Goal: Information Seeking & Learning: Check status

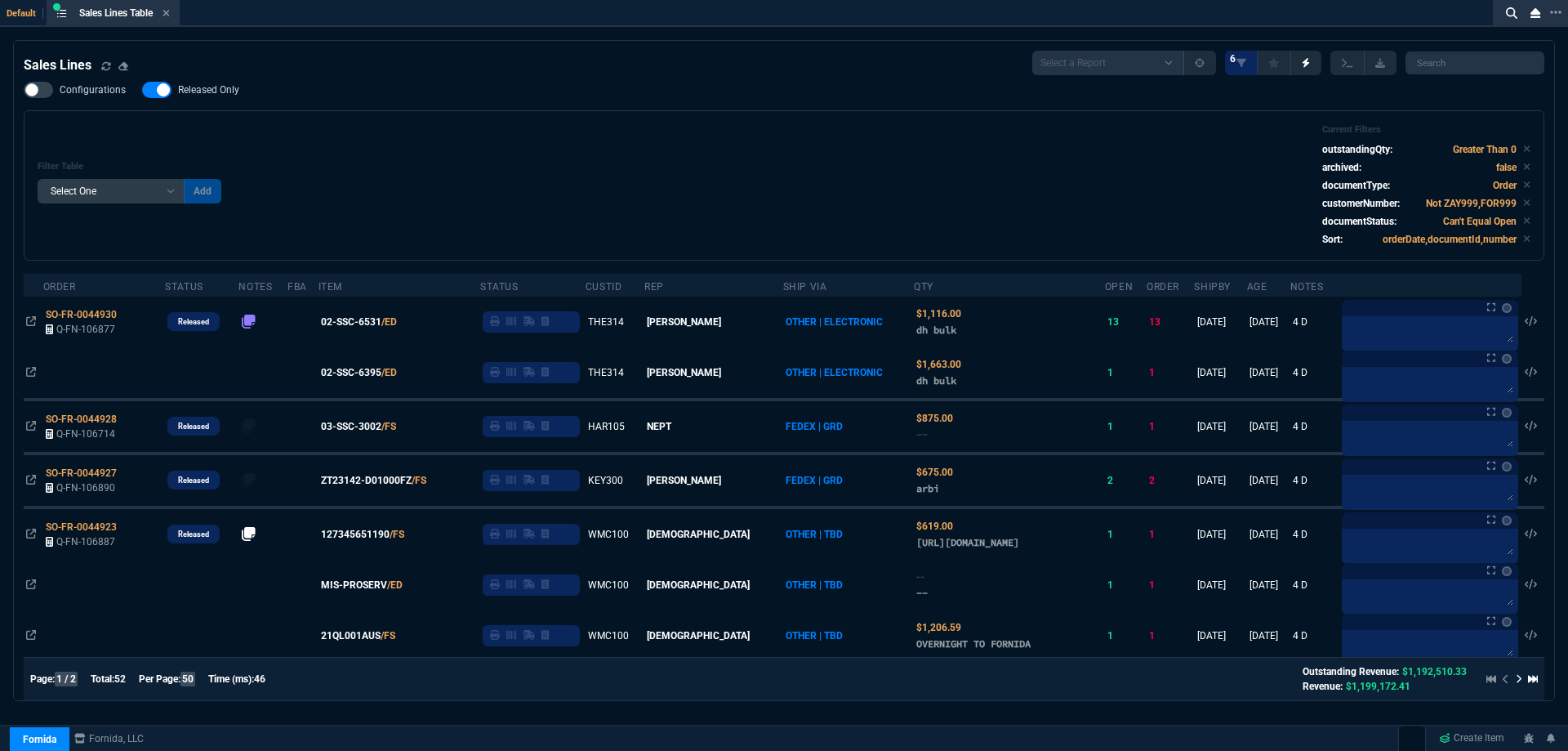
select select
drag, startPoint x: 220, startPoint y: 90, endPoint x: 542, endPoint y: 117, distance: 323.1
click at [220, 90] on span "Released Only" at bounding box center [209, 90] width 61 height 13
click at [142, 90] on input "Released Only" at bounding box center [141, 90] width 1 height 1
checkbox input "false"
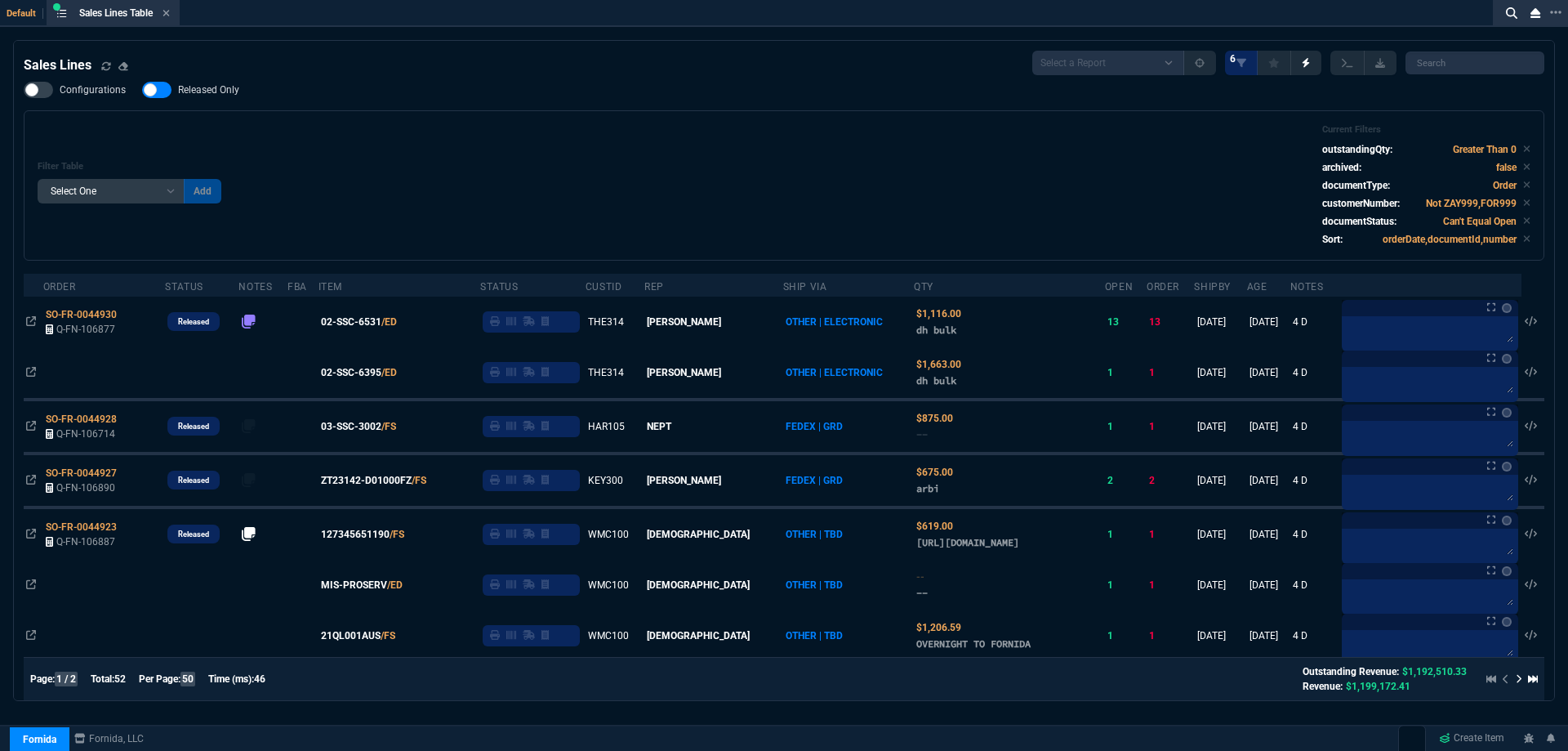
click at [547, 116] on div "Filter Table Select One Add Filter () Age () ATS () Cond (itemVariantCode) Cust…" at bounding box center [784, 185] width 1520 height 150
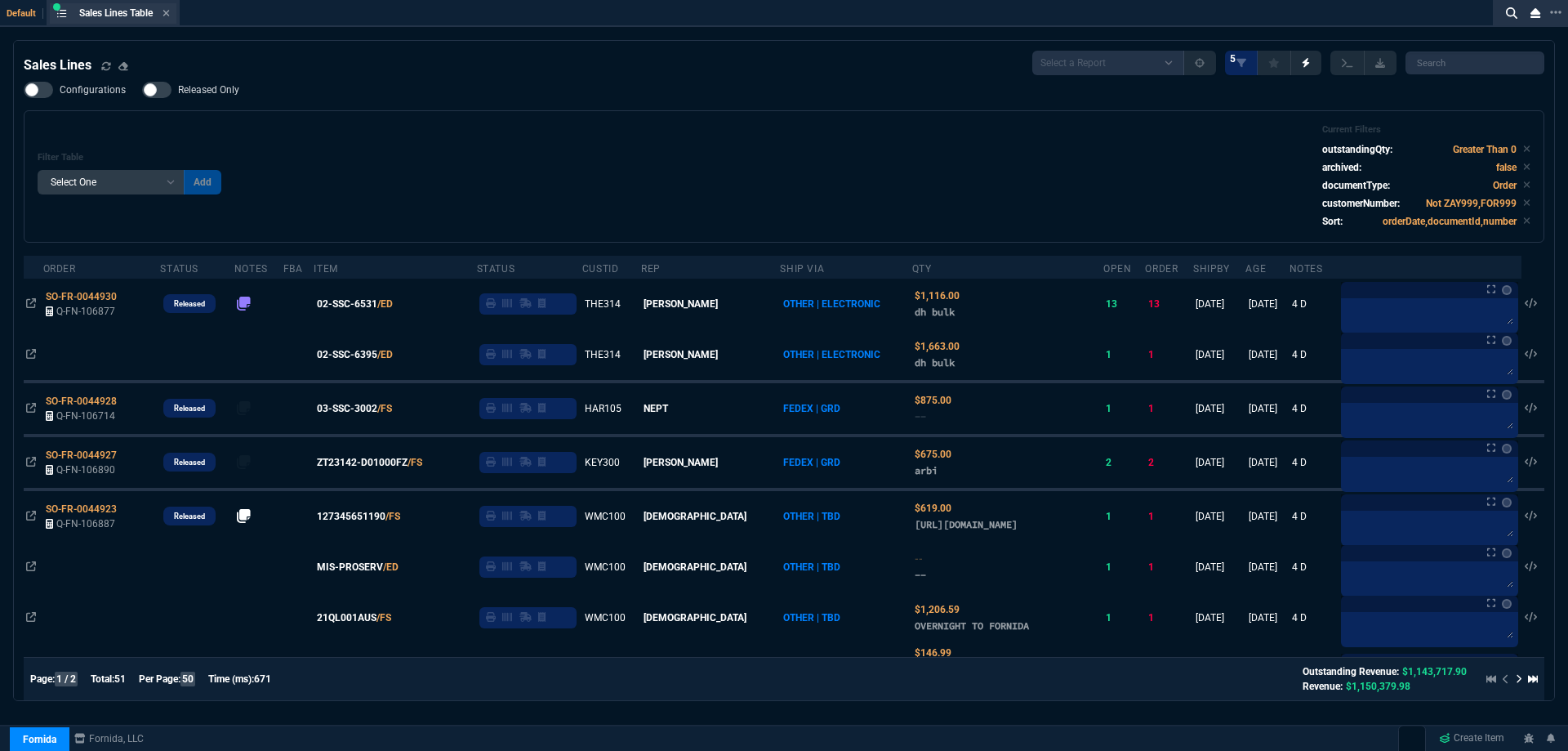
click at [164, 18] on div "Sales Lines Table Sales Line" at bounding box center [125, 13] width 91 height 14
click at [165, 18] on icon at bounding box center [166, 13] width 7 height 10
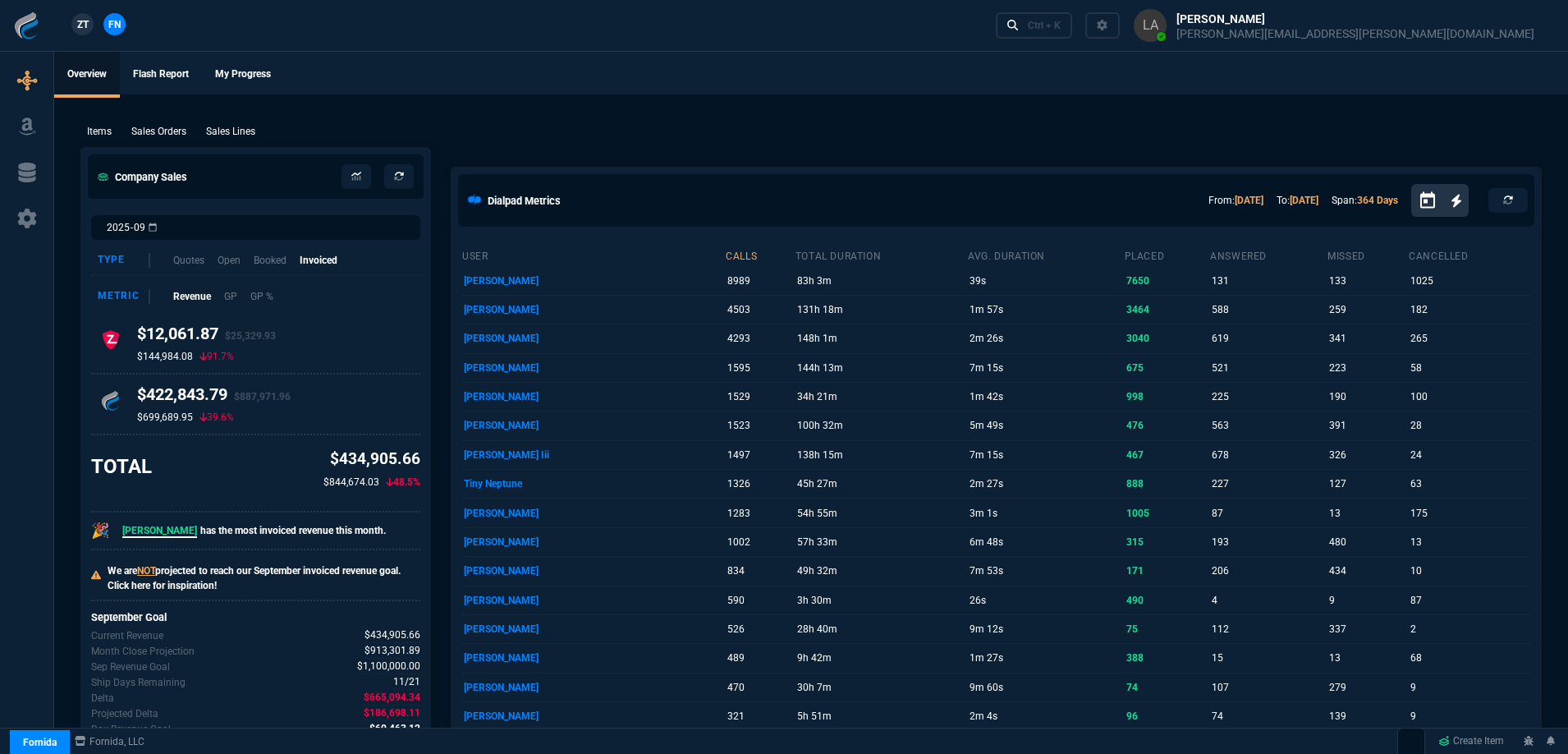
click at [93, 24] on link "ZT" at bounding box center [83, 24] width 22 height 22
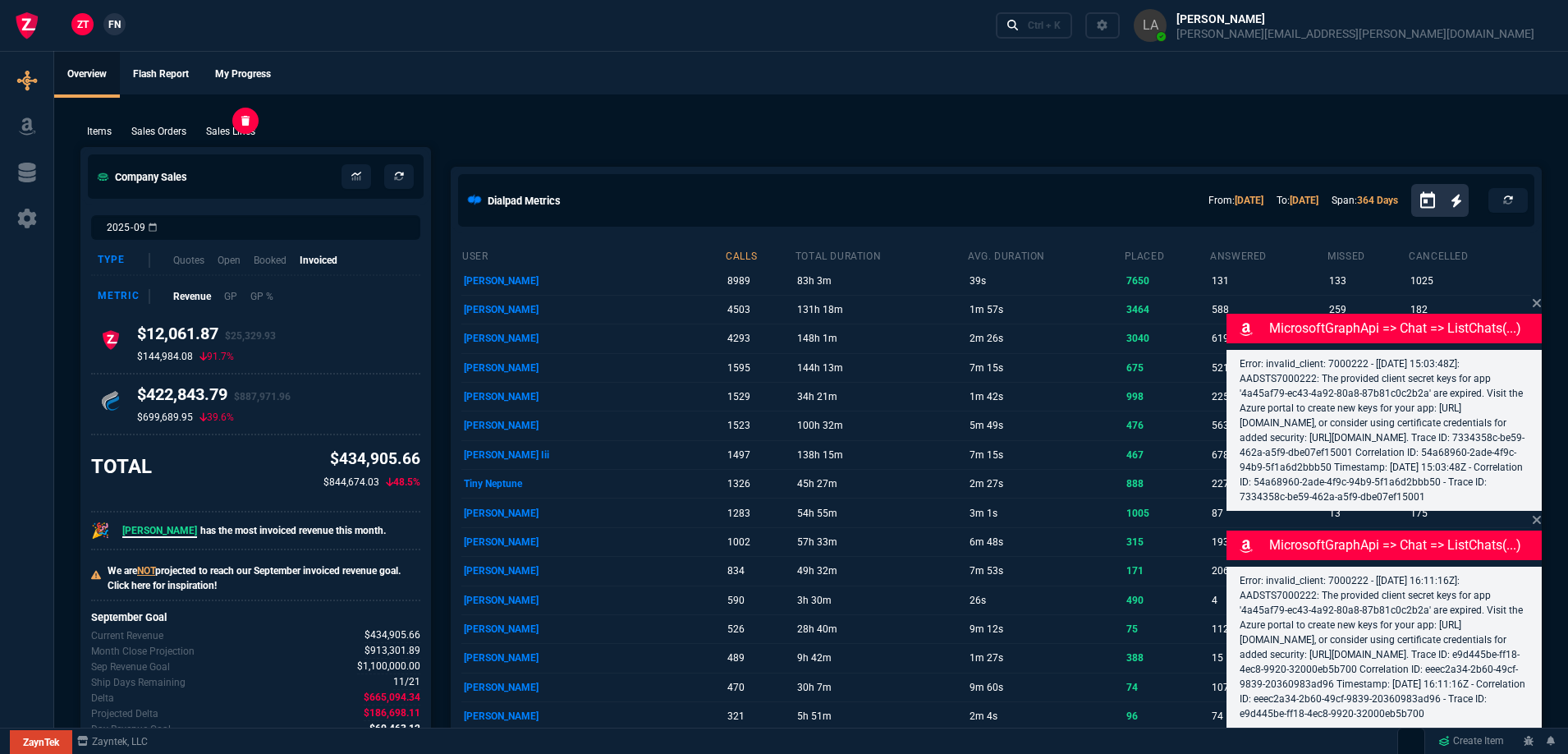
click at [253, 126] on p "Sales Lines" at bounding box center [231, 131] width 49 height 15
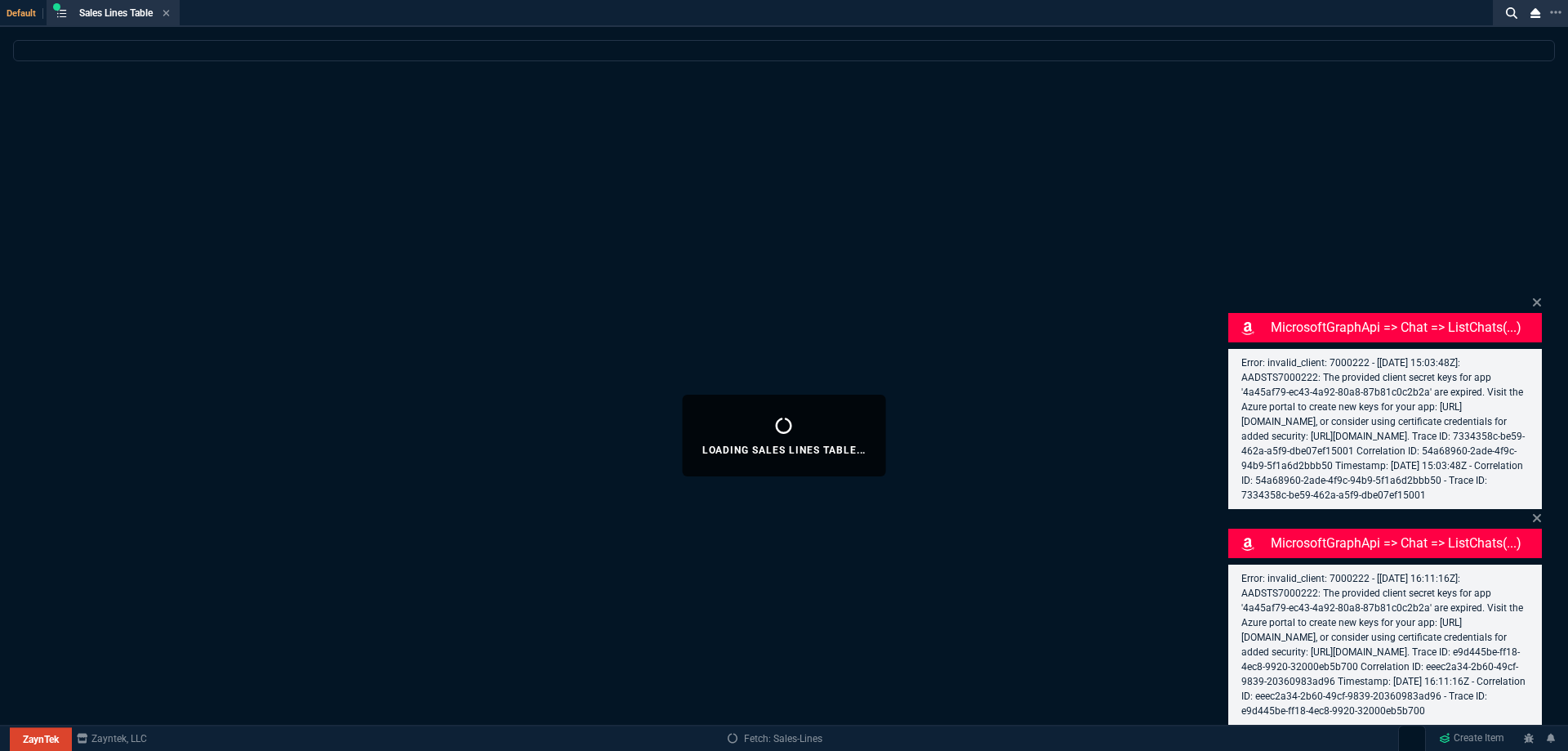
select select
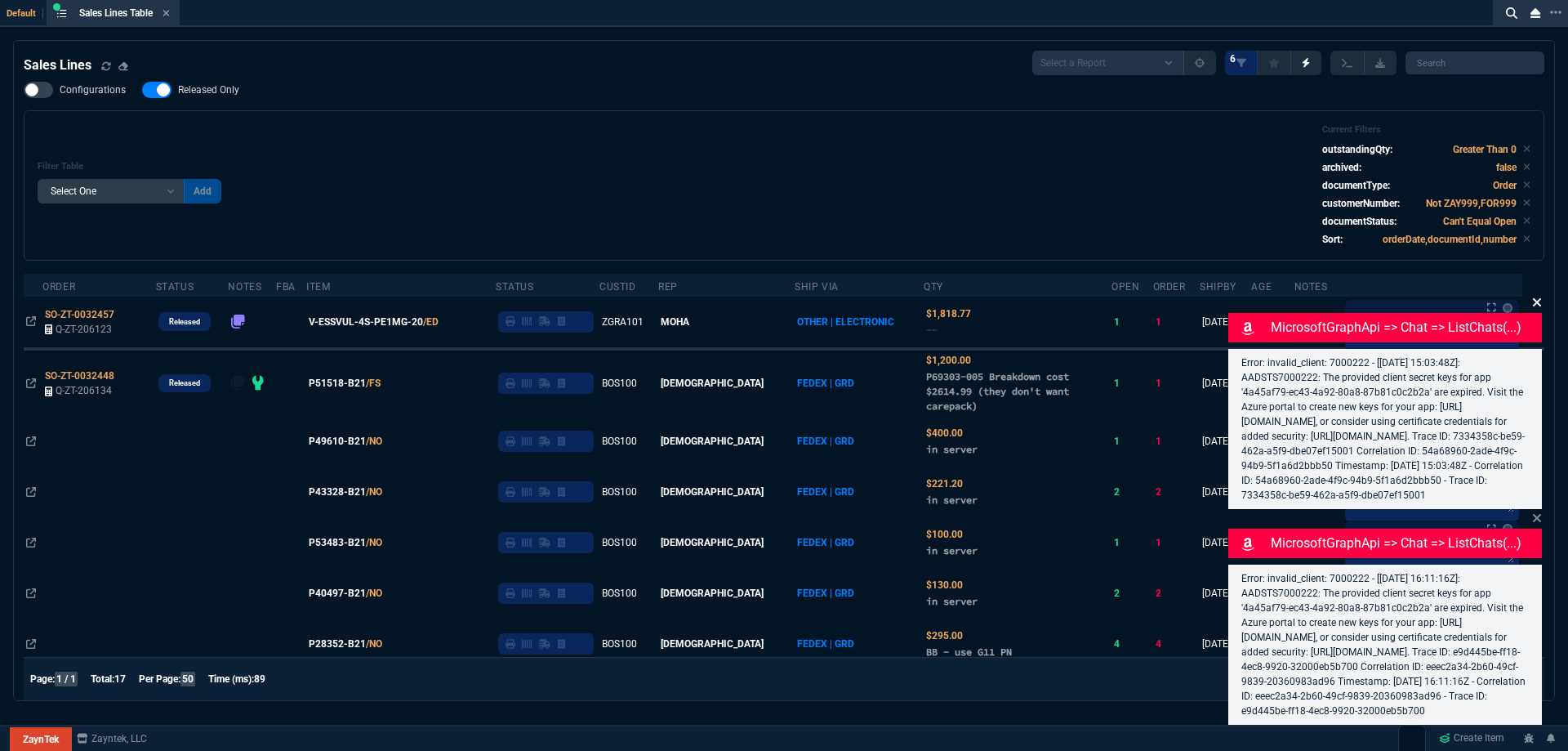
click at [1534, 298] on icon at bounding box center [1537, 302] width 8 height 8
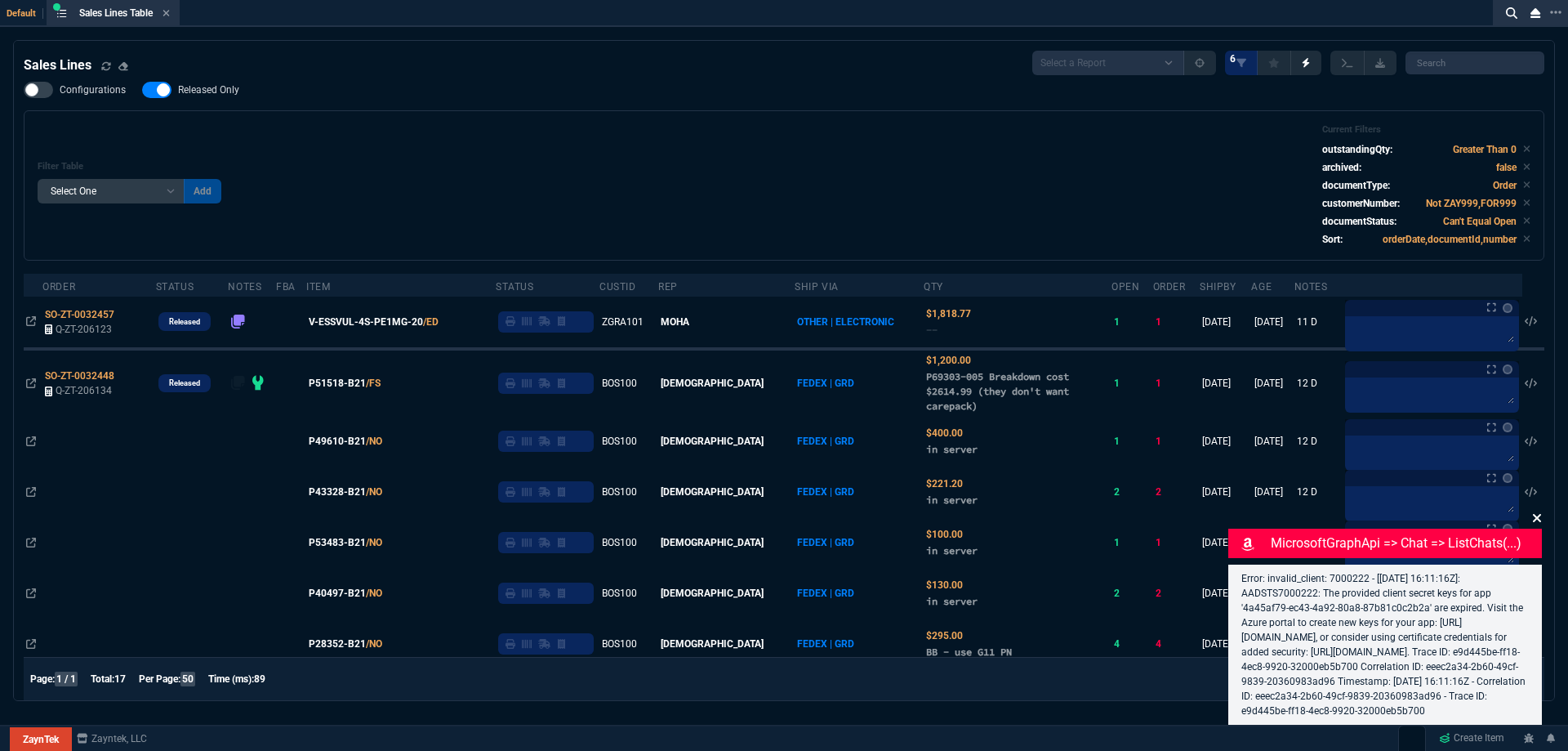
click at [1534, 511] on icon at bounding box center [1537, 518] width 10 height 13
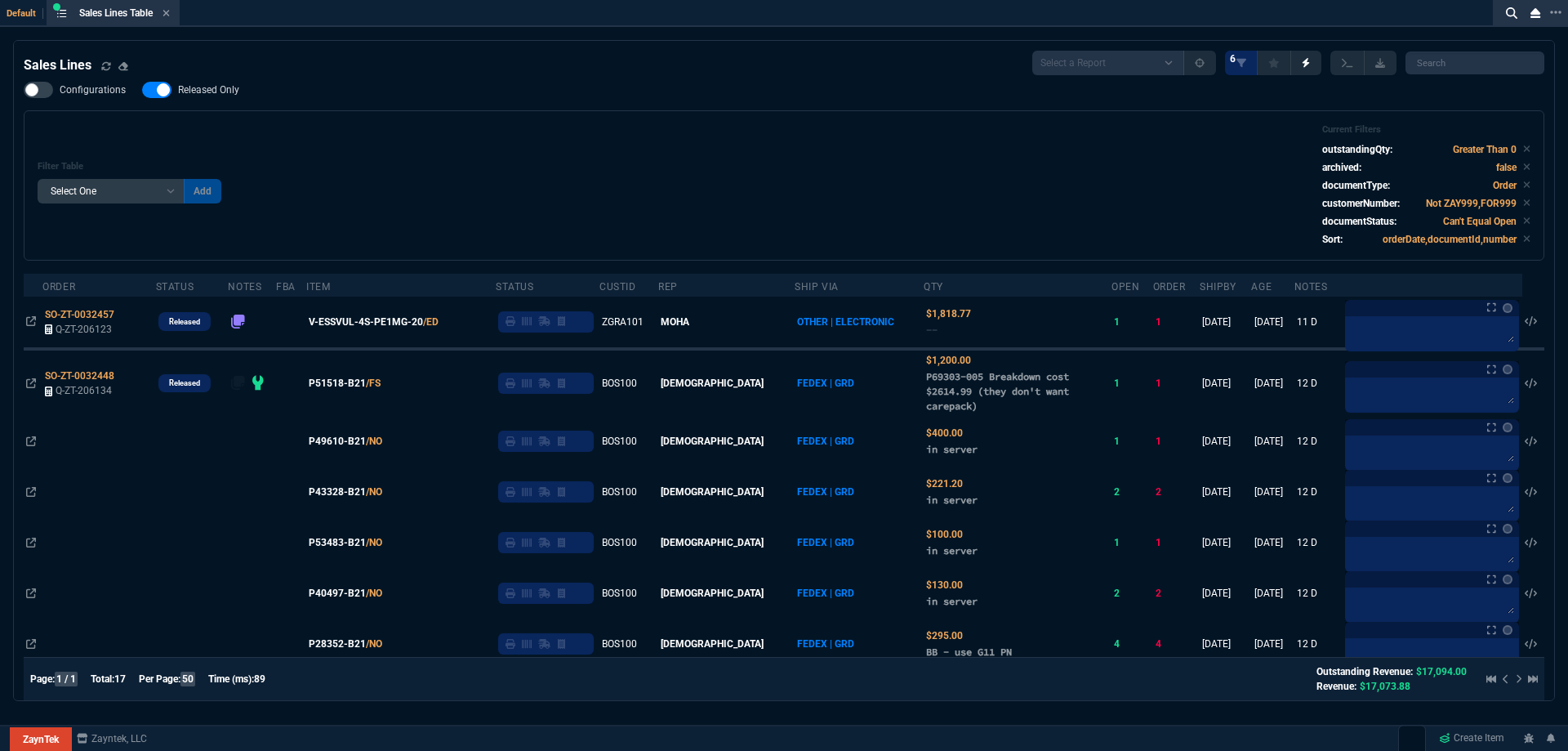
click at [201, 94] on span "Released Only" at bounding box center [209, 90] width 61 height 13
click at [142, 91] on input "Released Only" at bounding box center [141, 90] width 1 height 1
checkbox input "false"
click at [551, 161] on div "Filter Table Select One Add Filter () Age () ATS () Cond (itemVariantCode) Cust…" at bounding box center [784, 185] width 1492 height 122
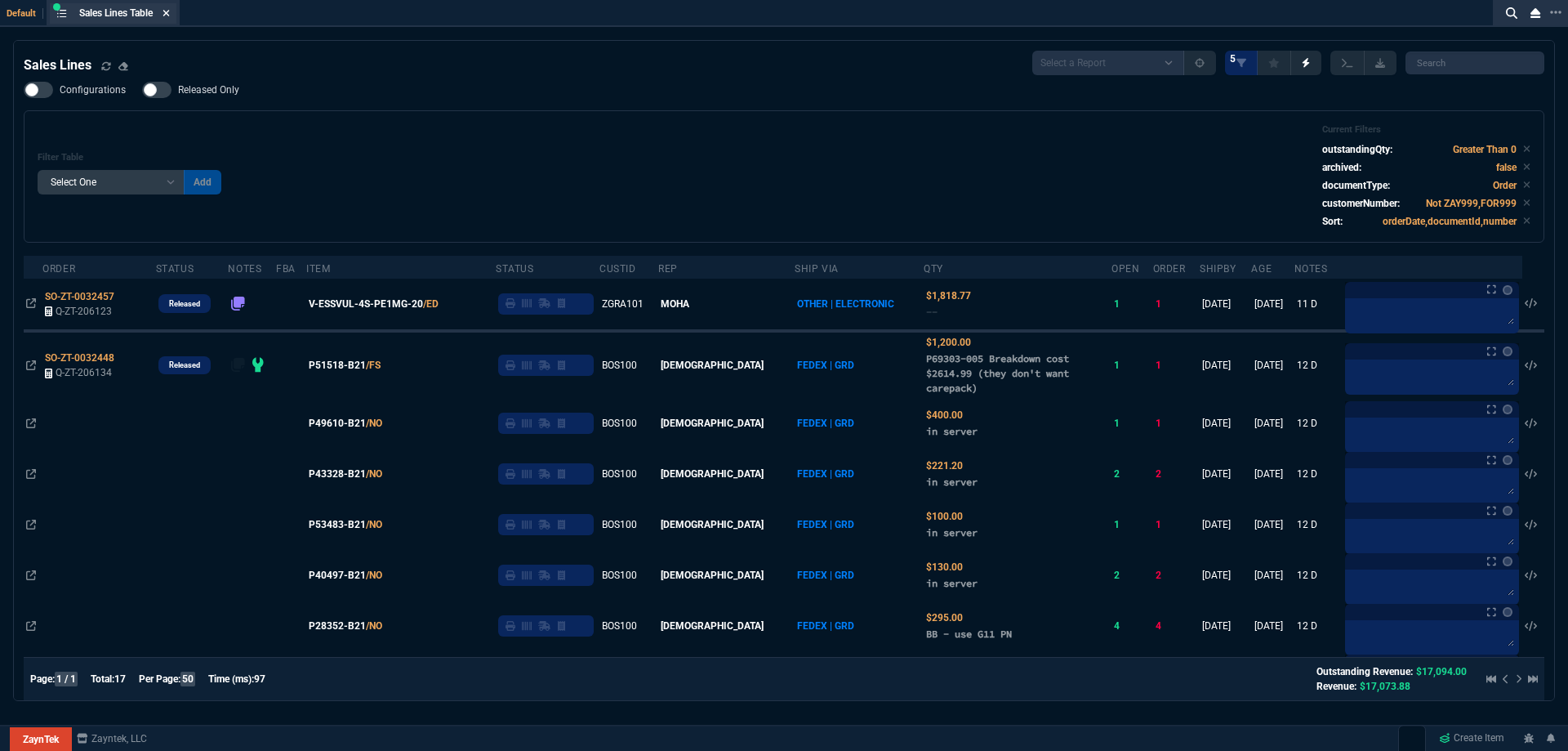
click at [170, 7] on nx-icon at bounding box center [166, 14] width 7 height 13
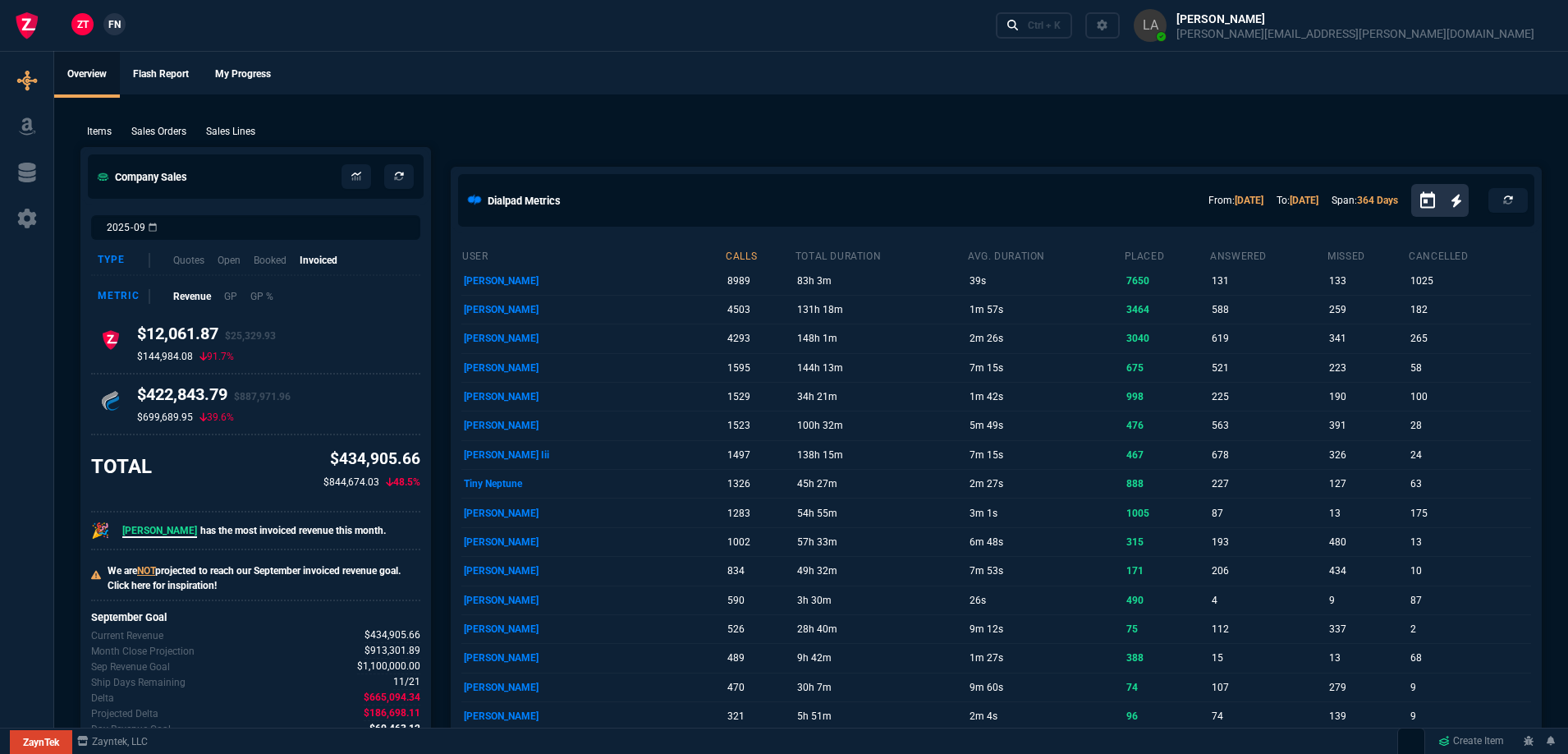
click at [123, 29] on link "FN" at bounding box center [114, 24] width 22 height 22
click at [217, 132] on p "Sales Lines" at bounding box center [231, 131] width 49 height 15
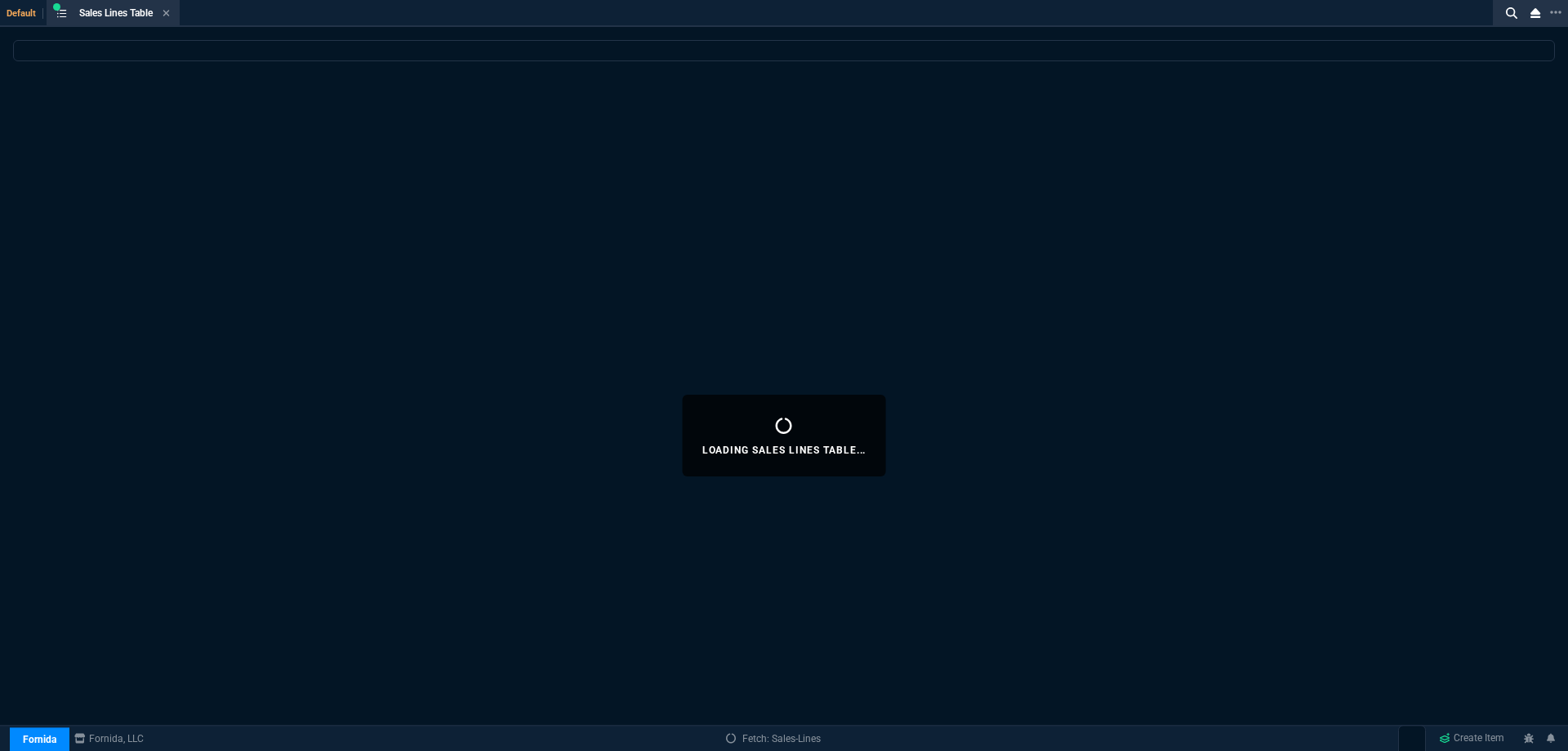
select select
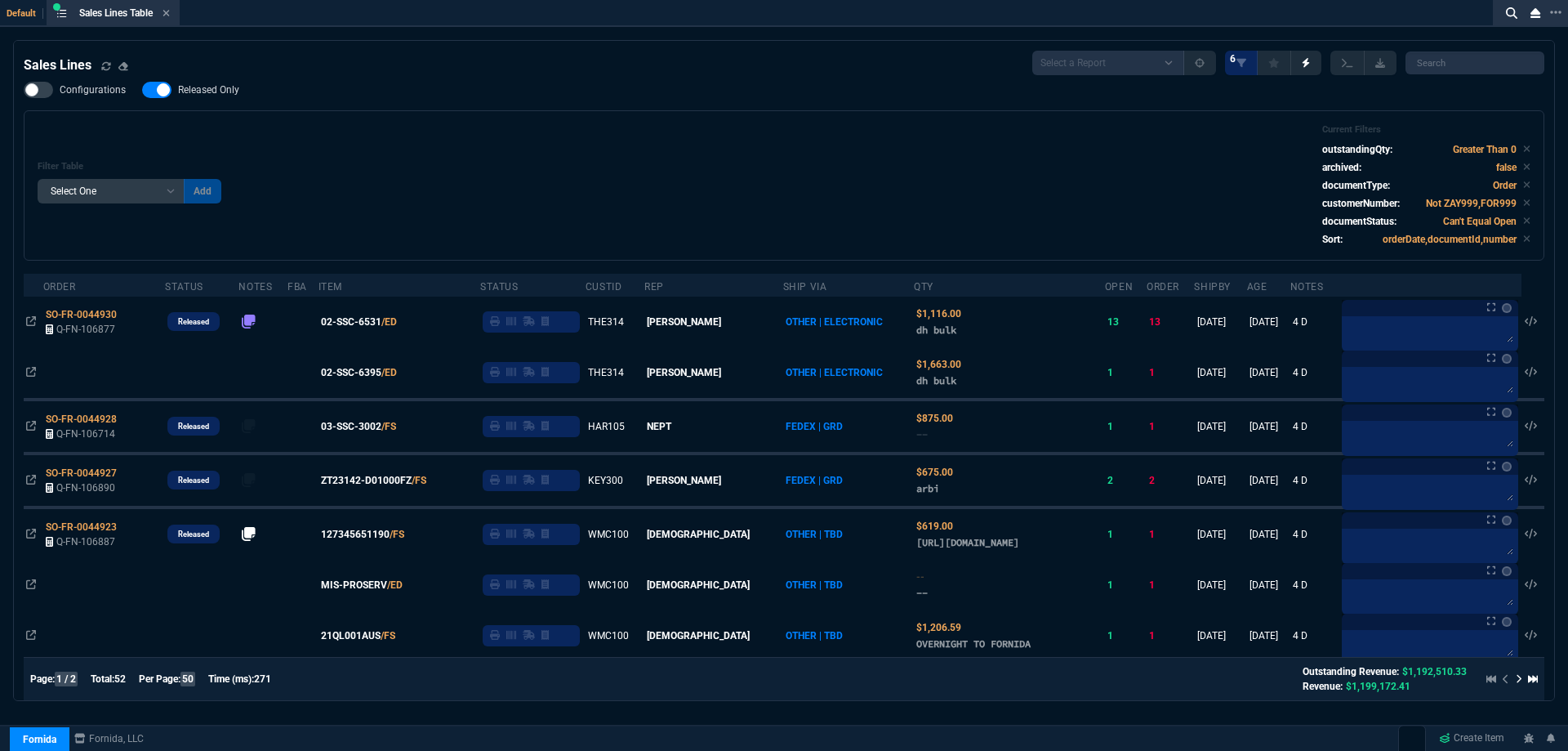
click at [220, 97] on label "Released Only" at bounding box center [199, 90] width 114 height 17
click at [142, 91] on input "Released Only" at bounding box center [141, 90] width 1 height 1
checkbox input "false"
click at [472, 117] on div "Filter Table Select One Add Filter () Age () ATS () Cond (itemVariantCode) Cust…" at bounding box center [784, 185] width 1520 height 150
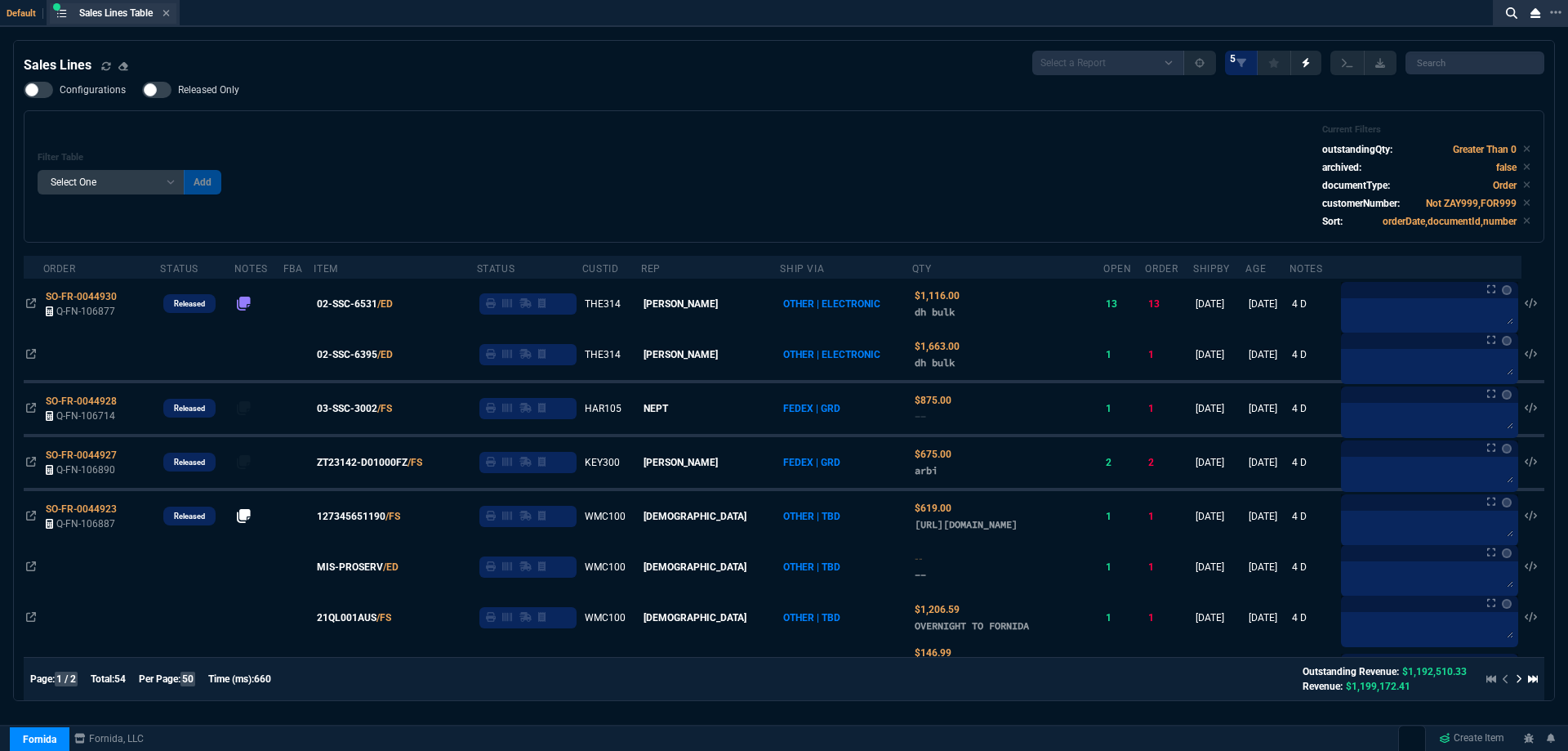
click at [173, 13] on div "Sales Lines Table Sales Line" at bounding box center [113, 14] width 127 height 20
click at [170, 12] on icon at bounding box center [166, 13] width 6 height 6
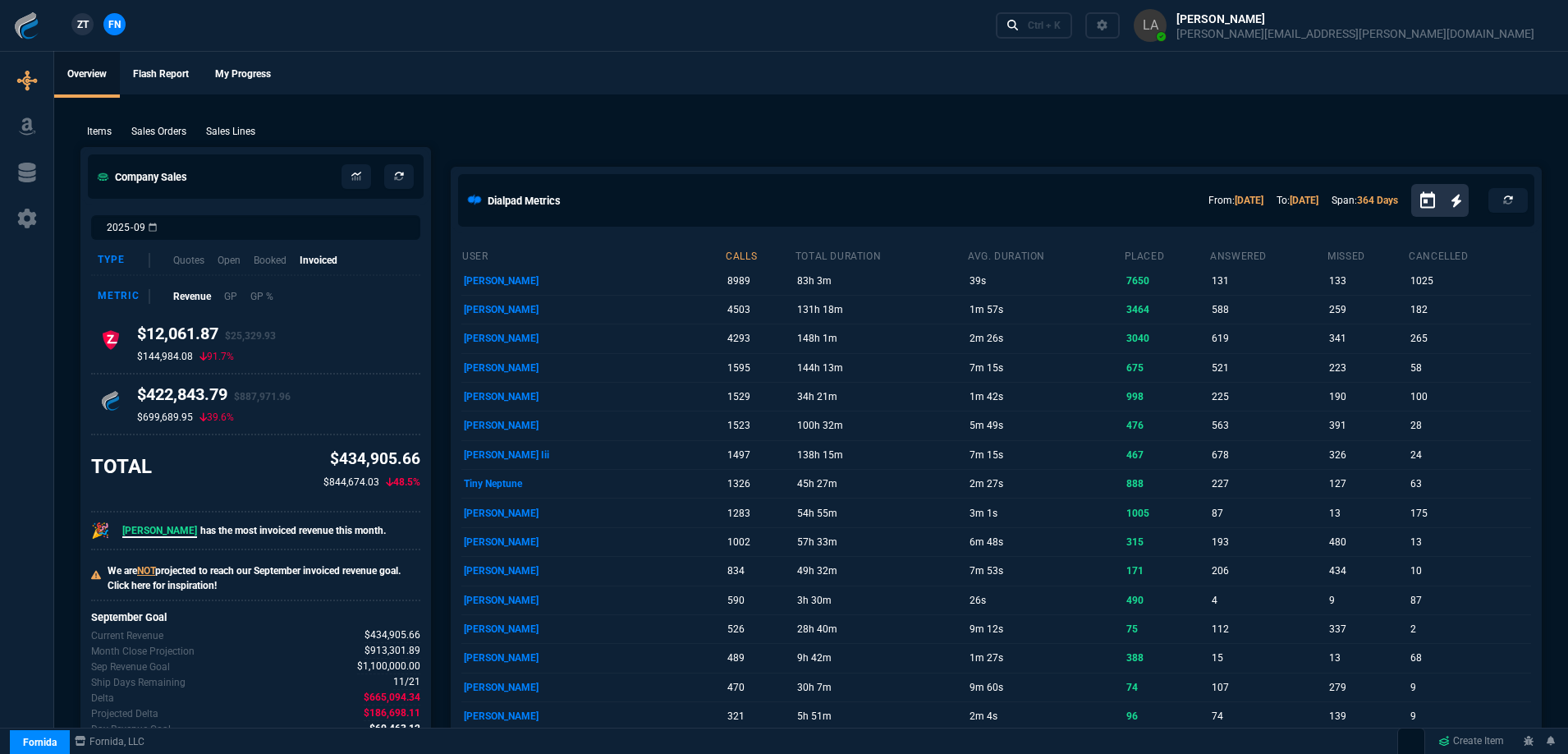
click at [89, 24] on link "ZT" at bounding box center [83, 24] width 22 height 22
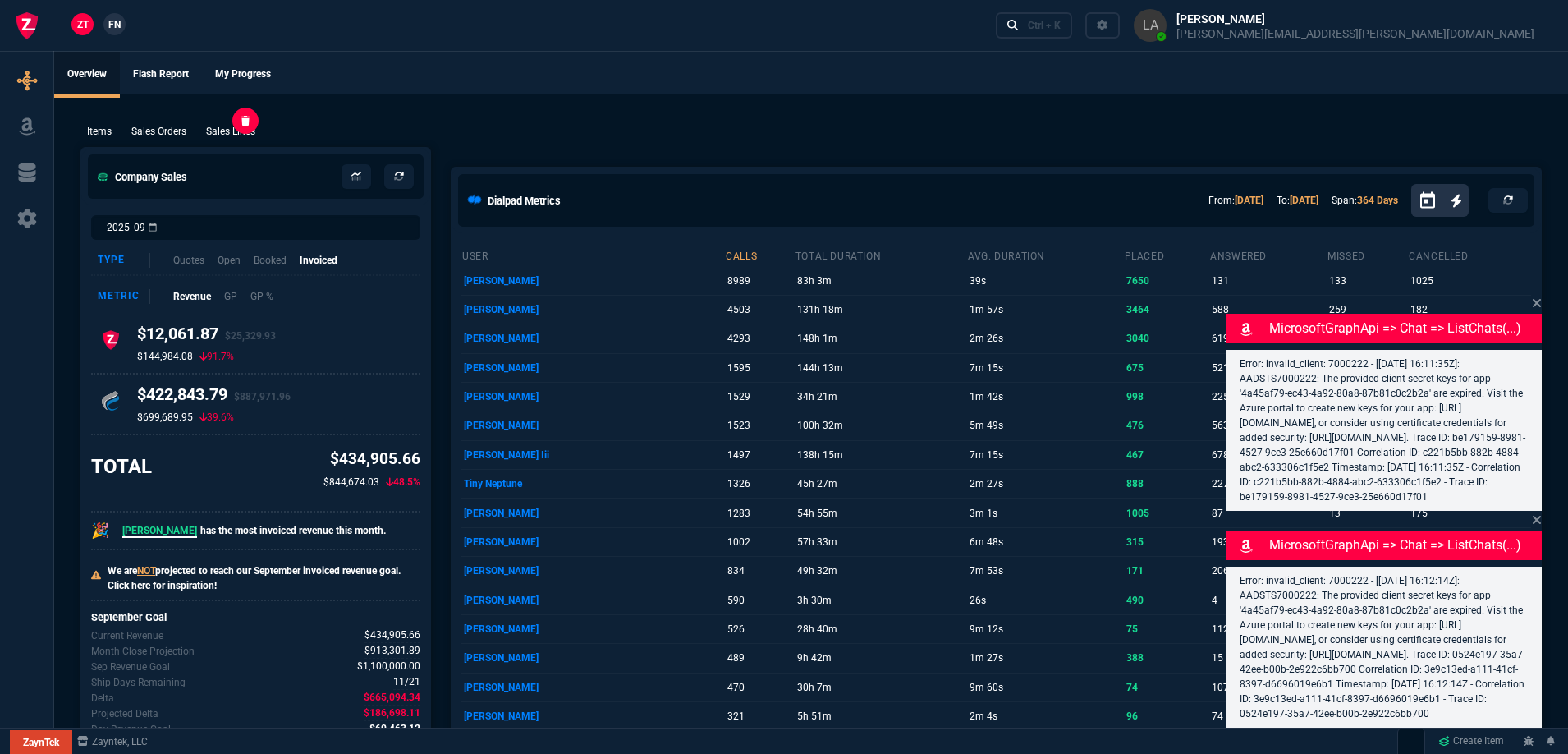
click at [244, 130] on p "Sales Lines" at bounding box center [231, 131] width 49 height 15
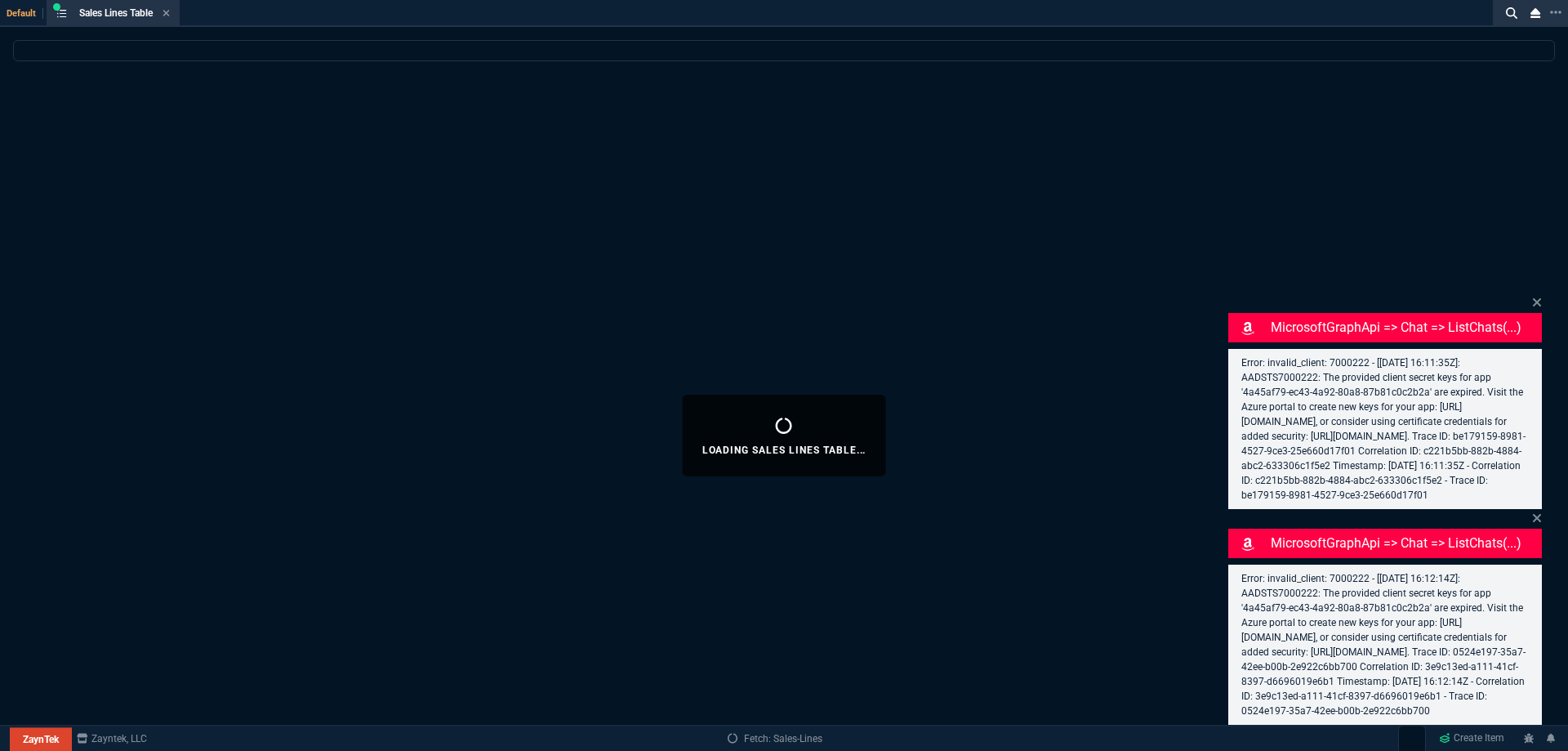
select select
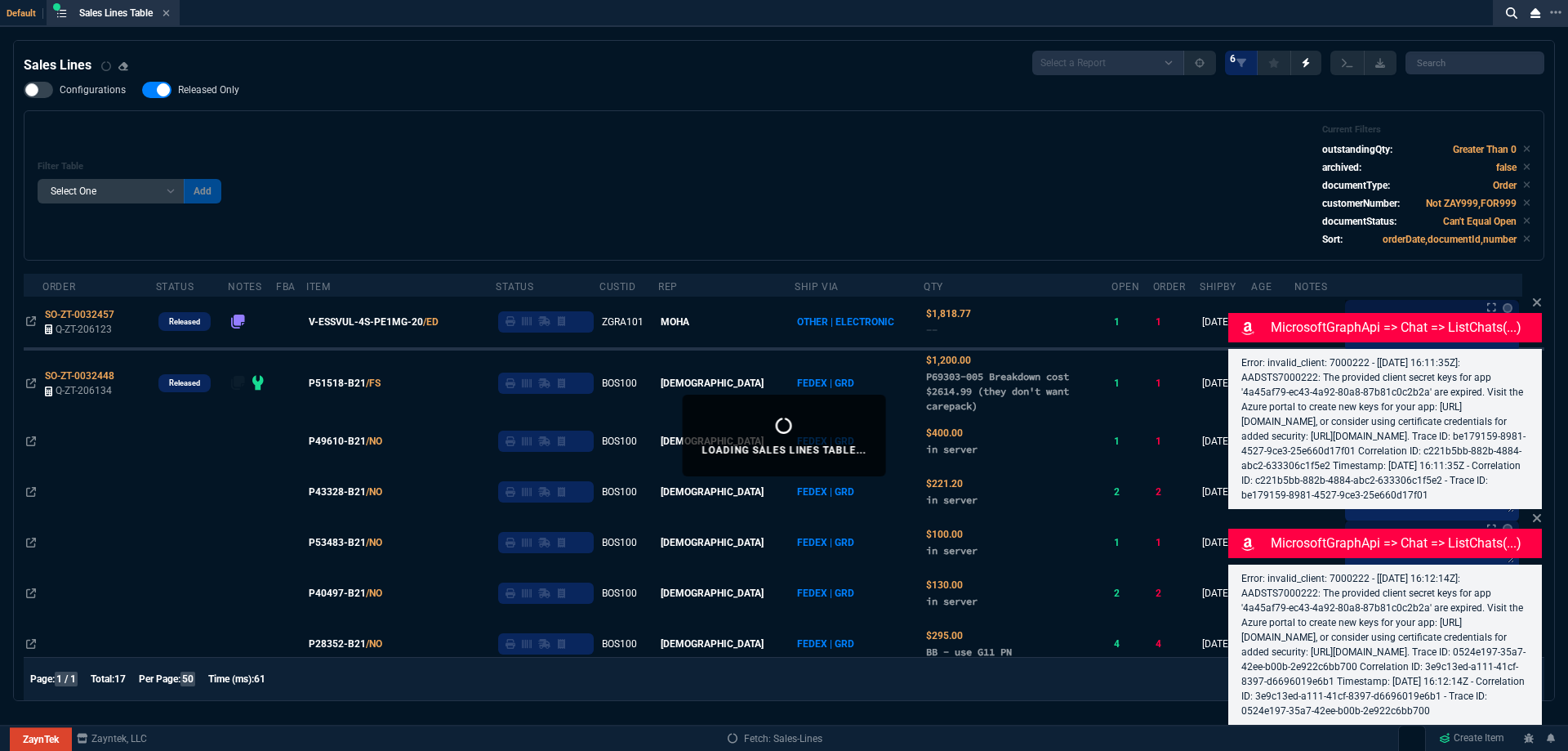
click at [1535, 296] on icon at bounding box center [1537, 302] width 10 height 13
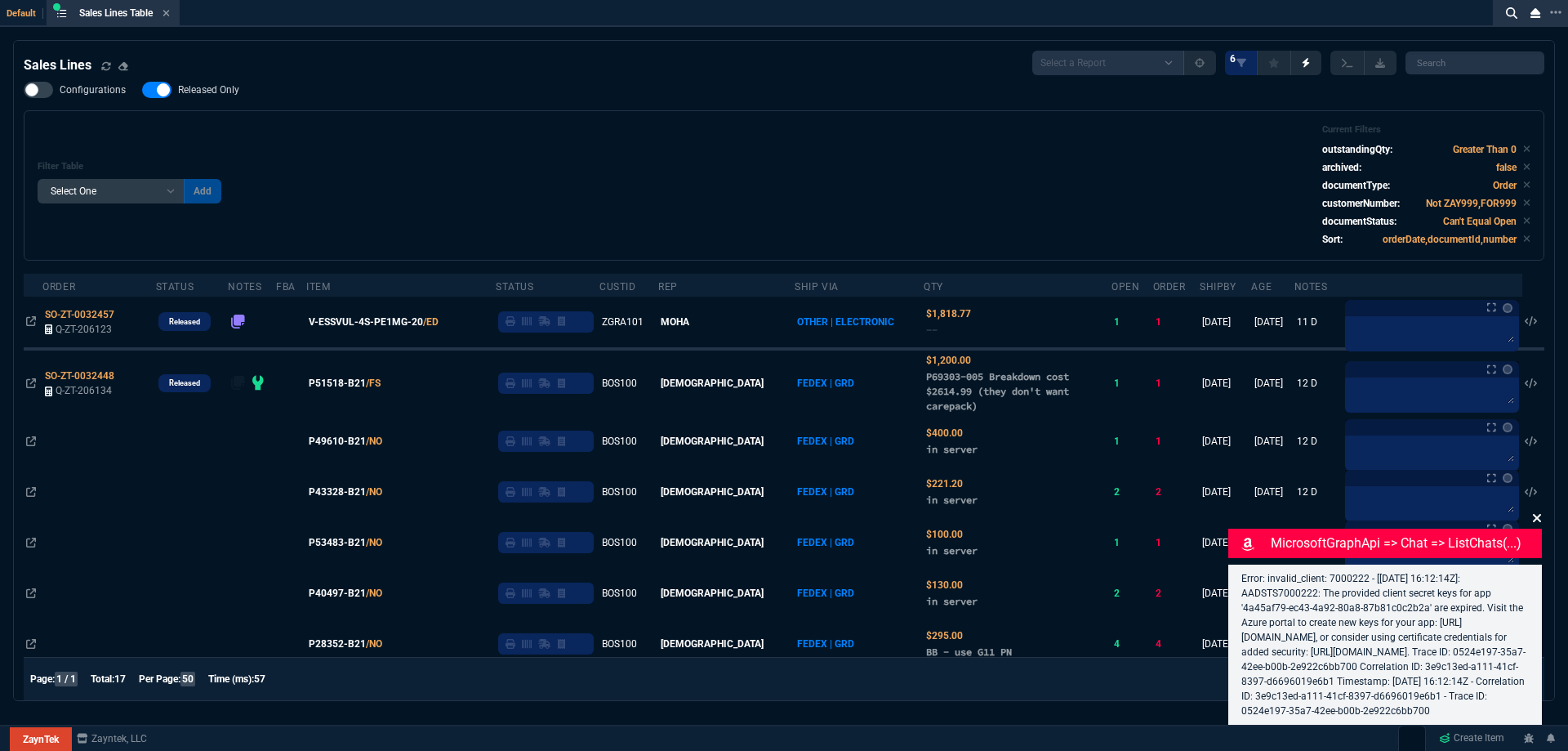
click at [1536, 513] on icon at bounding box center [1537, 517] width 8 height 8
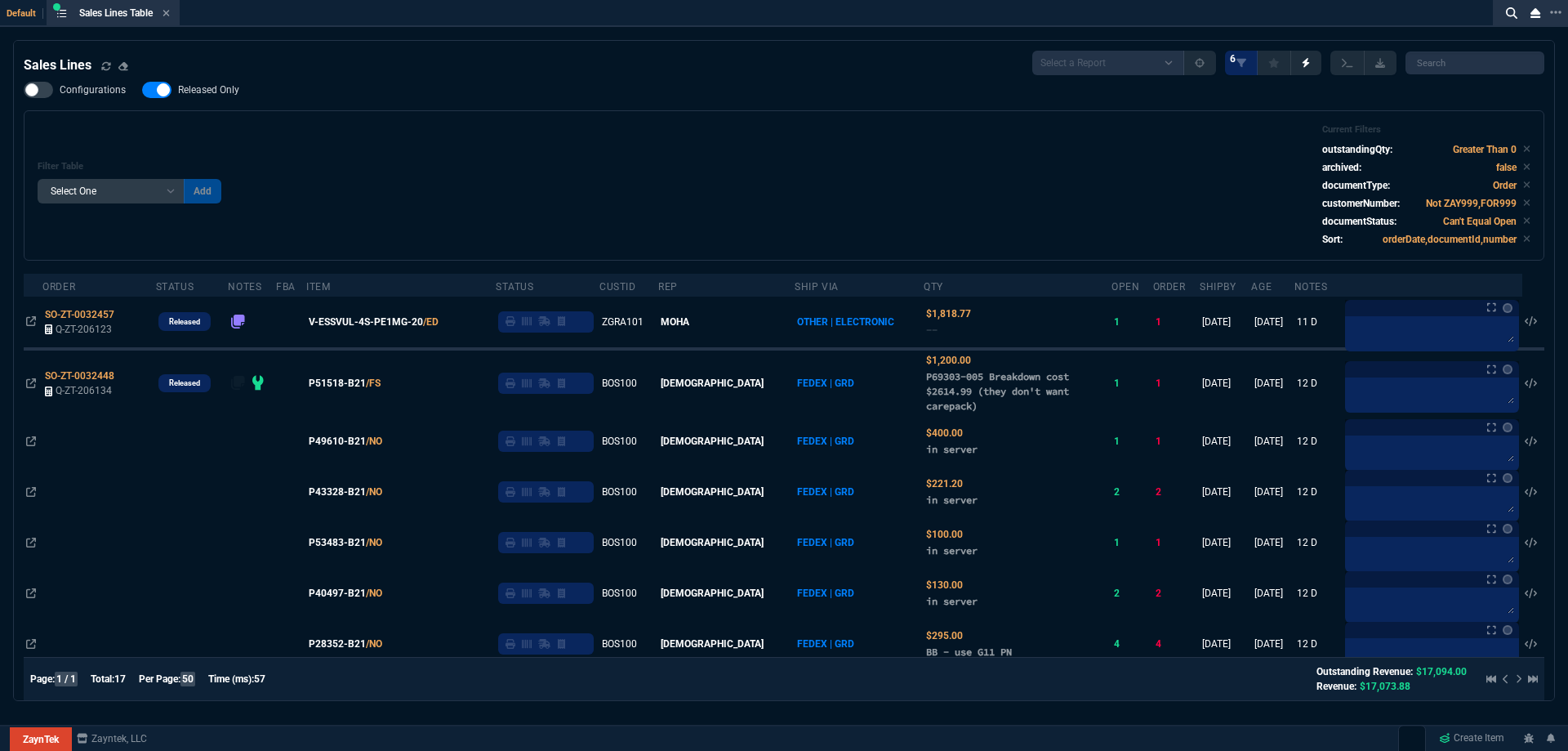
click at [199, 82] on label "Released Only" at bounding box center [199, 90] width 114 height 17
click at [142, 90] on input "Released Only" at bounding box center [141, 90] width 1 height 1
checkbox input "false"
click at [748, 199] on div "Filter Table Select One Add Filter () Age () ATS () Cond (itemVariantCode) Cust…" at bounding box center [784, 185] width 1492 height 122
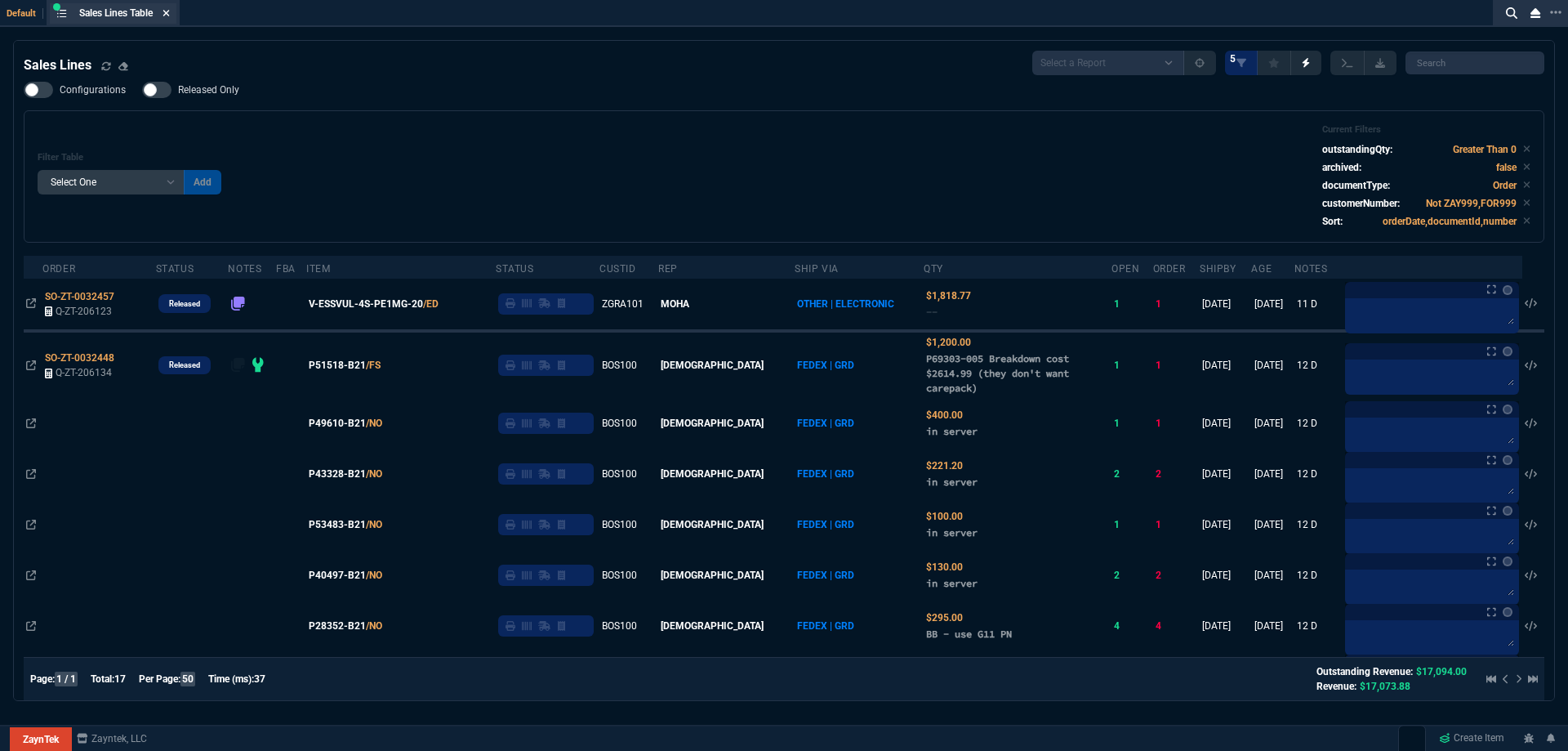
click at [165, 15] on div "Sales Lines Table Sales Line" at bounding box center [125, 13] width 91 height 14
click at [166, 14] on icon at bounding box center [166, 13] width 7 height 10
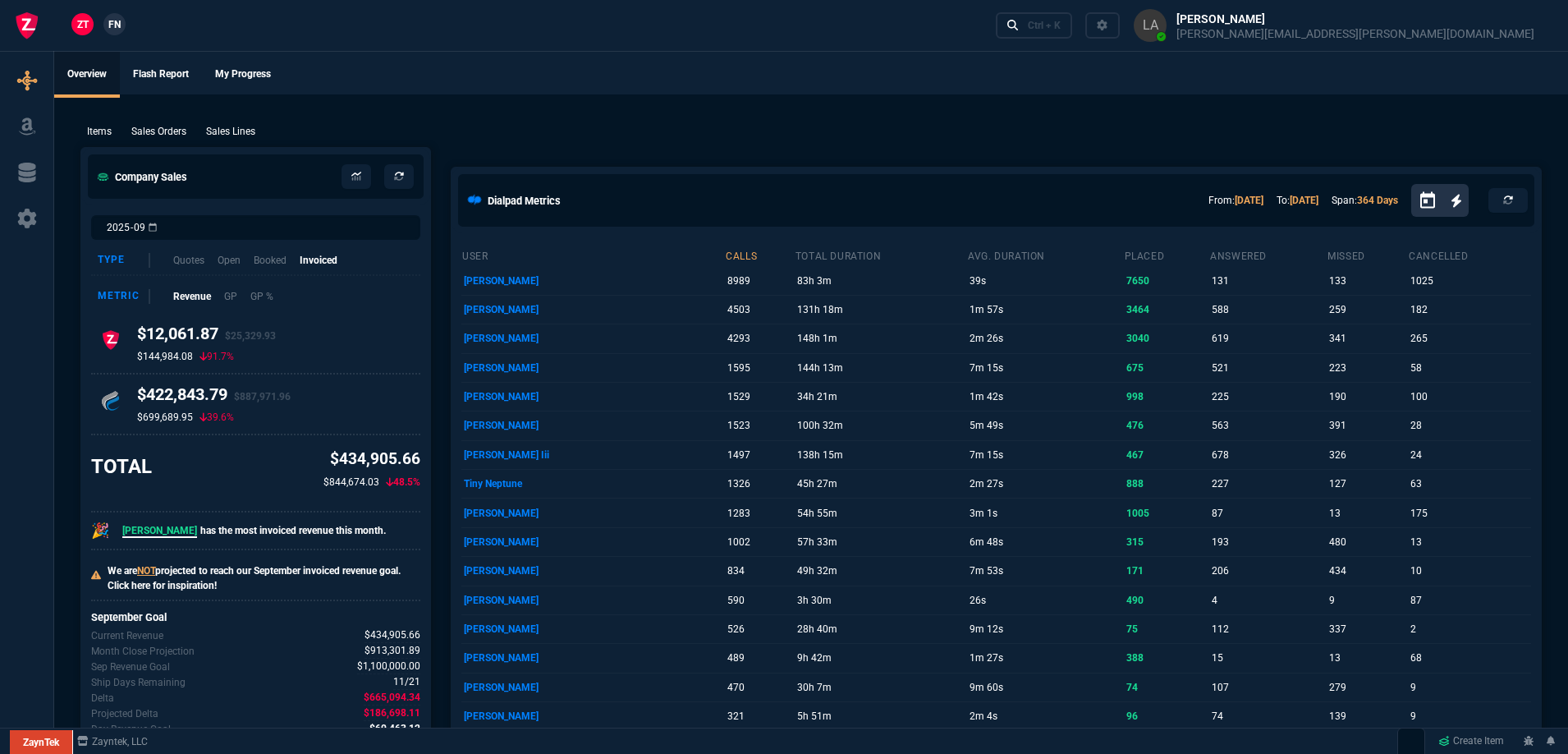
click at [109, 25] on span "FN" at bounding box center [114, 25] width 12 height 15
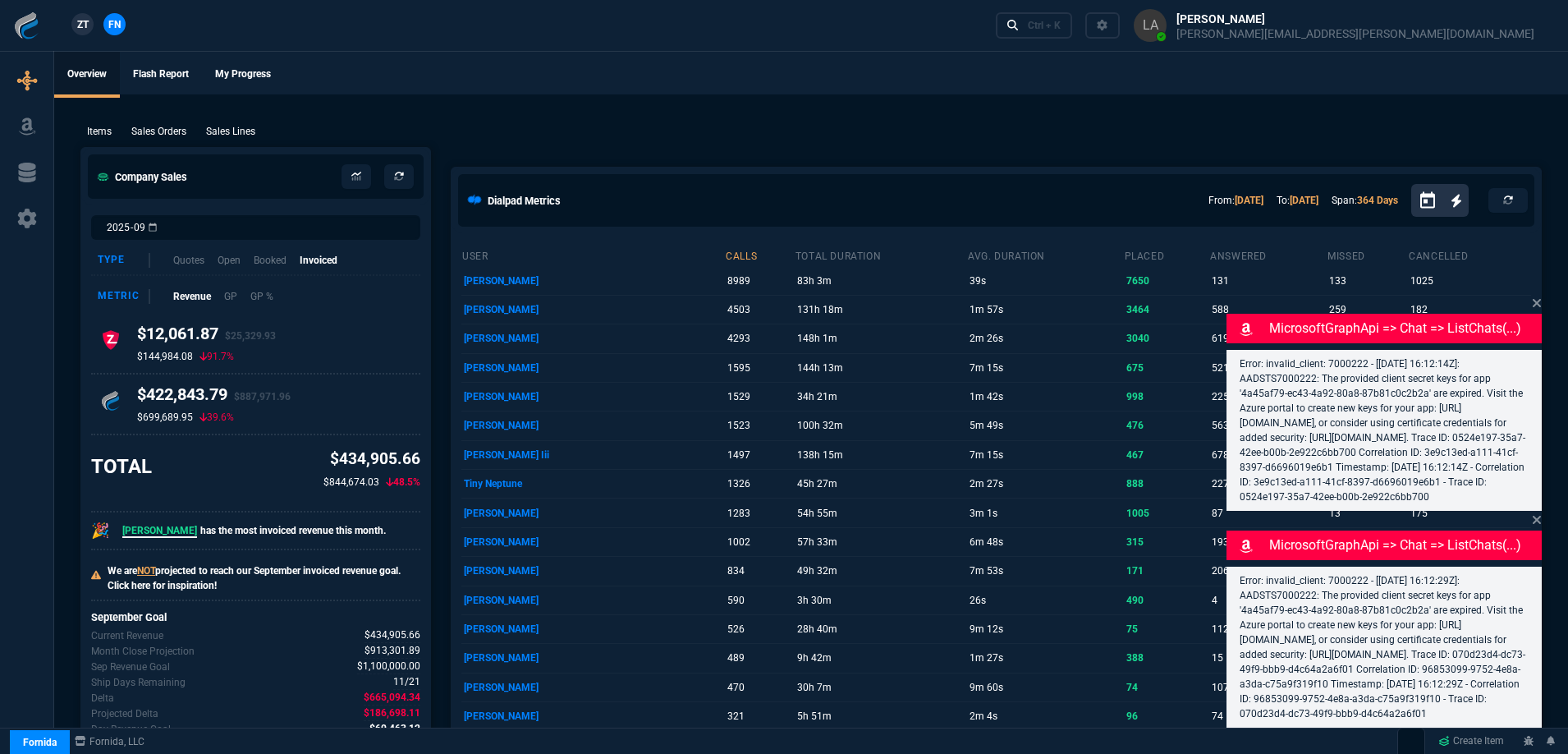
click at [257, 123] on div "Items Sales Orders Sales Lines Add Link" at bounding box center [811, 130] width 1461 height 20
click at [245, 129] on p "Sales Lines" at bounding box center [231, 131] width 49 height 15
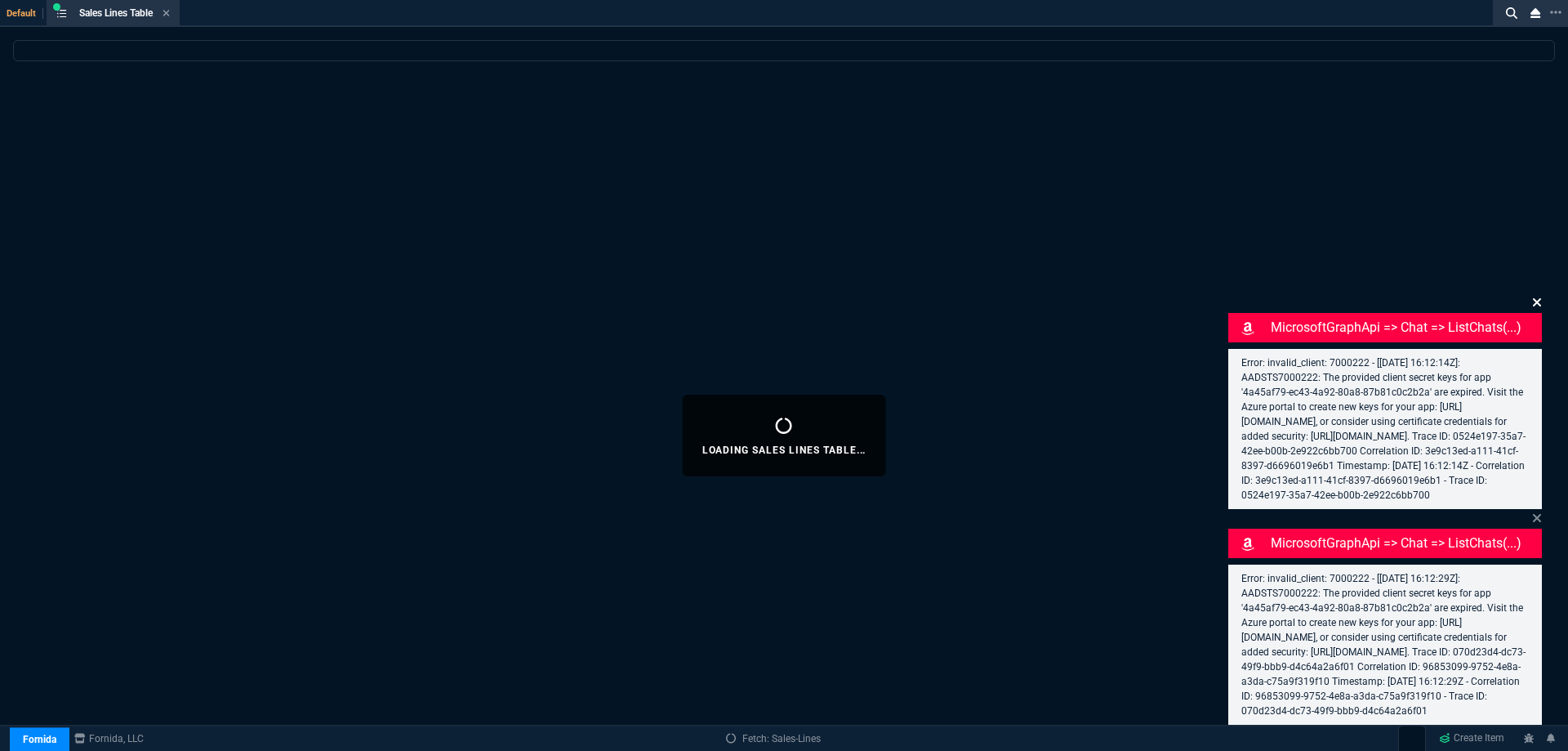
select select
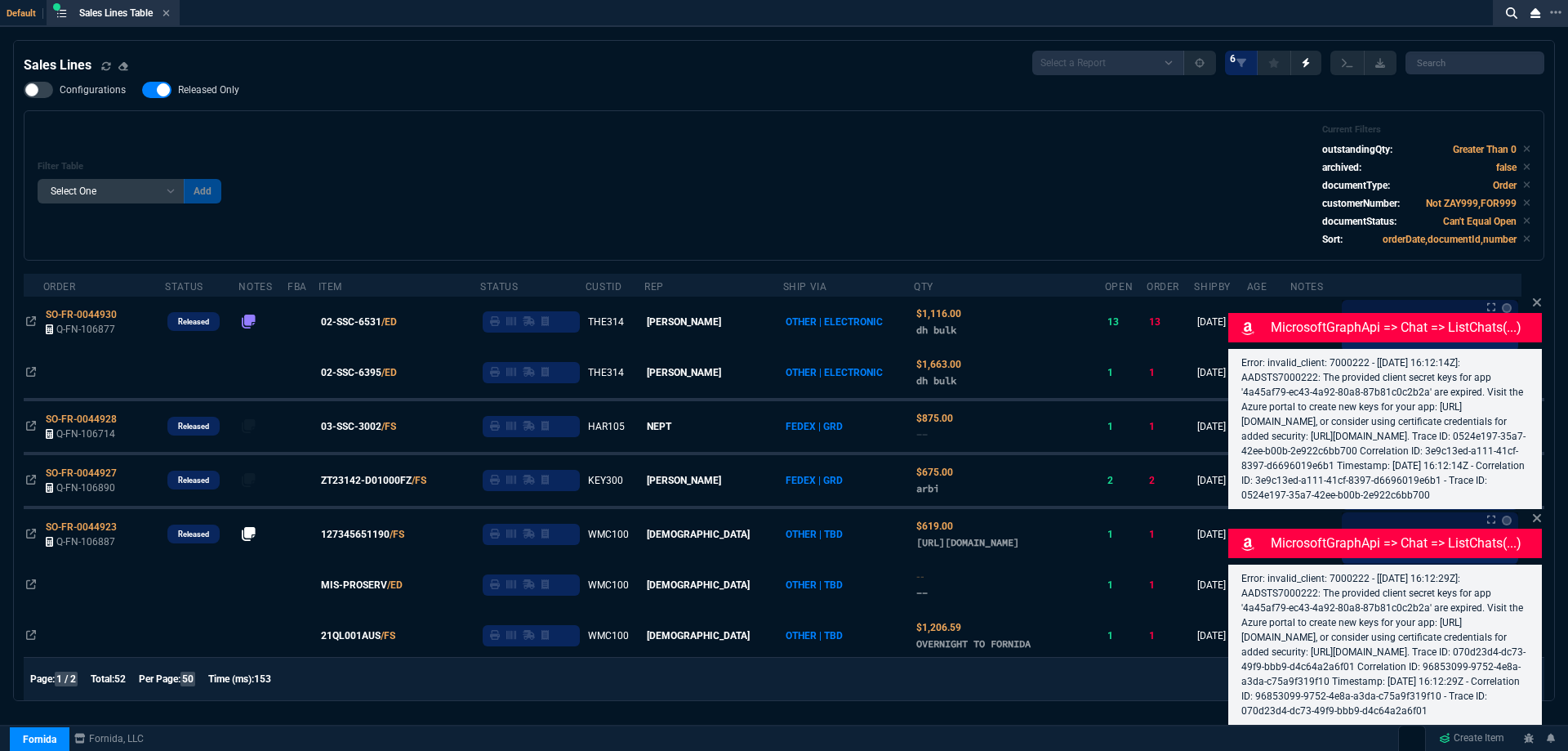
click at [1537, 298] on icon at bounding box center [1537, 302] width 8 height 8
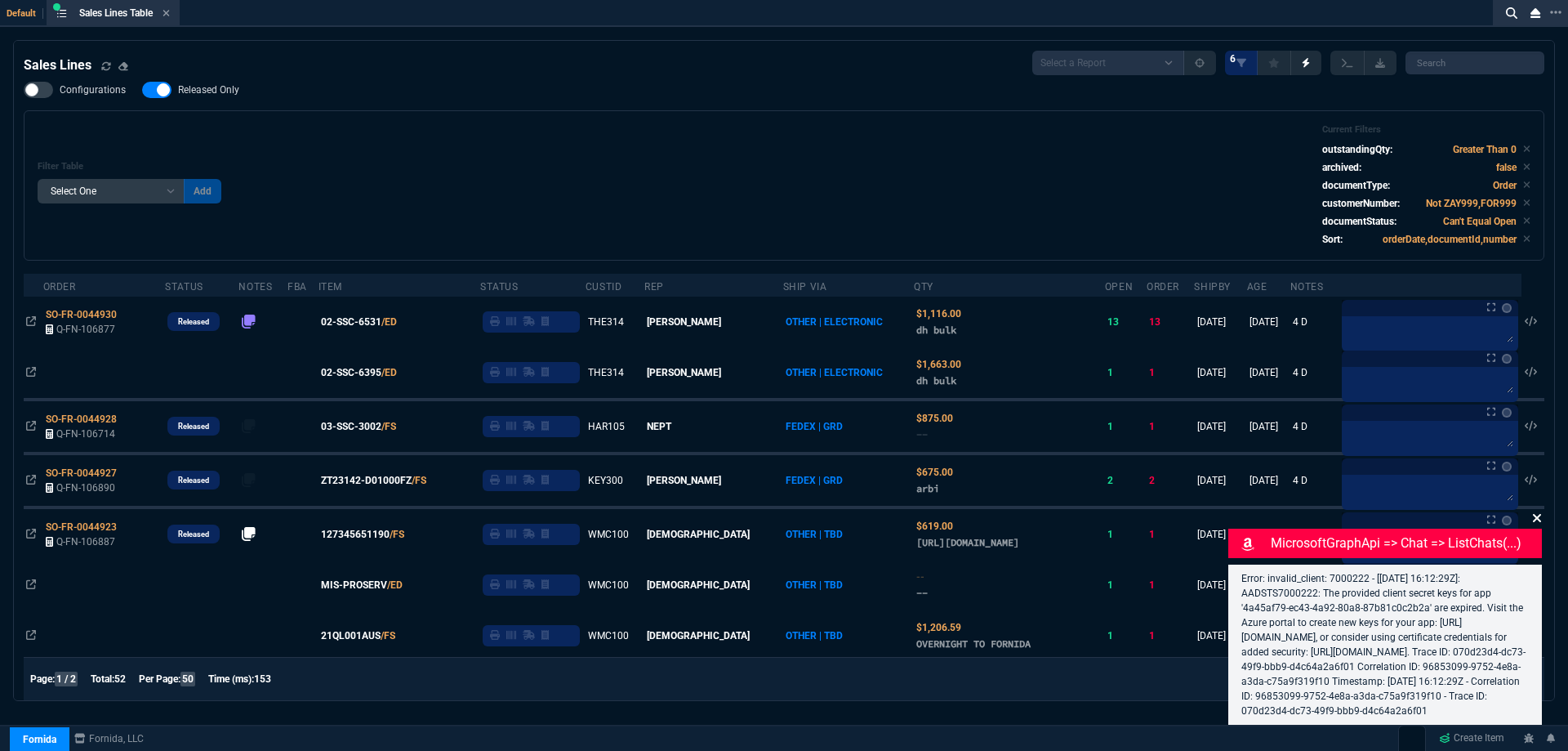
click at [1534, 513] on icon at bounding box center [1537, 517] width 8 height 8
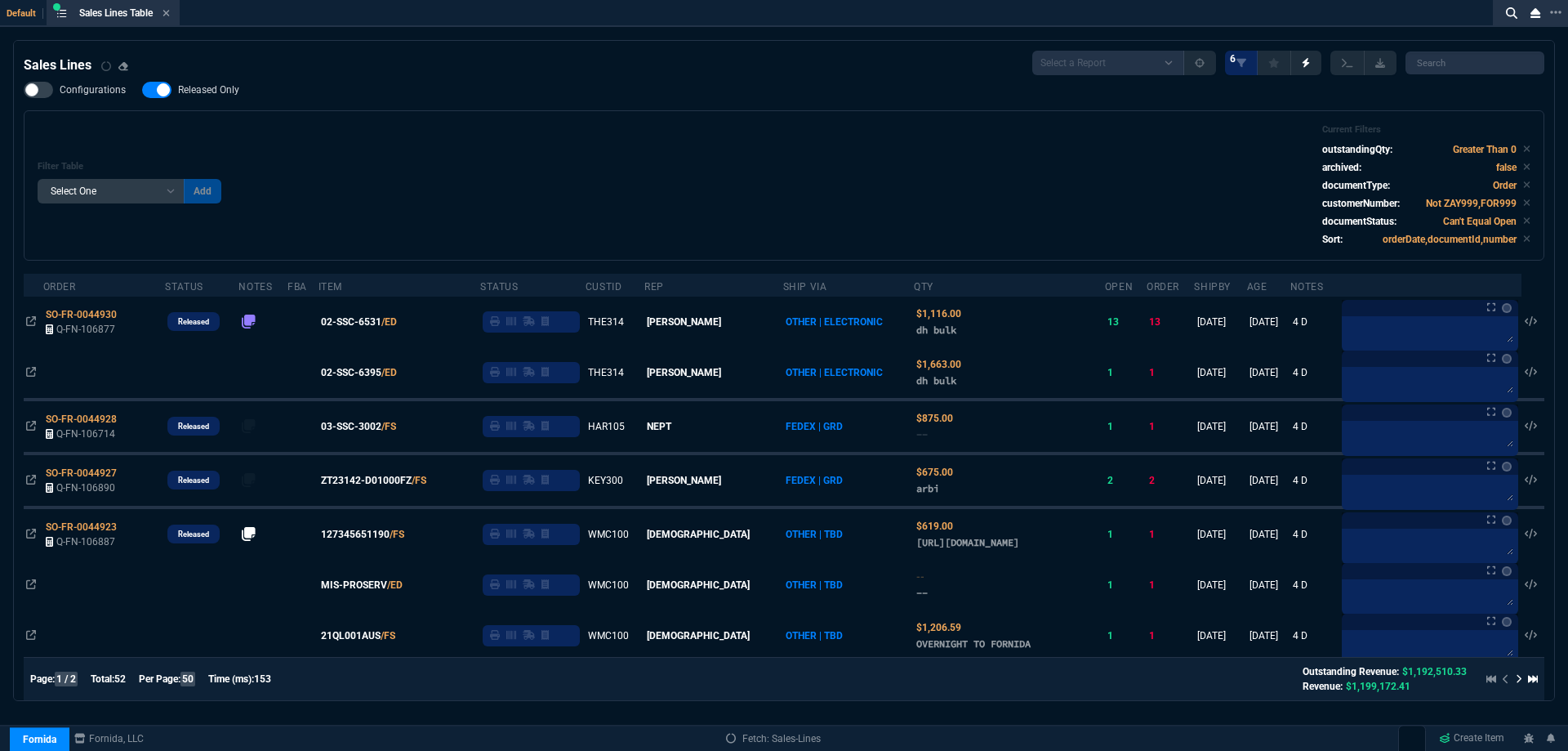
click at [224, 85] on span "Released Only" at bounding box center [209, 90] width 61 height 13
click at [142, 90] on input "Released Only" at bounding box center [141, 90] width 1 height 1
checkbox input "false"
click at [579, 117] on div "Filter Table Select One Add Filter () Age () ATS () Cond (itemVariantCode) Cust…" at bounding box center [784, 185] width 1520 height 150
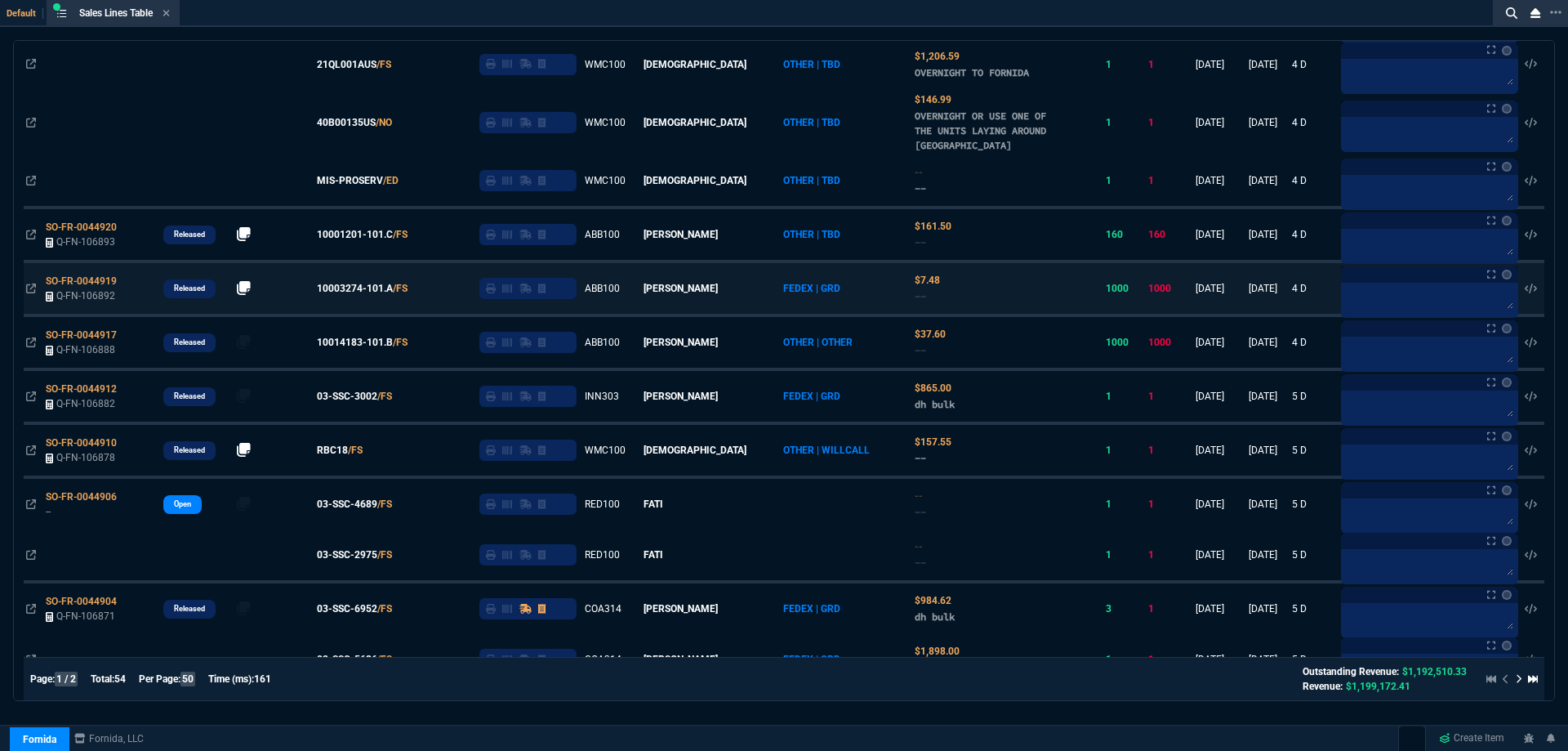
scroll to position [653, 0]
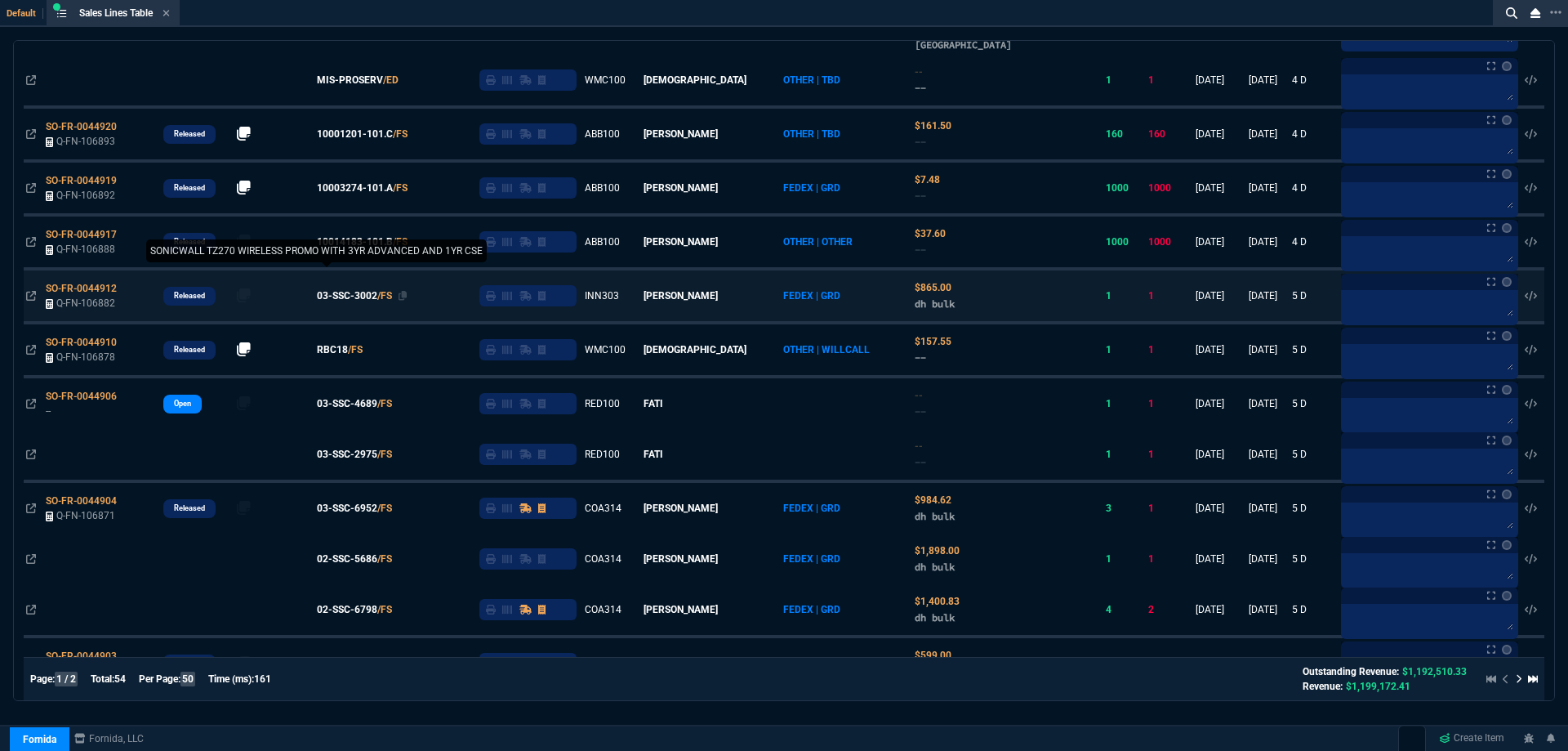
click at [377, 303] on span "03-SSC-3002" at bounding box center [347, 296] width 60 height 15
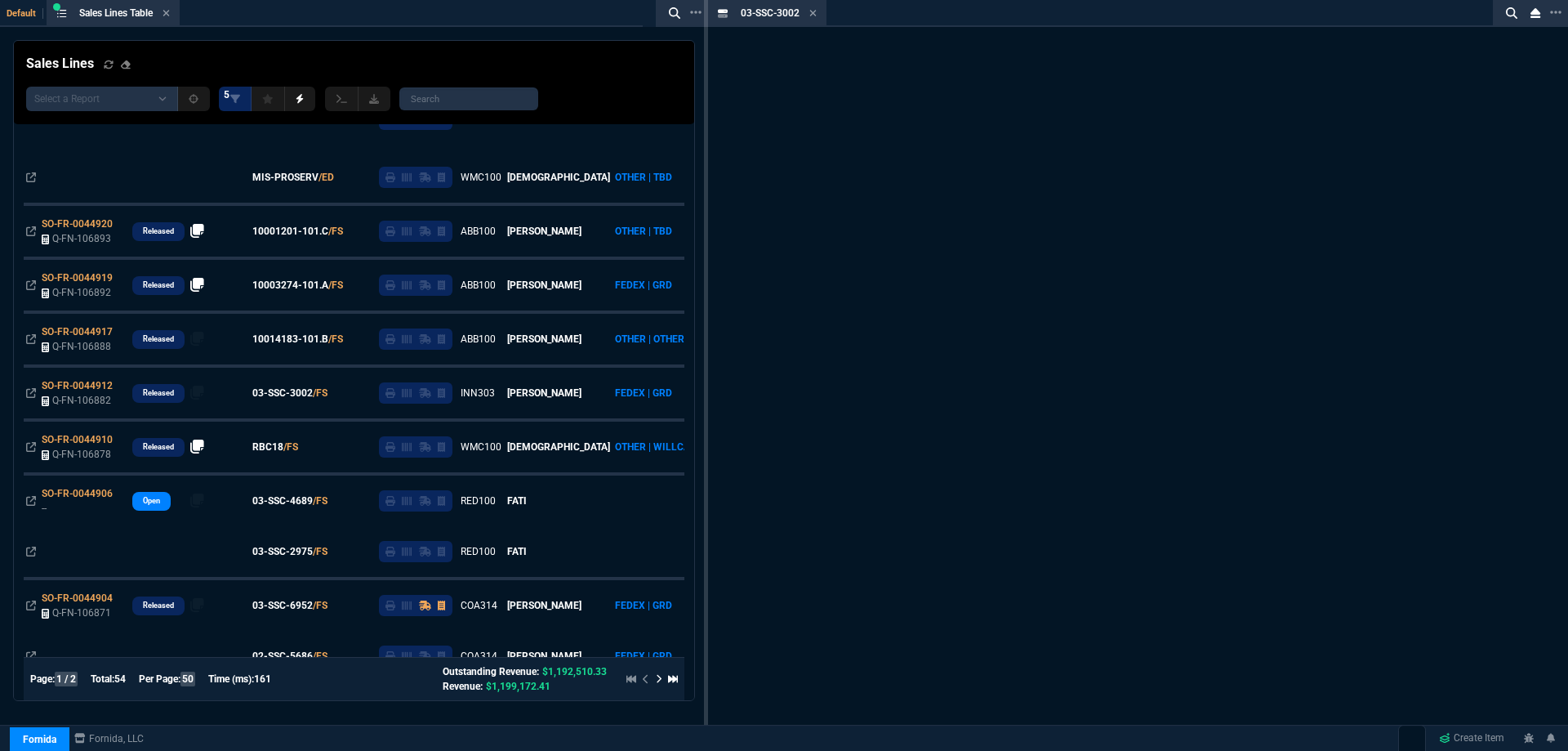
scroll to position [751, 0]
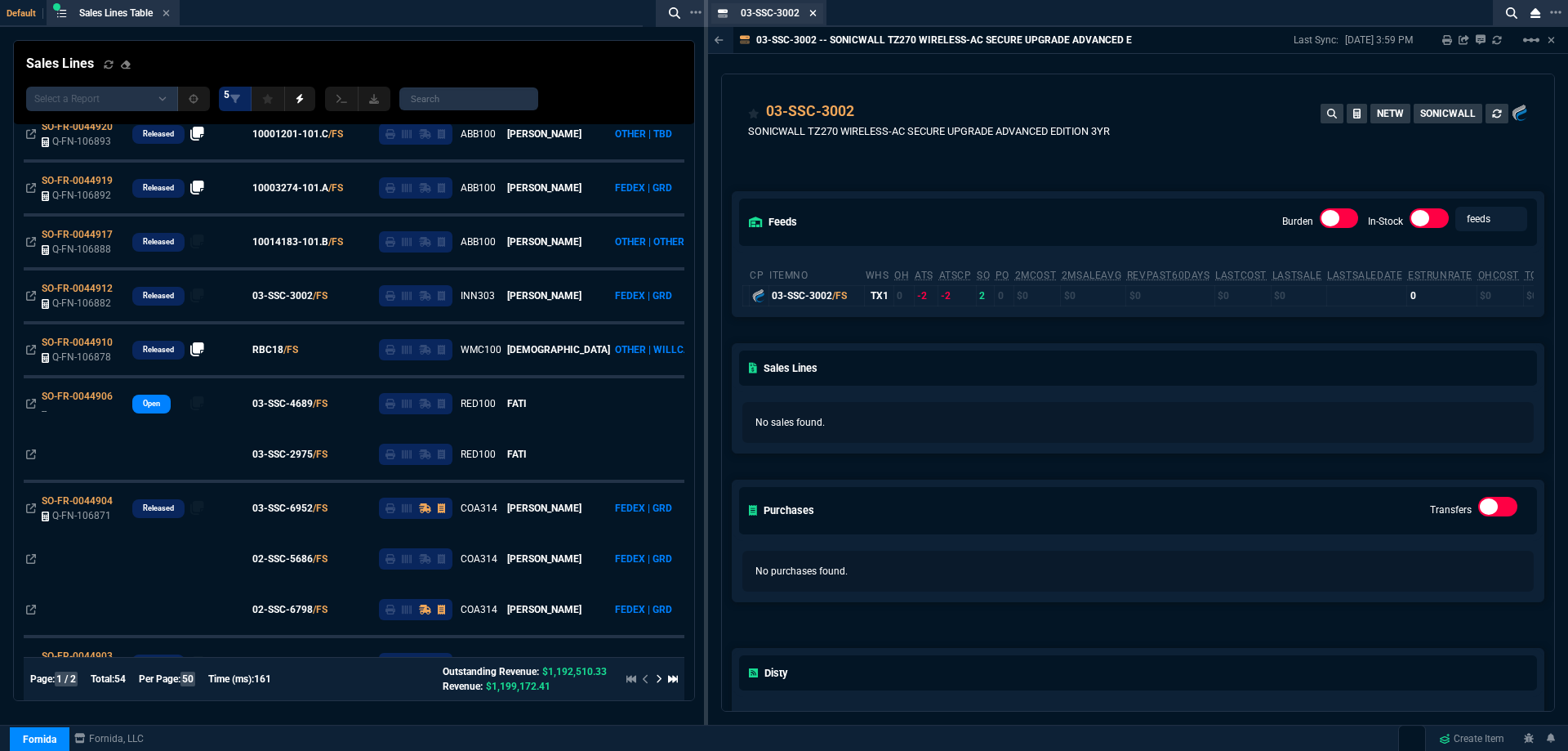
click at [814, 13] on icon at bounding box center [813, 13] width 6 height 6
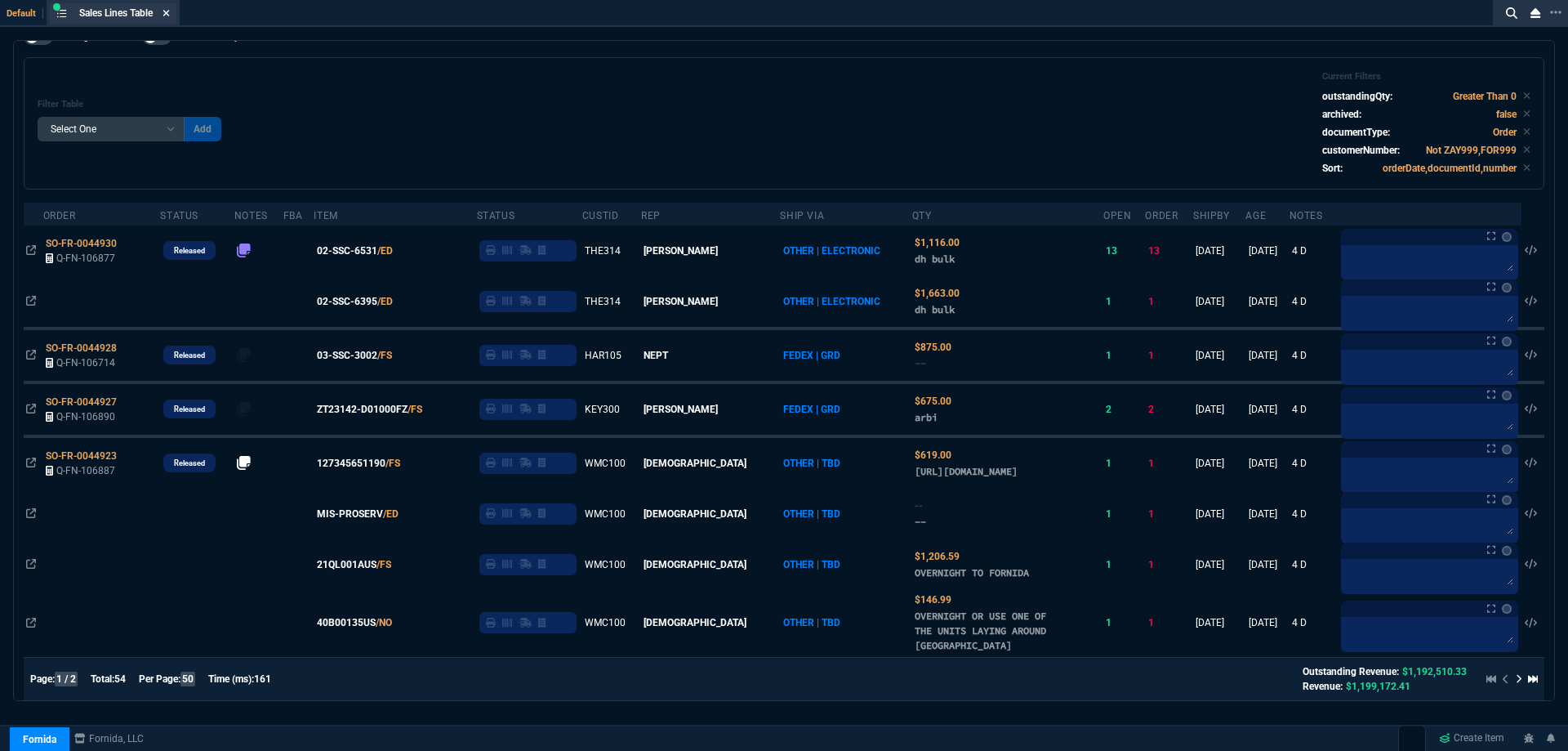
scroll to position [0, 0]
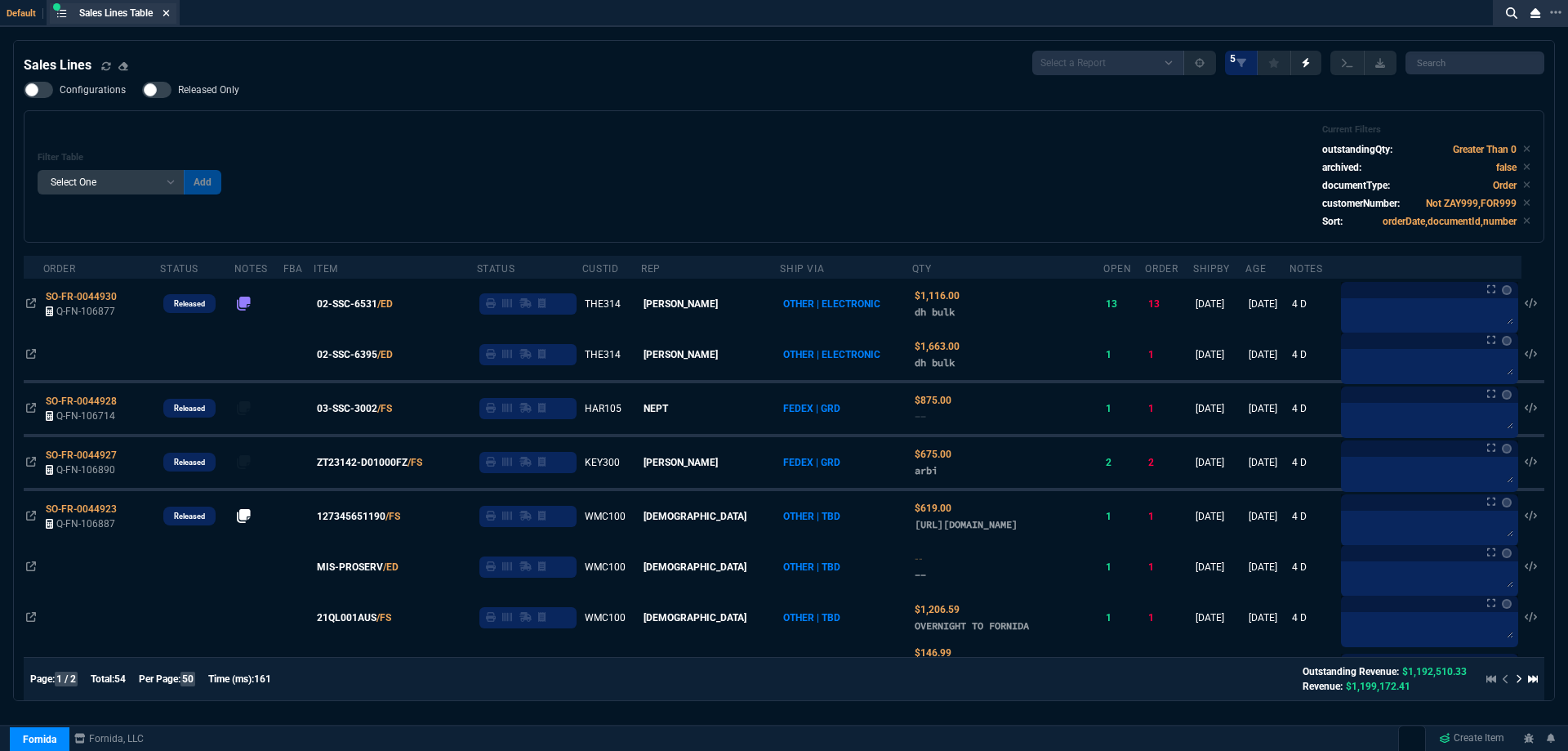
click at [167, 10] on icon at bounding box center [166, 13] width 6 height 6
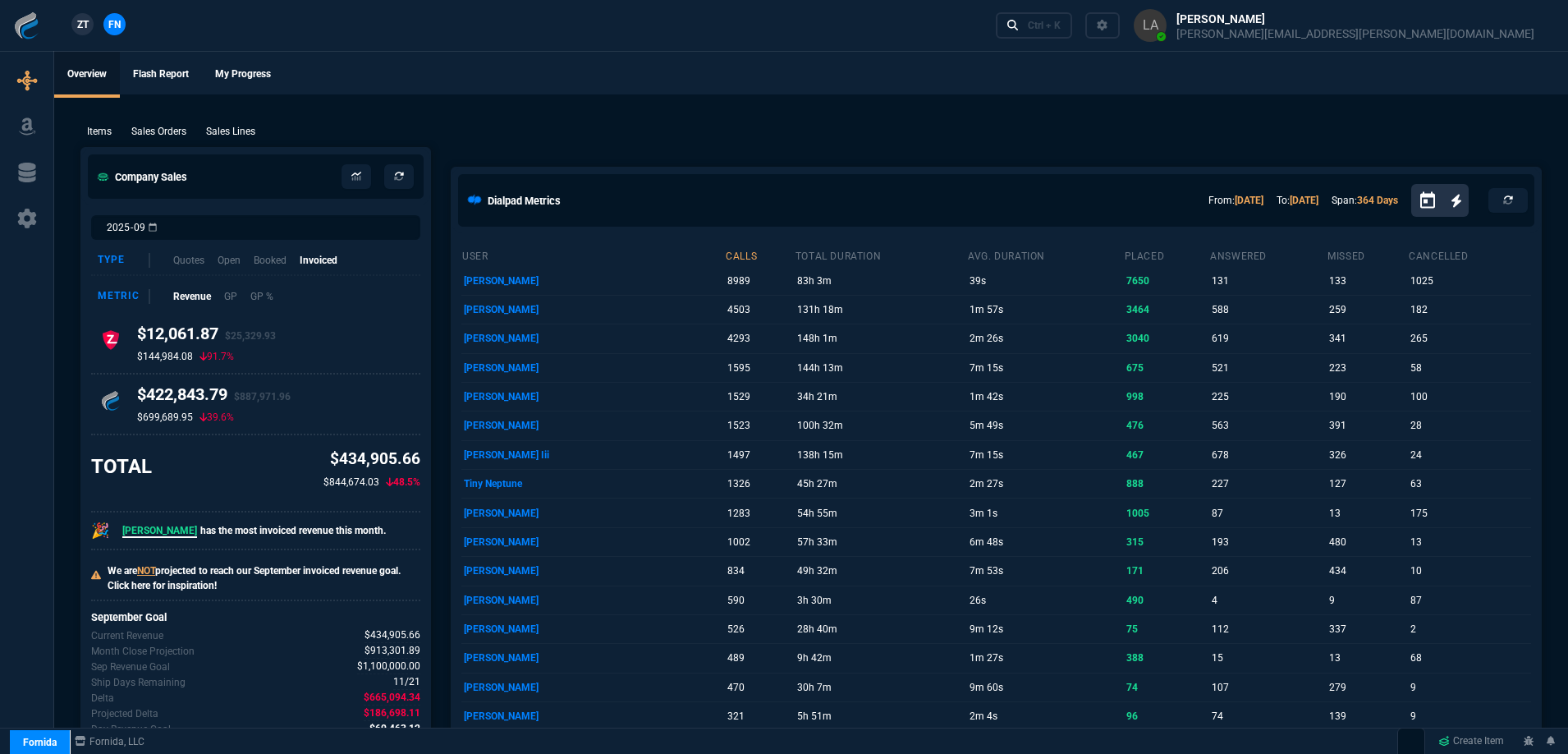
click at [90, 24] on link "ZT" at bounding box center [83, 24] width 22 height 22
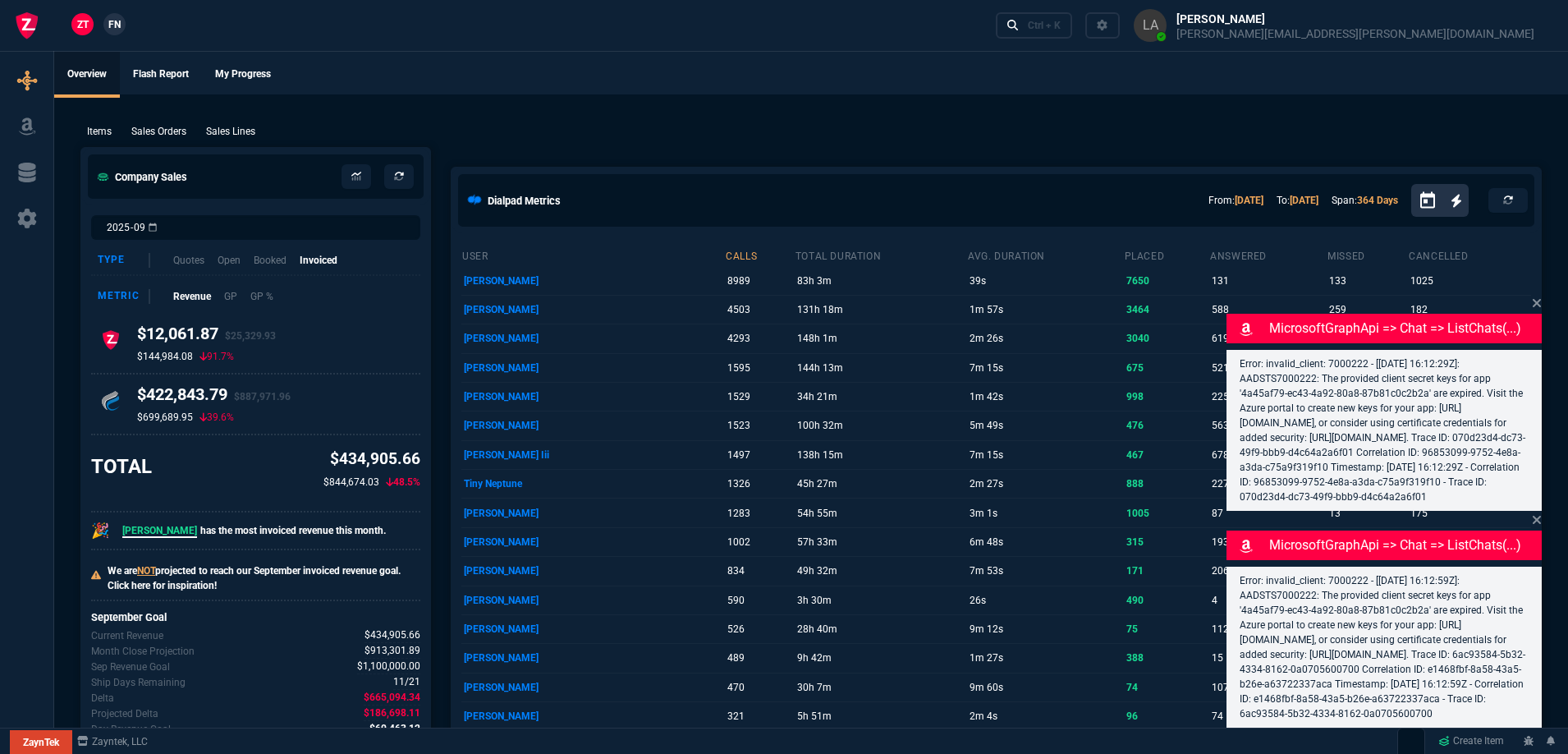
click at [1535, 297] on icon at bounding box center [1536, 303] width 10 height 13
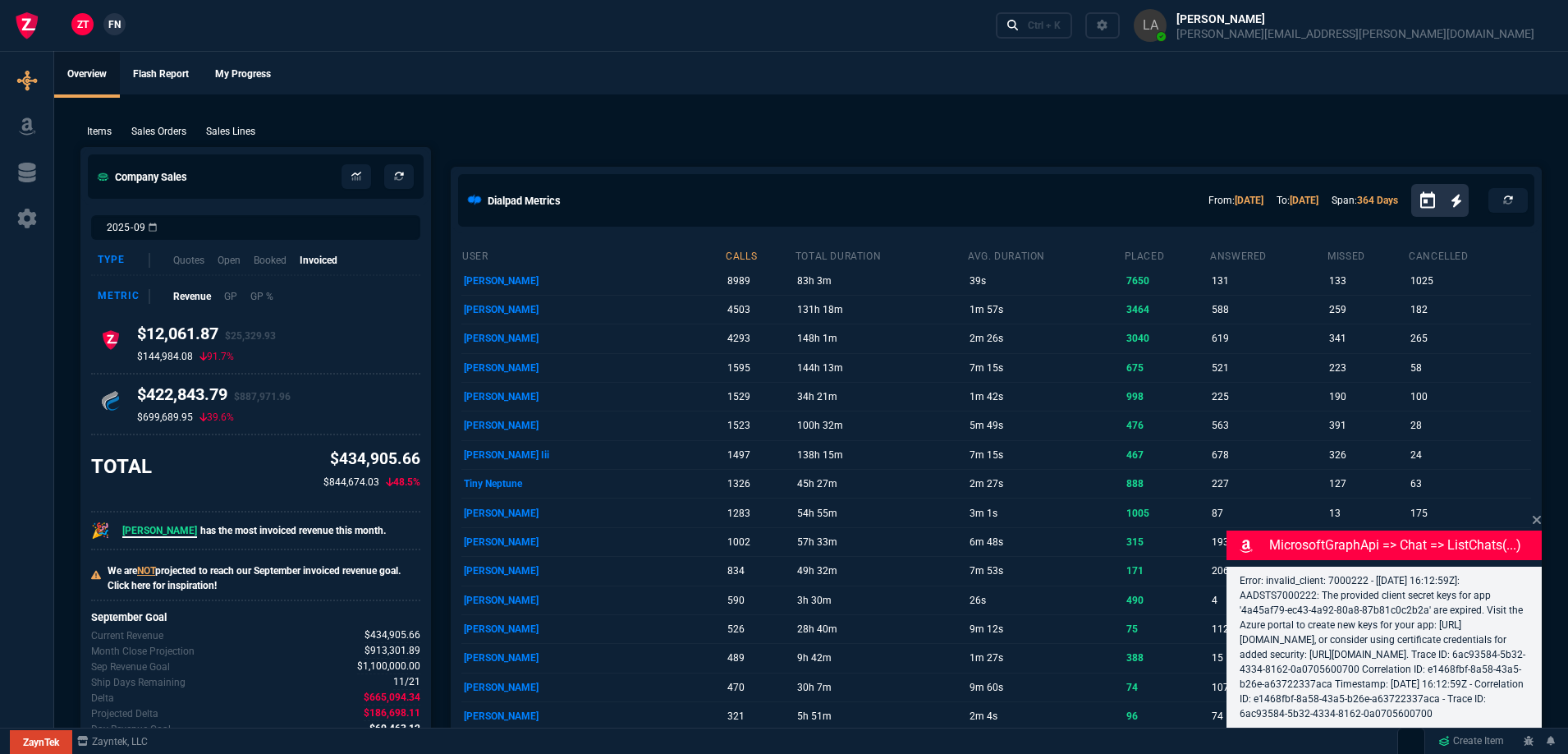
click at [1537, 512] on fa-icon at bounding box center [1536, 520] width 10 height 16
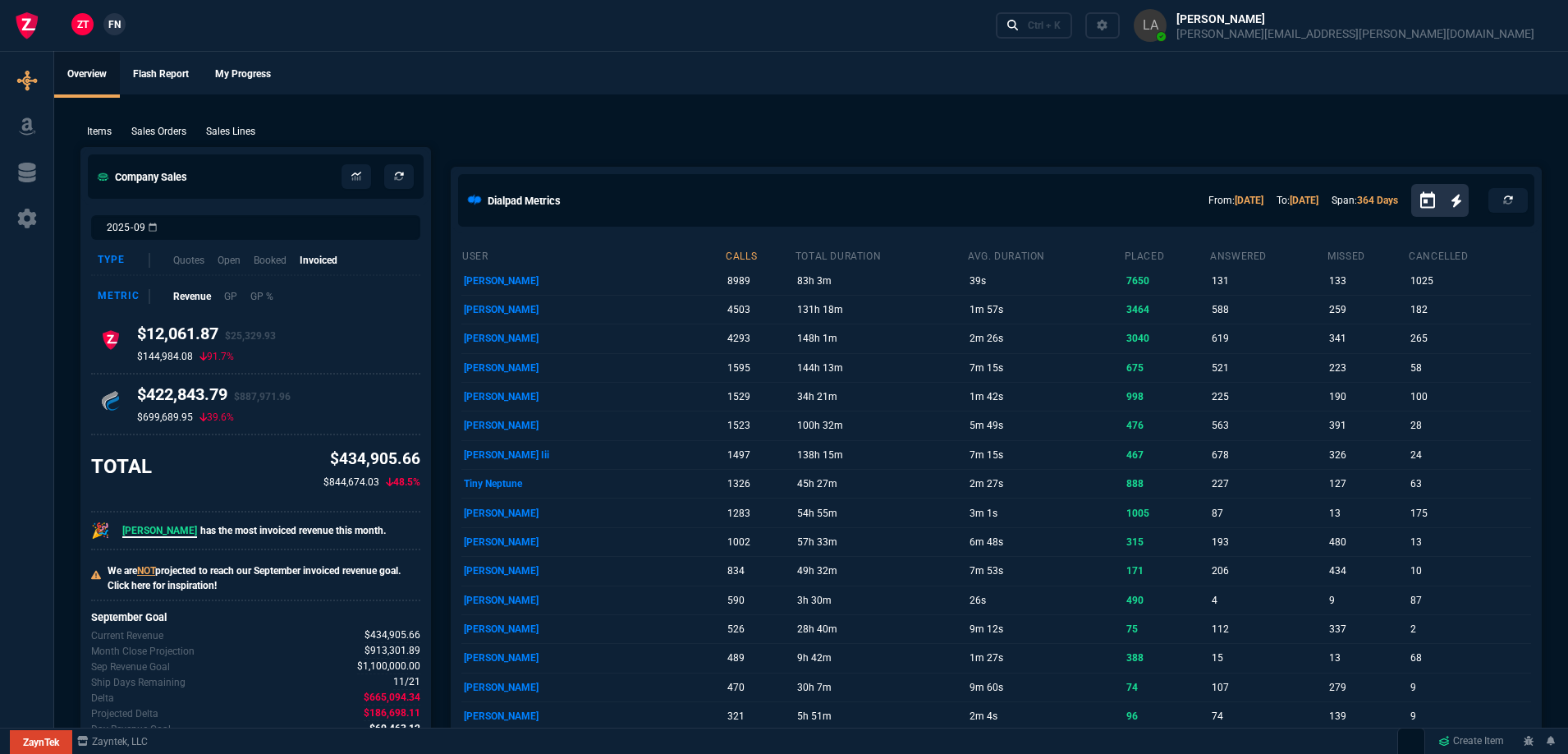
click at [124, 30] on link "FN" at bounding box center [114, 24] width 22 height 22
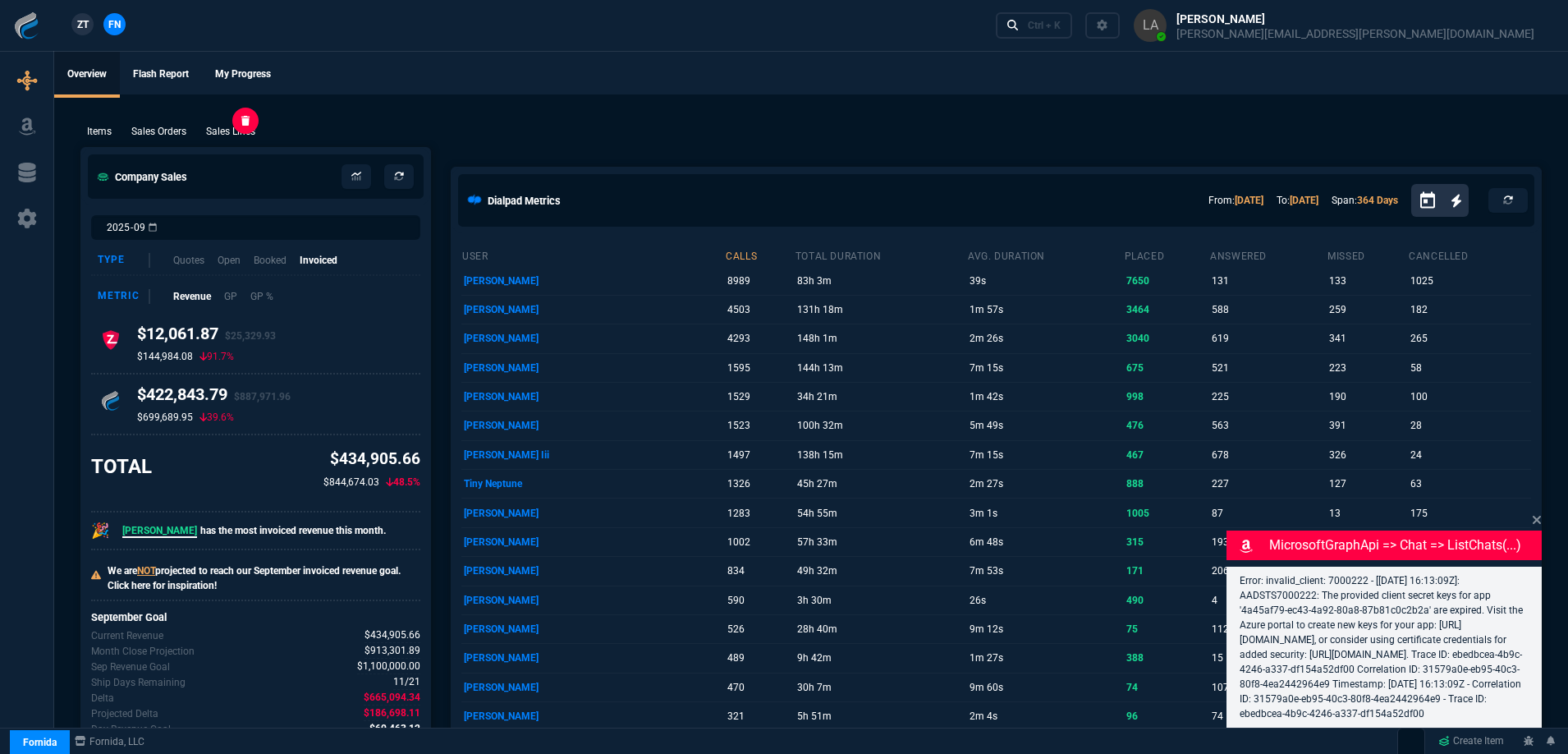
click at [243, 133] on p "Sales Lines" at bounding box center [231, 131] width 49 height 15
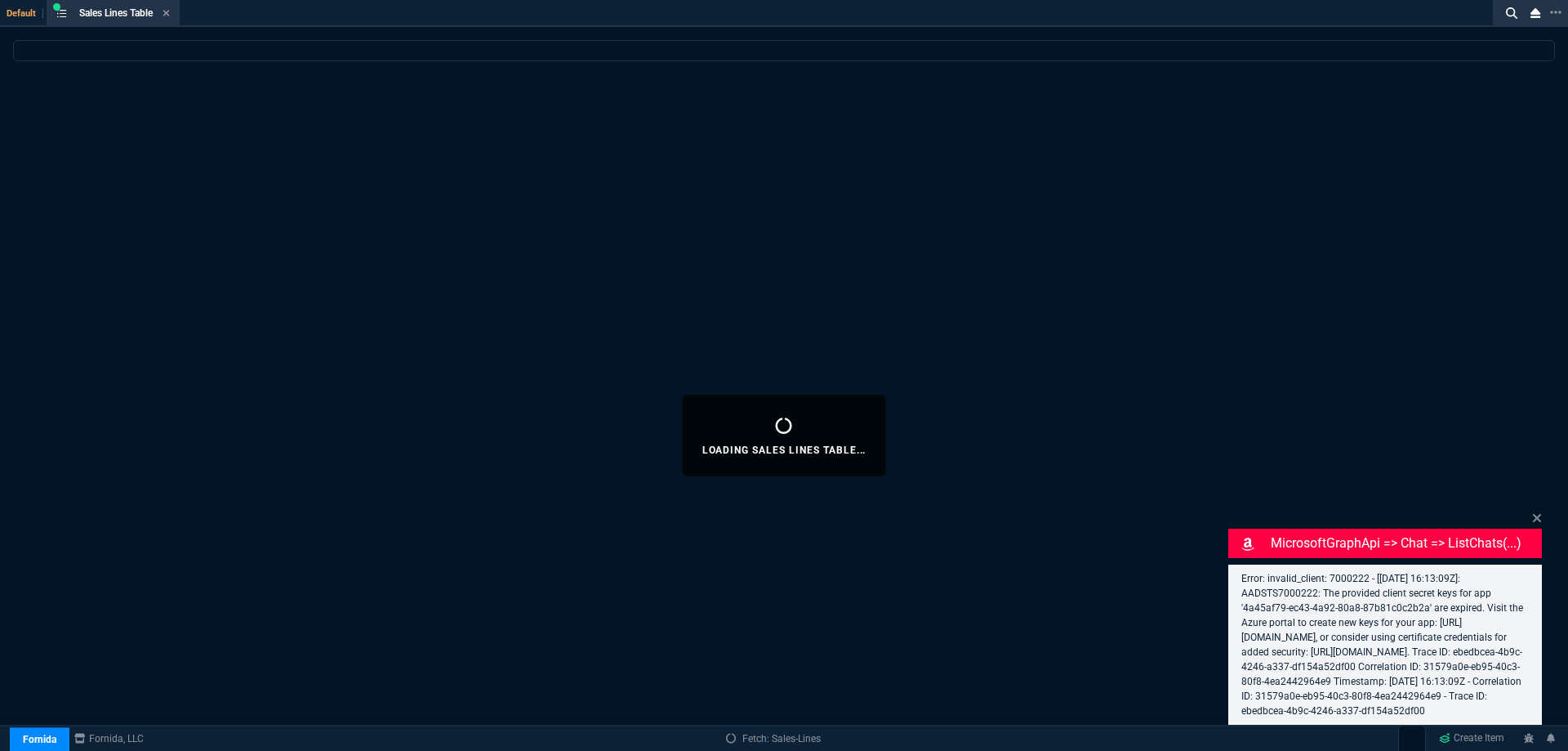
select select
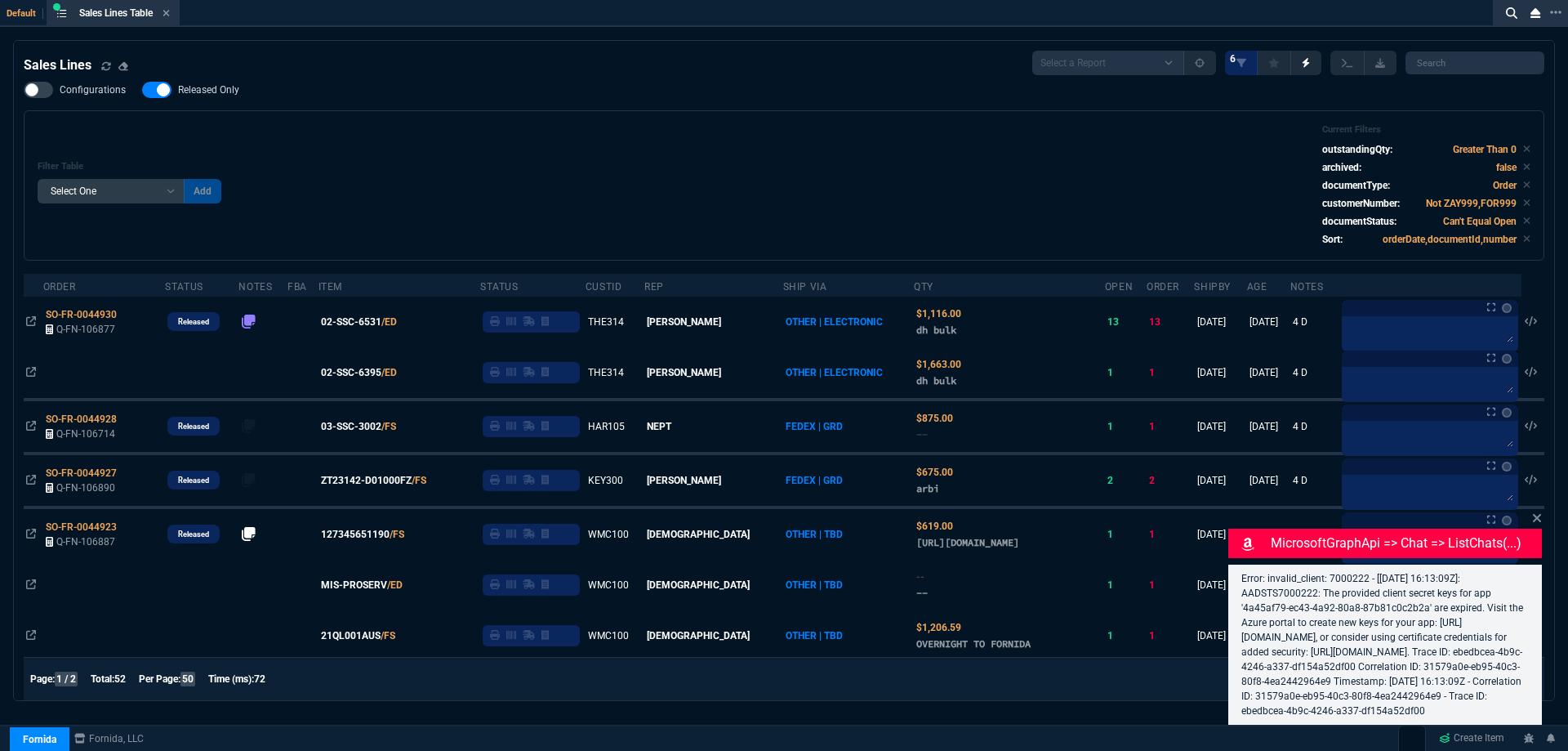
click at [210, 94] on span "Released Only" at bounding box center [209, 90] width 61 height 13
click at [142, 91] on input "Released Only" at bounding box center [141, 90] width 1 height 1
checkbox input "false"
click at [526, 162] on div "Filter Table Select One Add Filter () Age () ATS () Cond (itemVariantCode) Cust…" at bounding box center [784, 185] width 1492 height 122
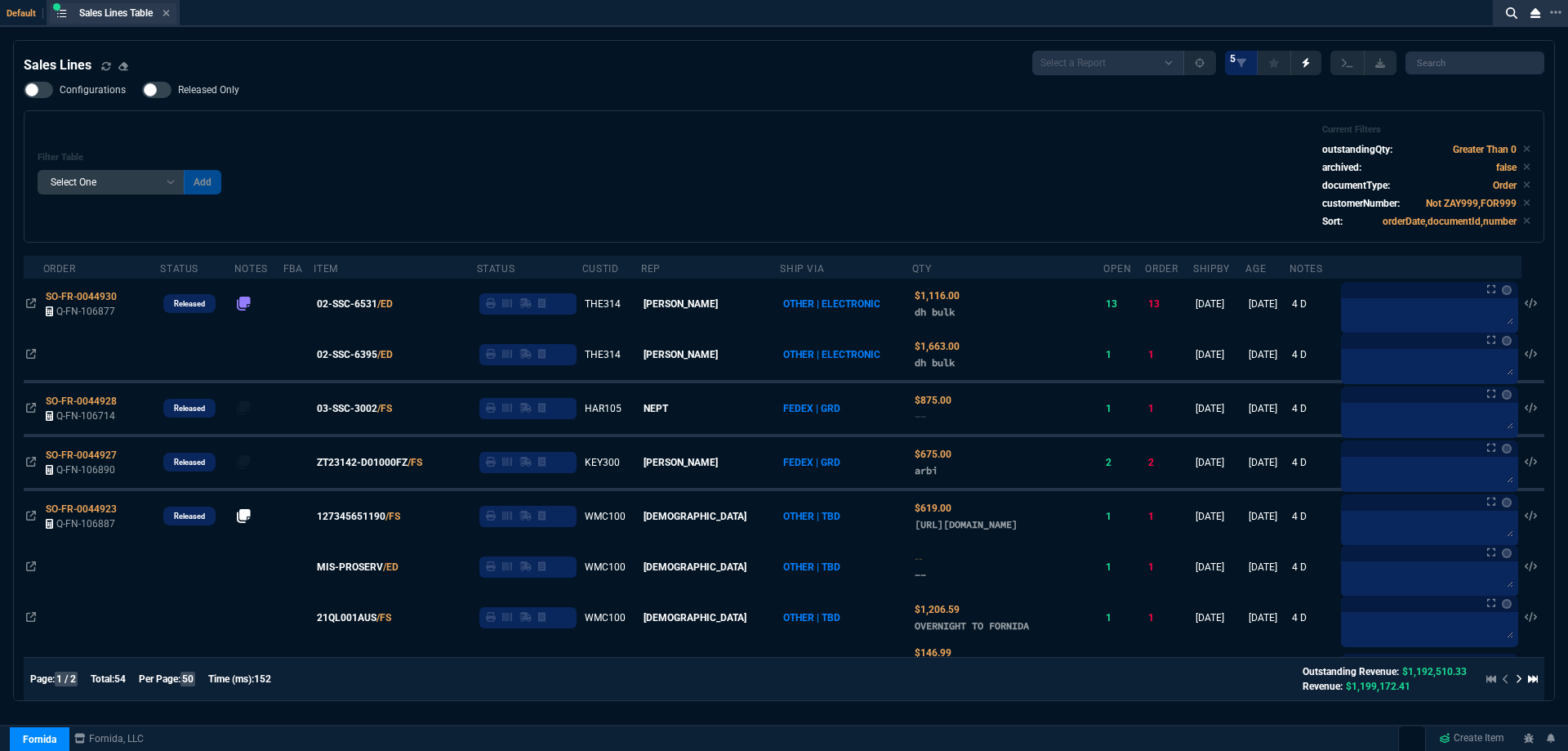
click at [171, 21] on div "Sales Lines Table Sales Line" at bounding box center [113, 14] width 127 height 20
click at [170, 16] on icon at bounding box center [166, 13] width 7 height 10
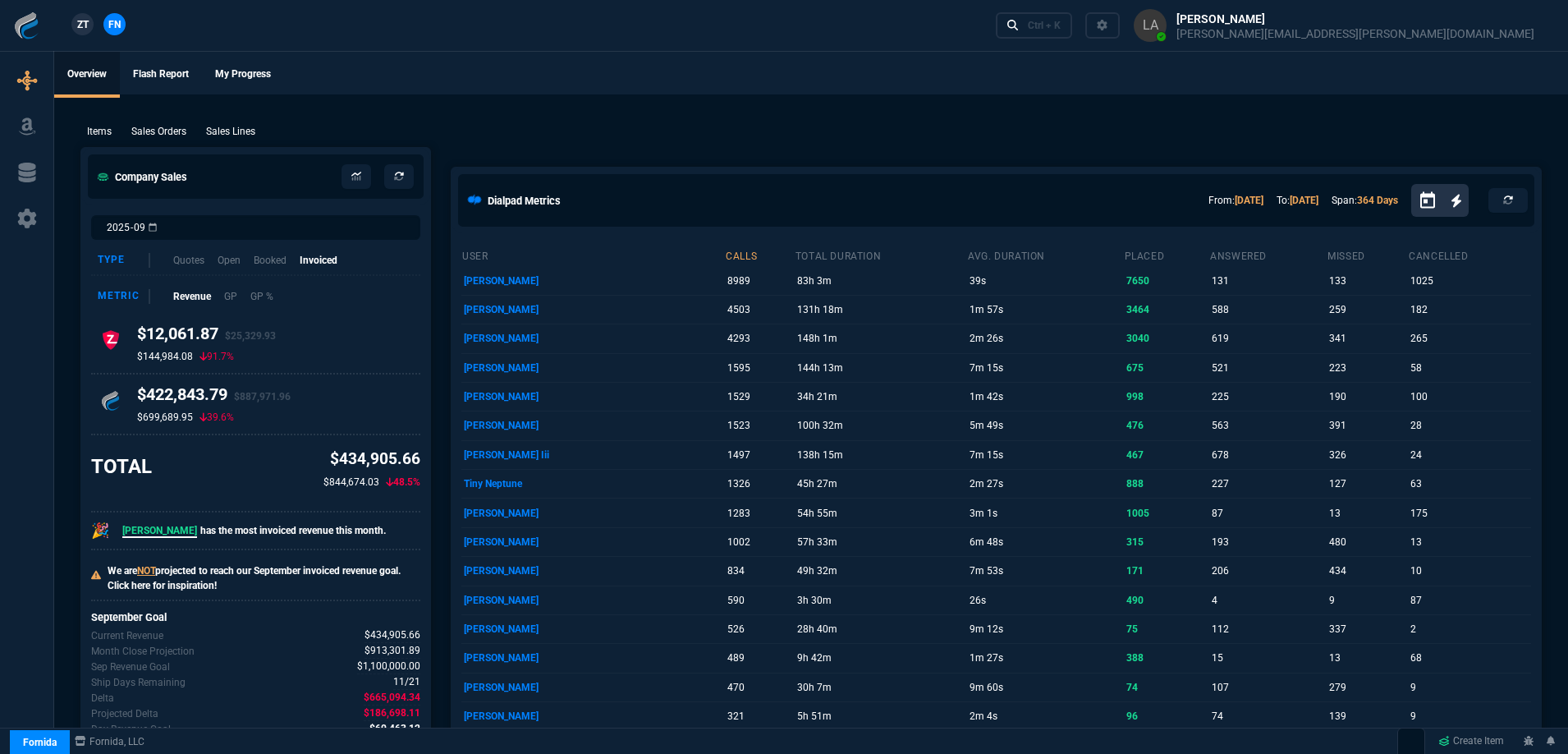
click at [86, 22] on span "ZT" at bounding box center [83, 25] width 11 height 15
click at [224, 135] on p "Sales Lines" at bounding box center [231, 131] width 49 height 15
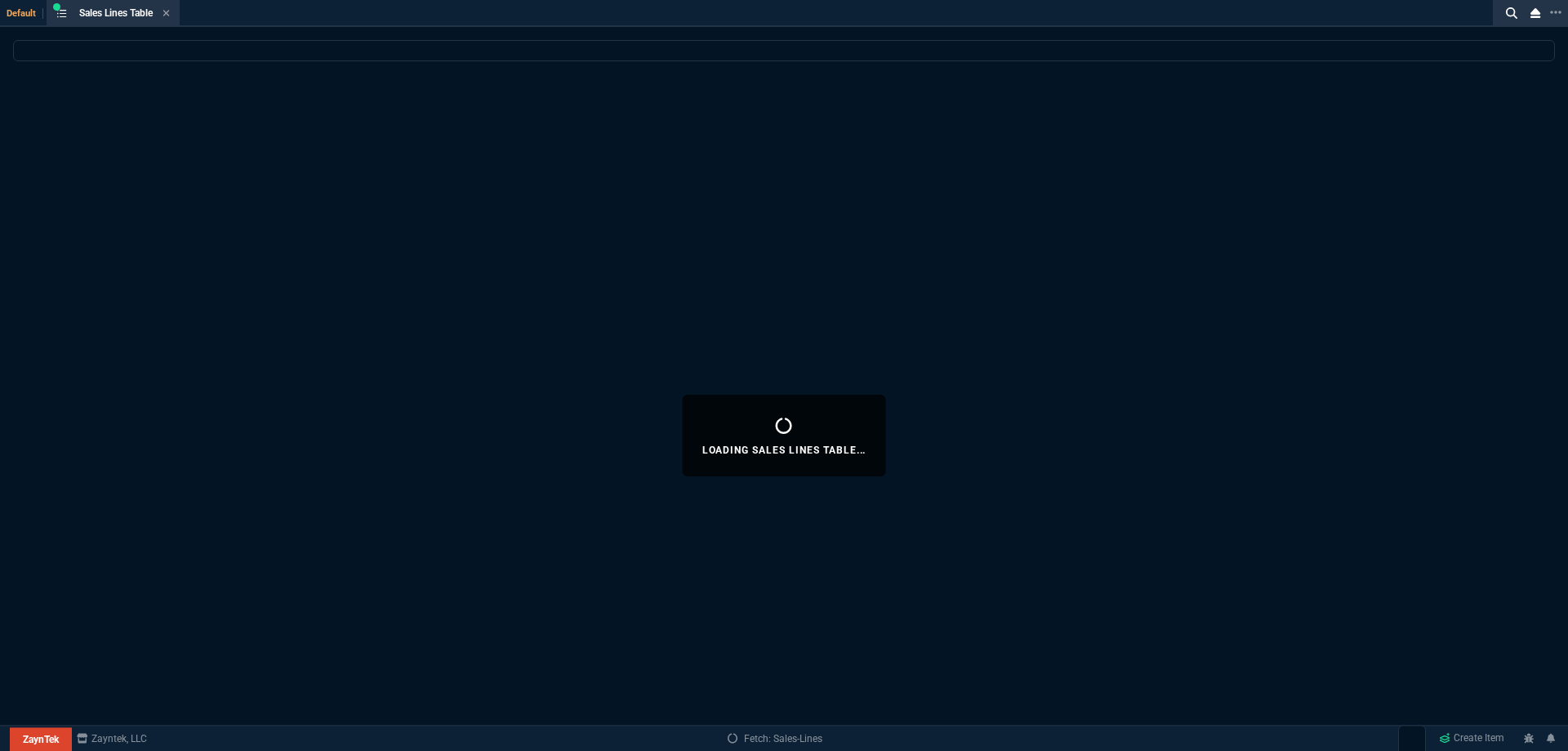
select select
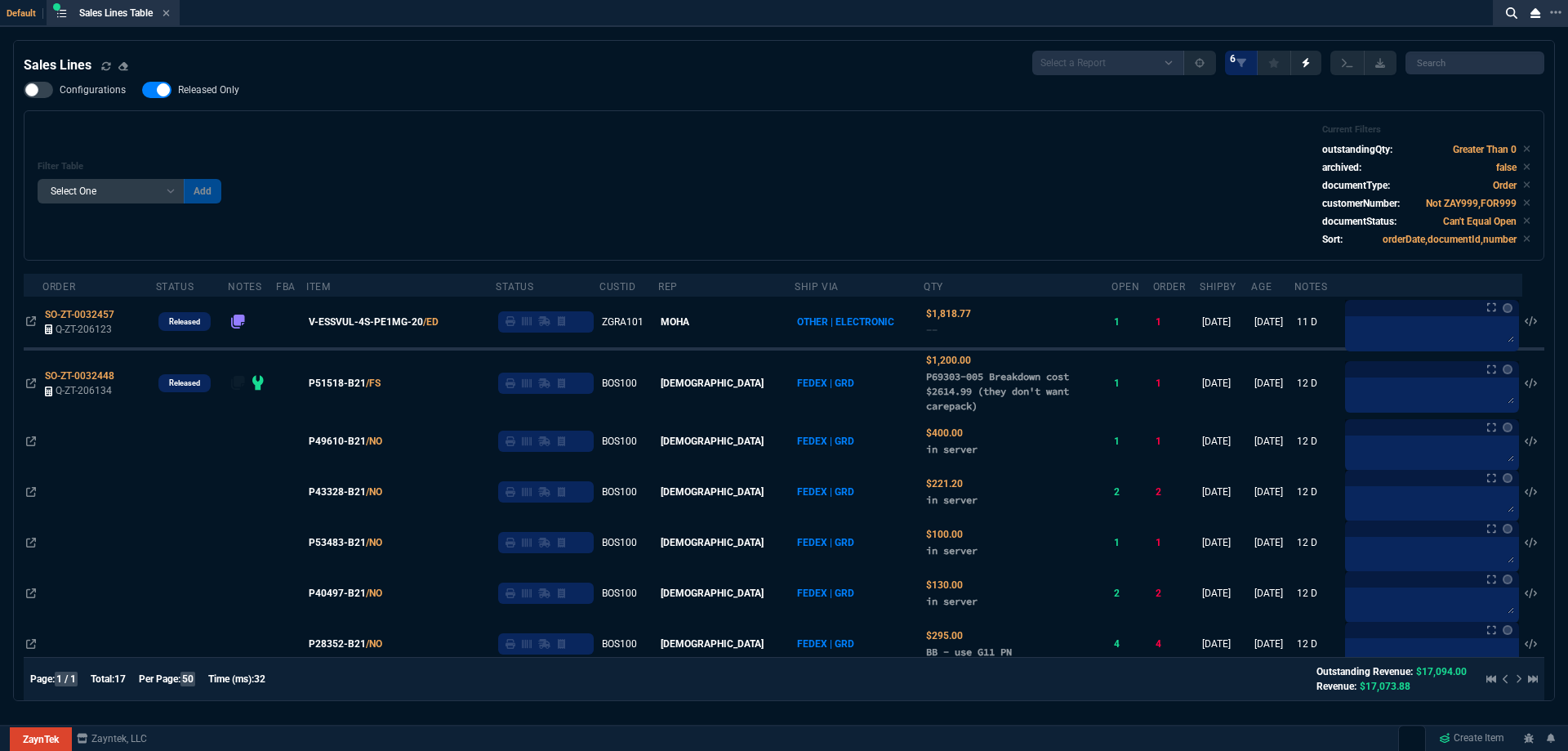
click at [194, 104] on div "Configurations Released Only Filter Table Select One Add Filter () Age () ATS (…" at bounding box center [784, 170] width 1520 height 179
click at [222, 99] on nx-fornida-field-switch-one "Released Only" at bounding box center [199, 93] width 114 height 16
click at [279, 105] on div "Configurations Released Only Filter Table Select One Add Filter () Age () ATS (…" at bounding box center [784, 170] width 1520 height 179
click at [203, 87] on span "Released Only" at bounding box center [209, 90] width 61 height 13
click at [142, 90] on input "Released Only" at bounding box center [141, 90] width 1 height 1
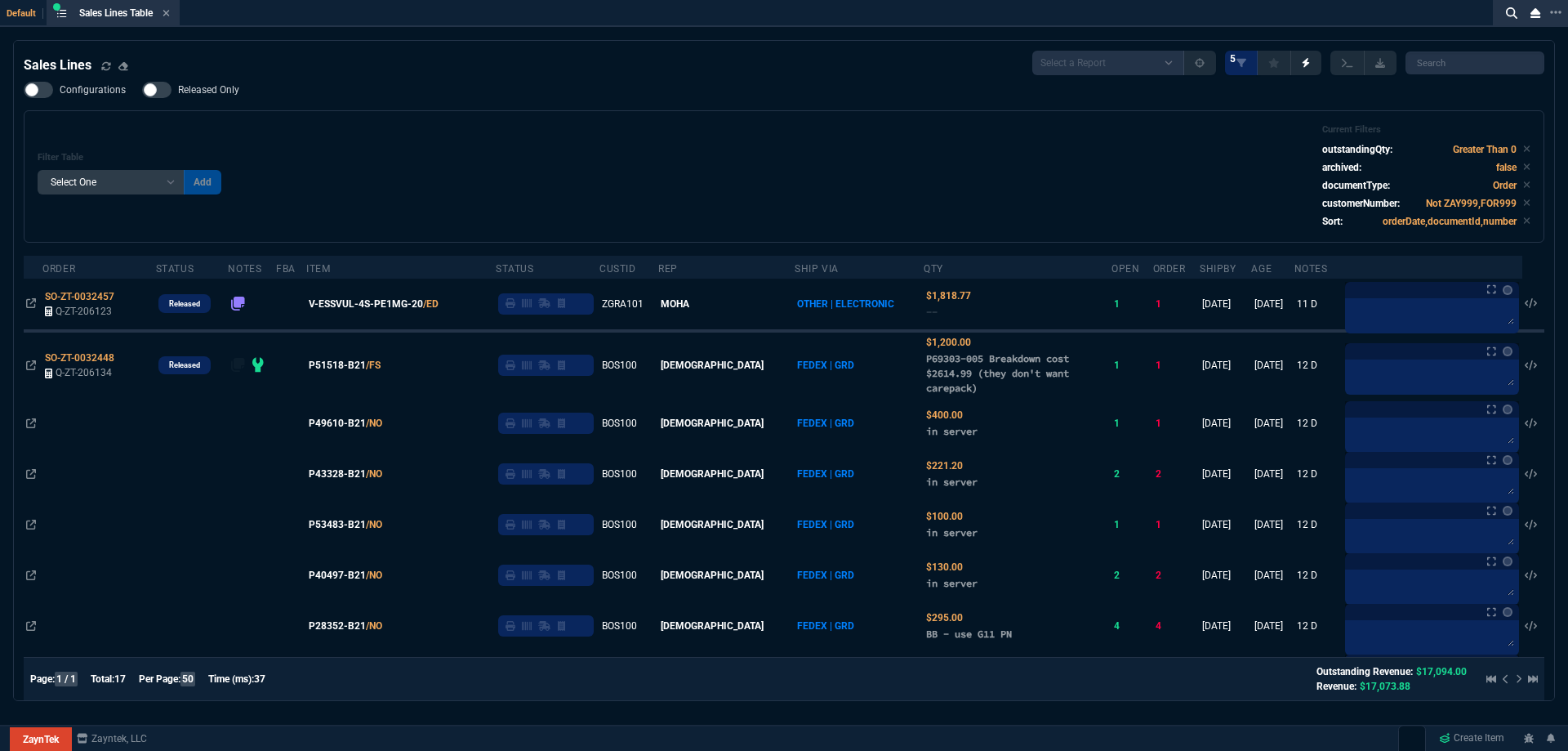
click at [251, 99] on nx-fornida-field-switch-one "Released Only" at bounding box center [199, 93] width 114 height 16
click at [159, 92] on div at bounding box center [157, 90] width 30 height 17
click at [142, 91] on input "Released Only" at bounding box center [141, 90] width 1 height 1
checkbox input "true"
click at [332, 116] on div "Filter Table Select One Add Filter () Age () ATS () Cond (itemVariantCode) Cust…" at bounding box center [784, 176] width 1520 height 132
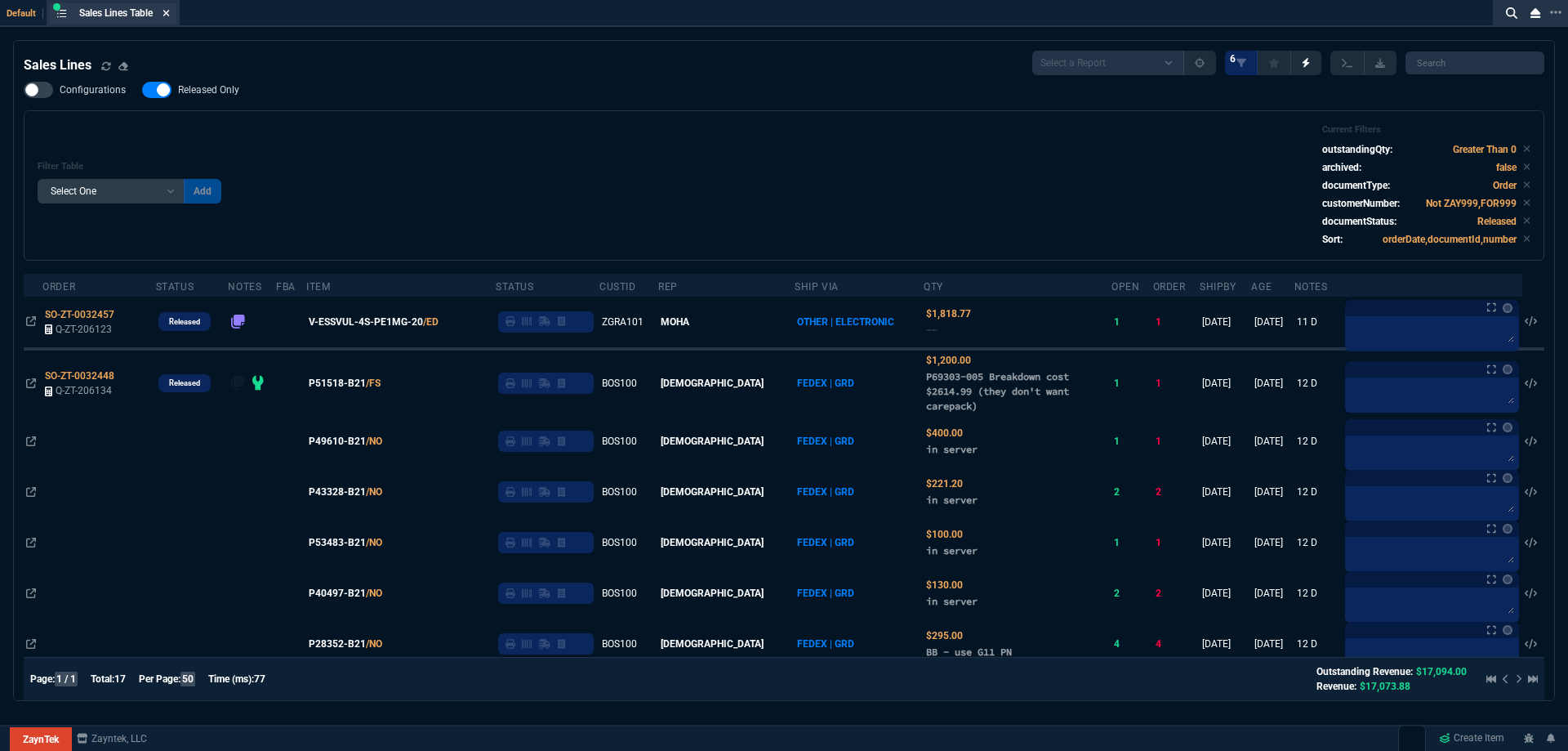
click at [170, 18] on fa-icon at bounding box center [166, 14] width 7 height 11
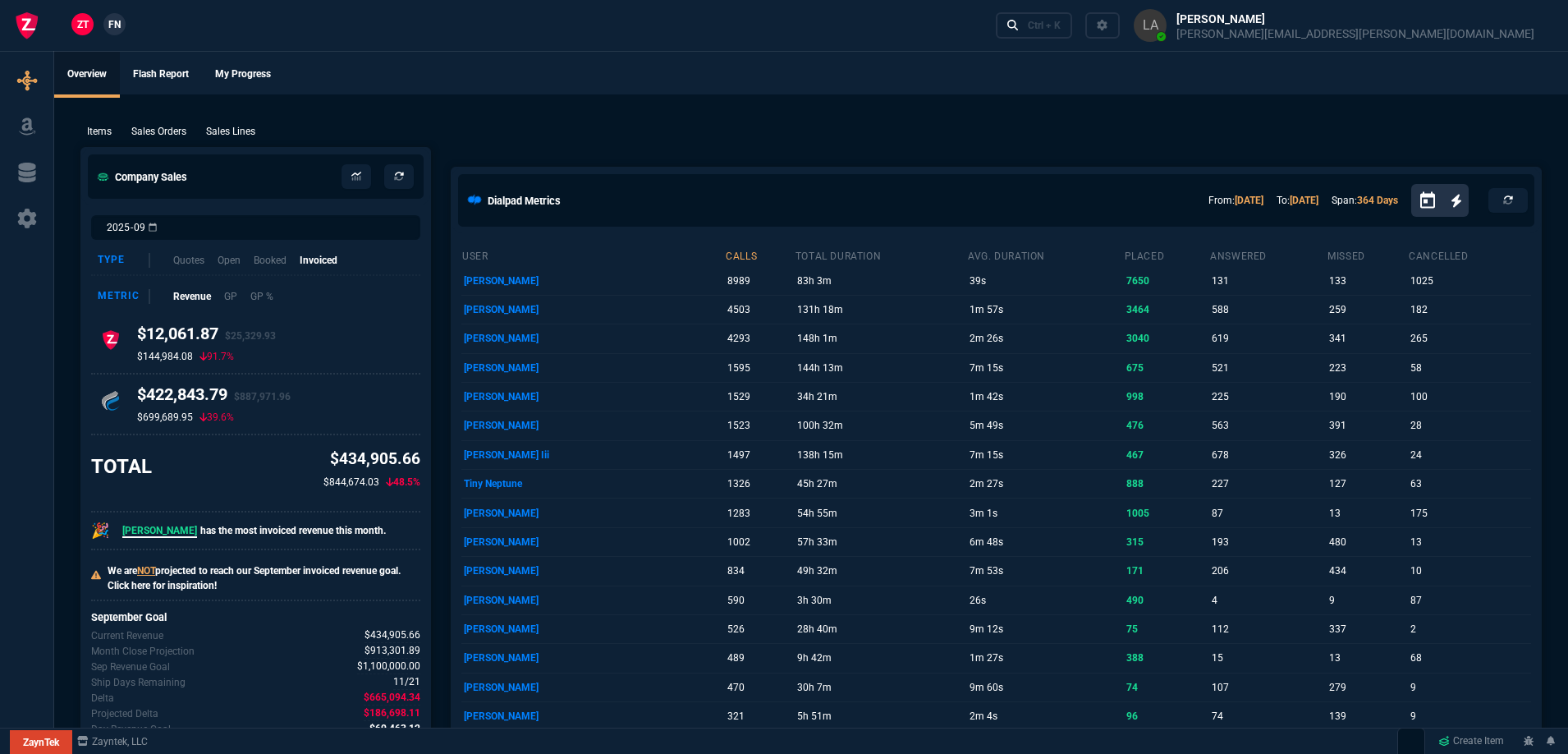
click at [107, 23] on link "FN" at bounding box center [114, 24] width 22 height 22
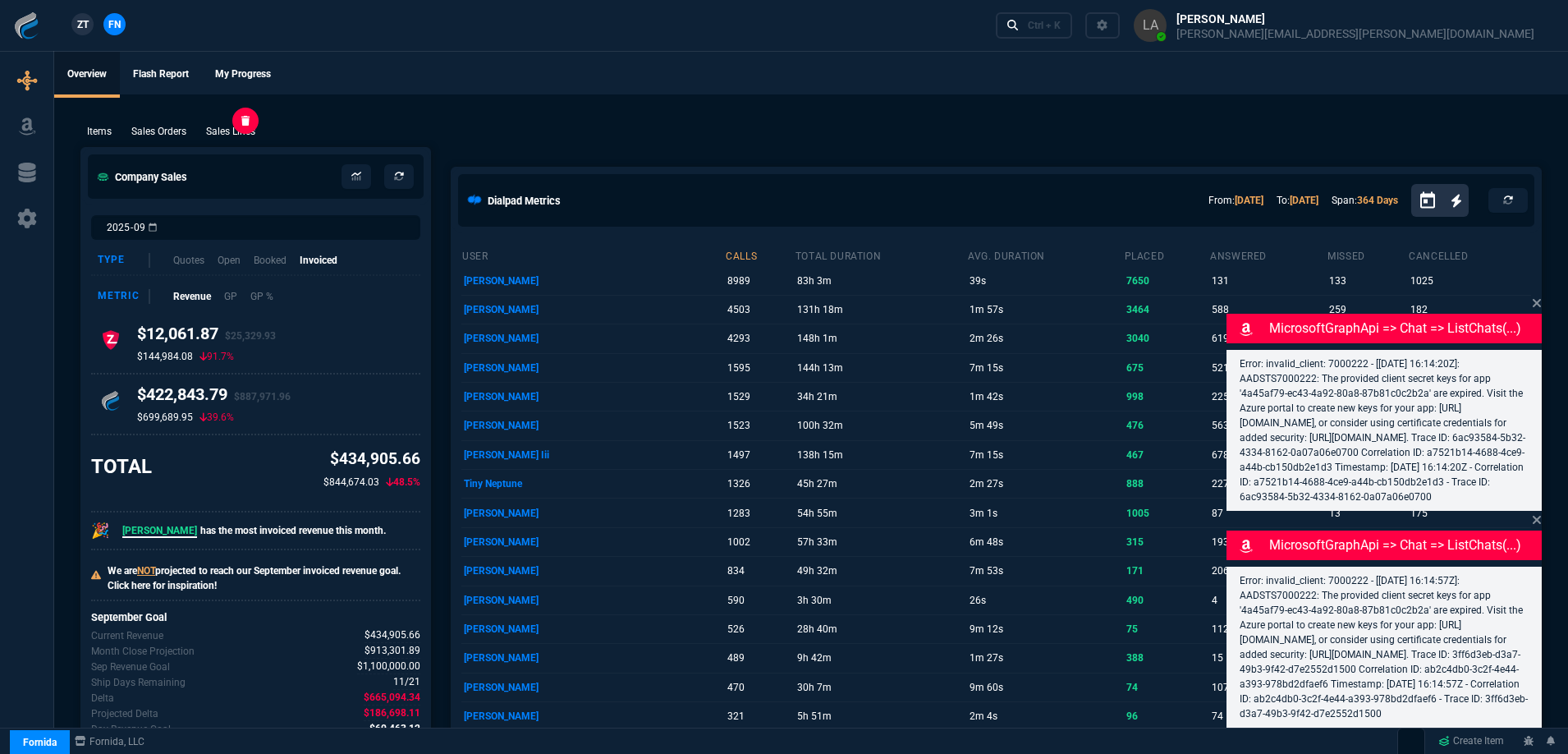
click at [232, 131] on p "Sales Lines" at bounding box center [231, 131] width 49 height 15
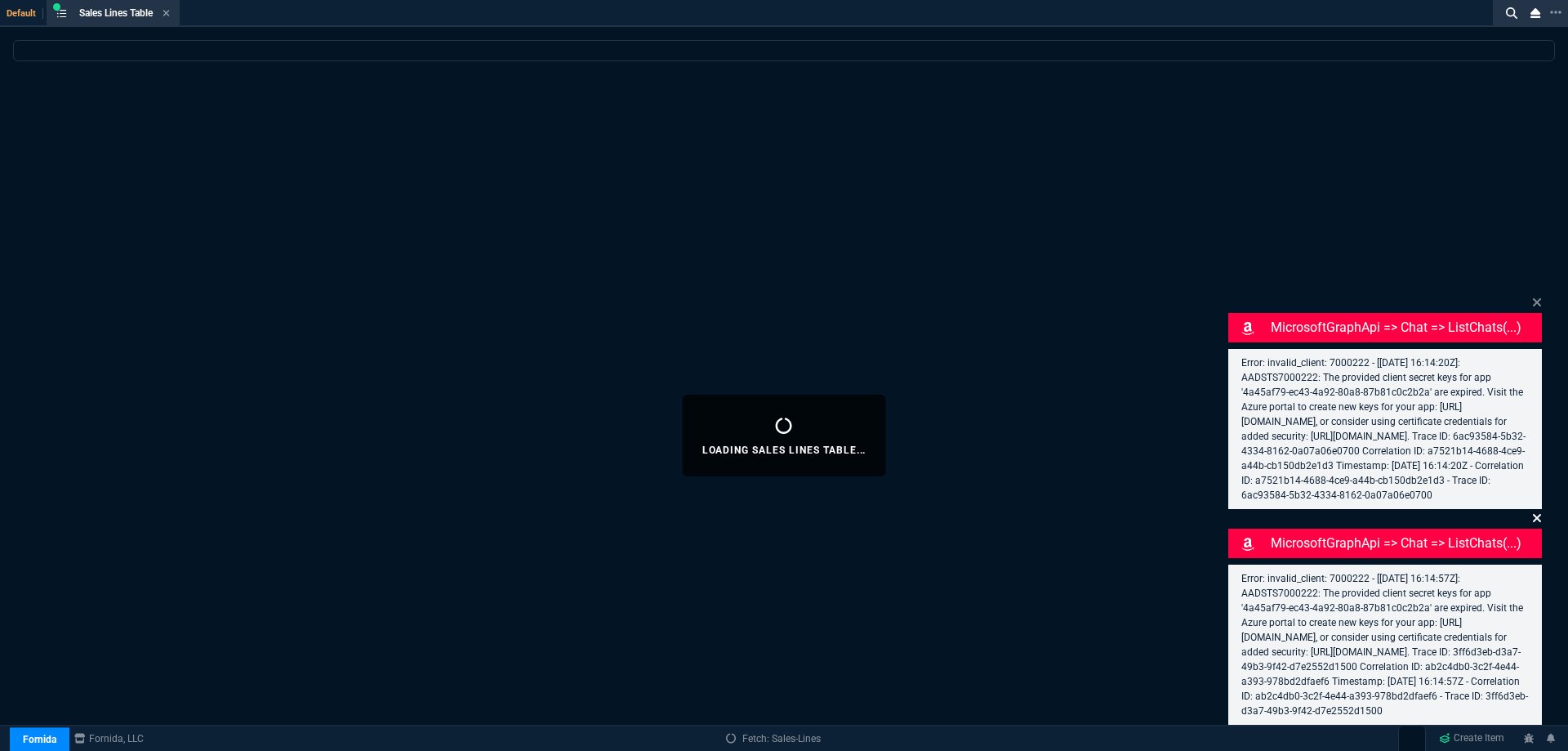
click at [1538, 298] on icon at bounding box center [1537, 302] width 8 height 8
select select
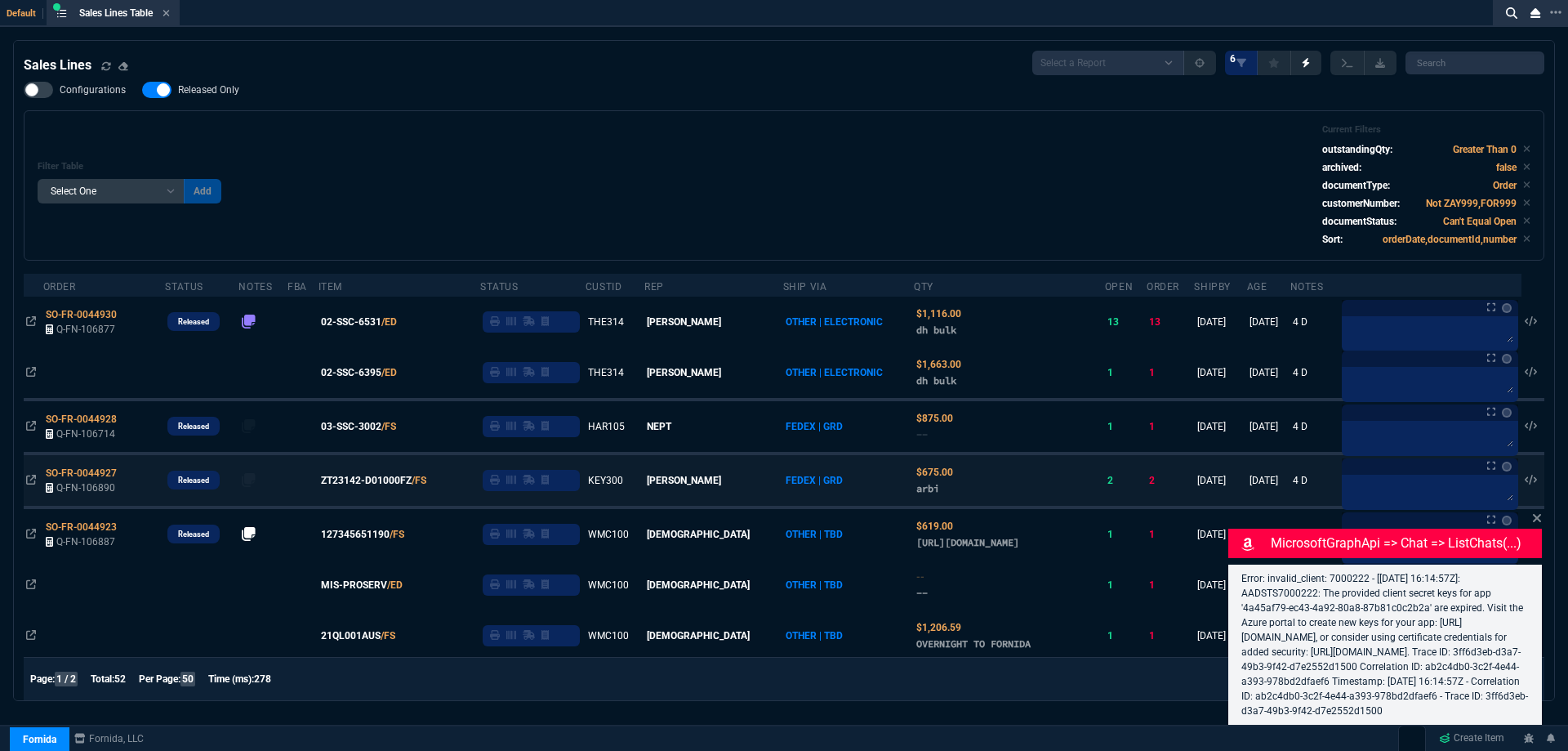
click at [1537, 511] on icon at bounding box center [1537, 518] width 10 height 13
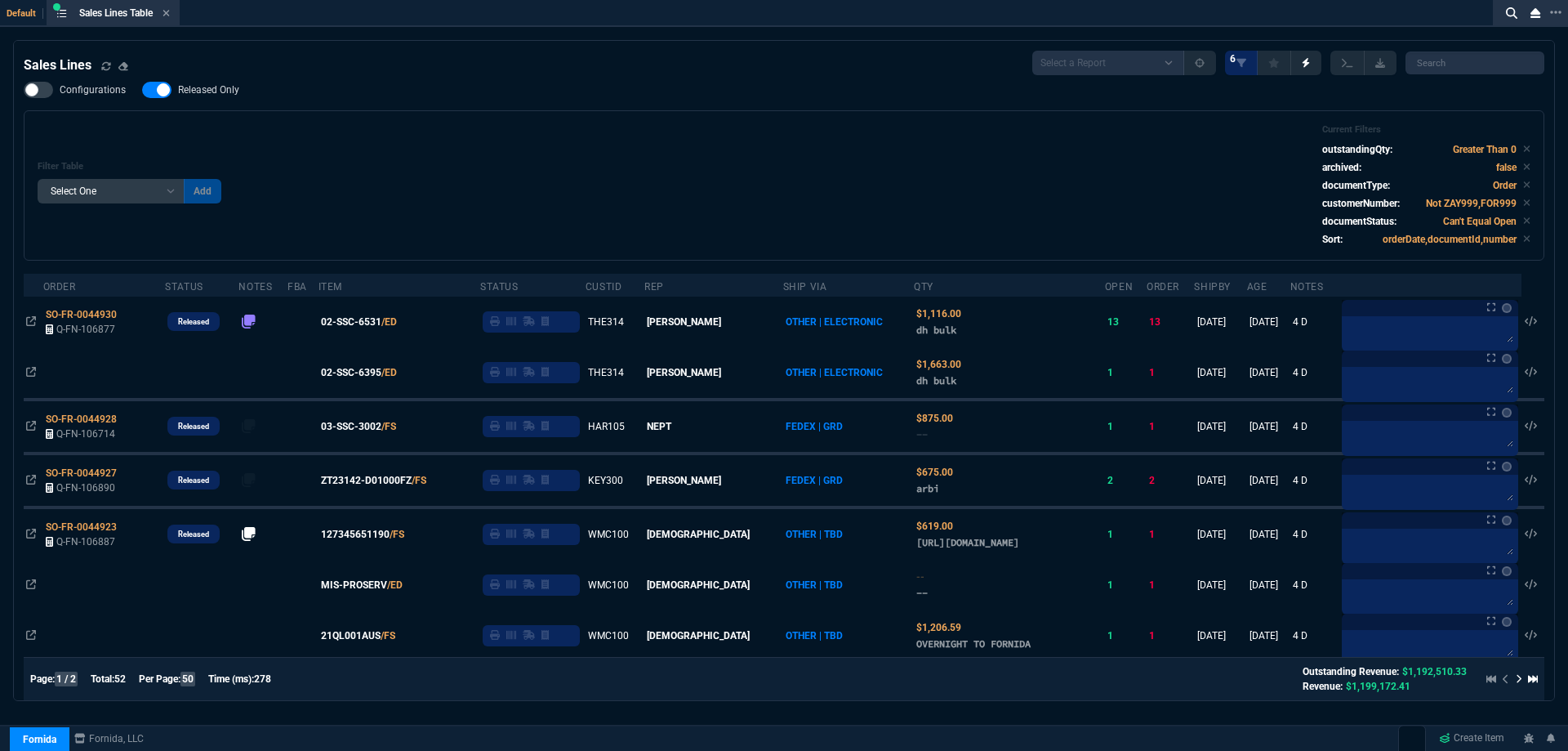
click at [195, 95] on span "Released Only" at bounding box center [209, 90] width 61 height 13
click at [142, 91] on input "Released Only" at bounding box center [141, 90] width 1 height 1
click at [367, 116] on div "Filter Table Select One Add Filter () Age () ATS () Cond (itemVariantCode) Cust…" at bounding box center [784, 185] width 1520 height 150
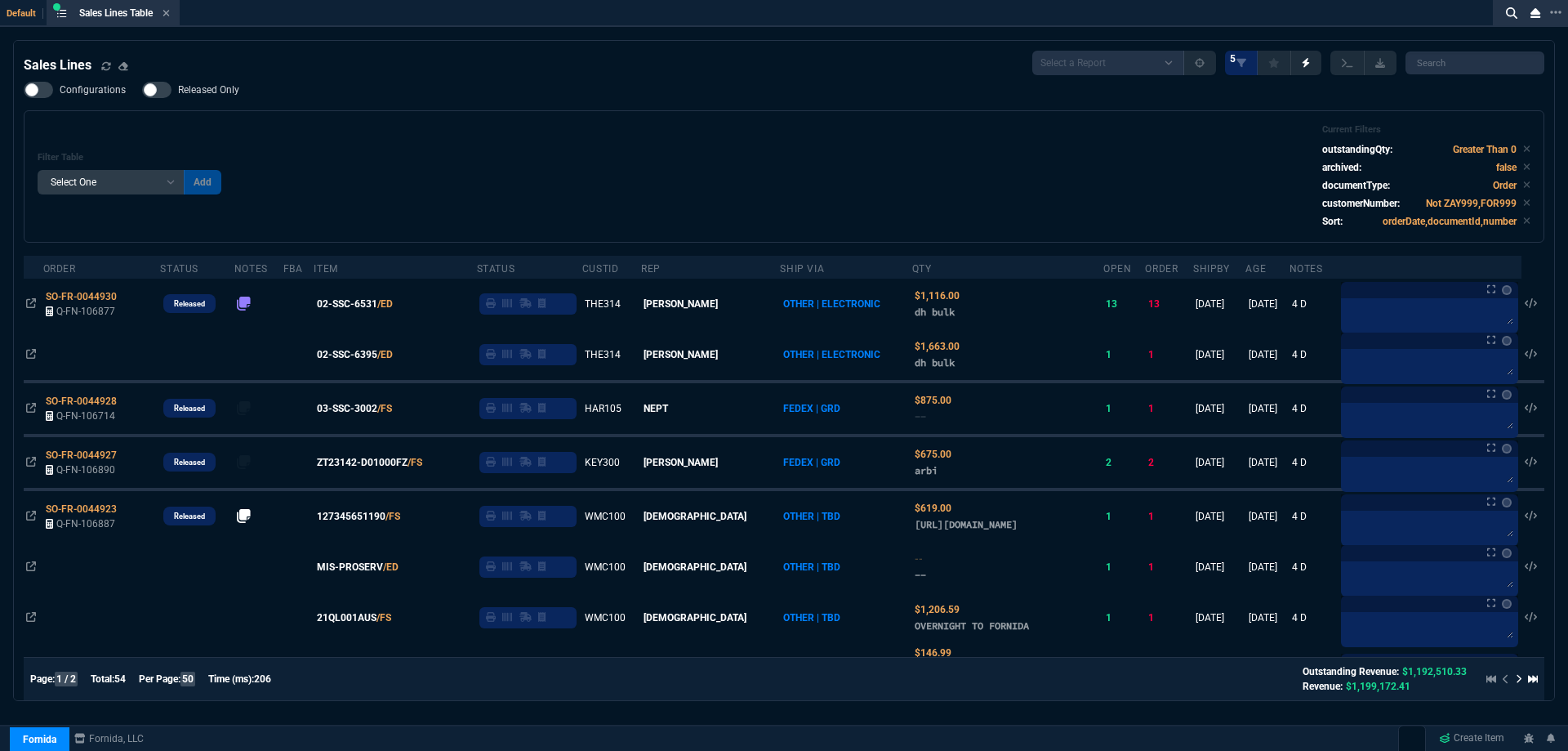
click at [209, 86] on span "Released Only" at bounding box center [209, 90] width 61 height 13
click at [142, 90] on input "Released Only" at bounding box center [141, 90] width 1 height 1
click at [497, 115] on div "Filter Table Select One Add Filter () Age () ATS () Cond (itemVariantCode) Cust…" at bounding box center [784, 176] width 1520 height 132
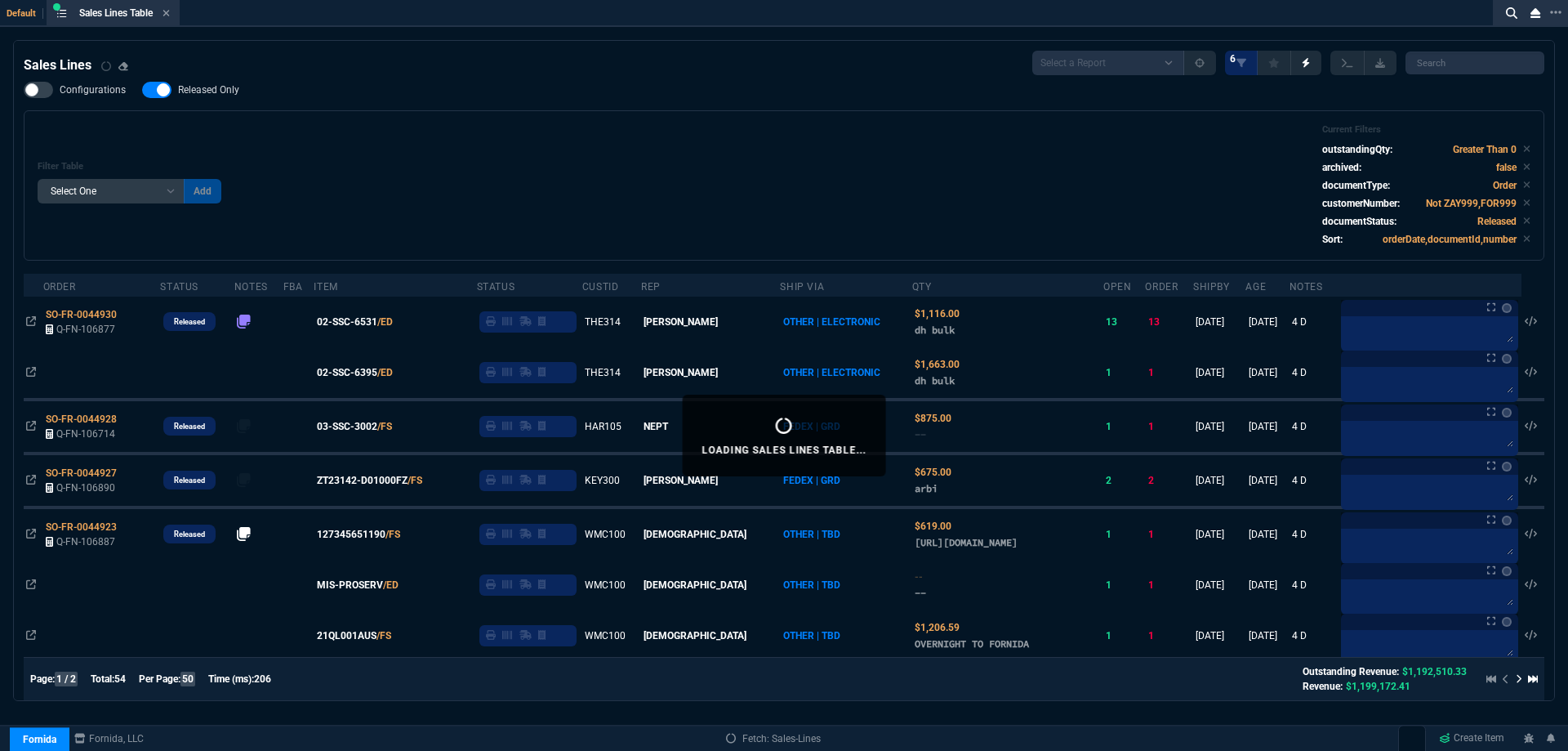
click at [235, 91] on span "Released Only" at bounding box center [209, 90] width 61 height 13
click at [142, 91] on input "Released Only" at bounding box center [141, 90] width 1 height 1
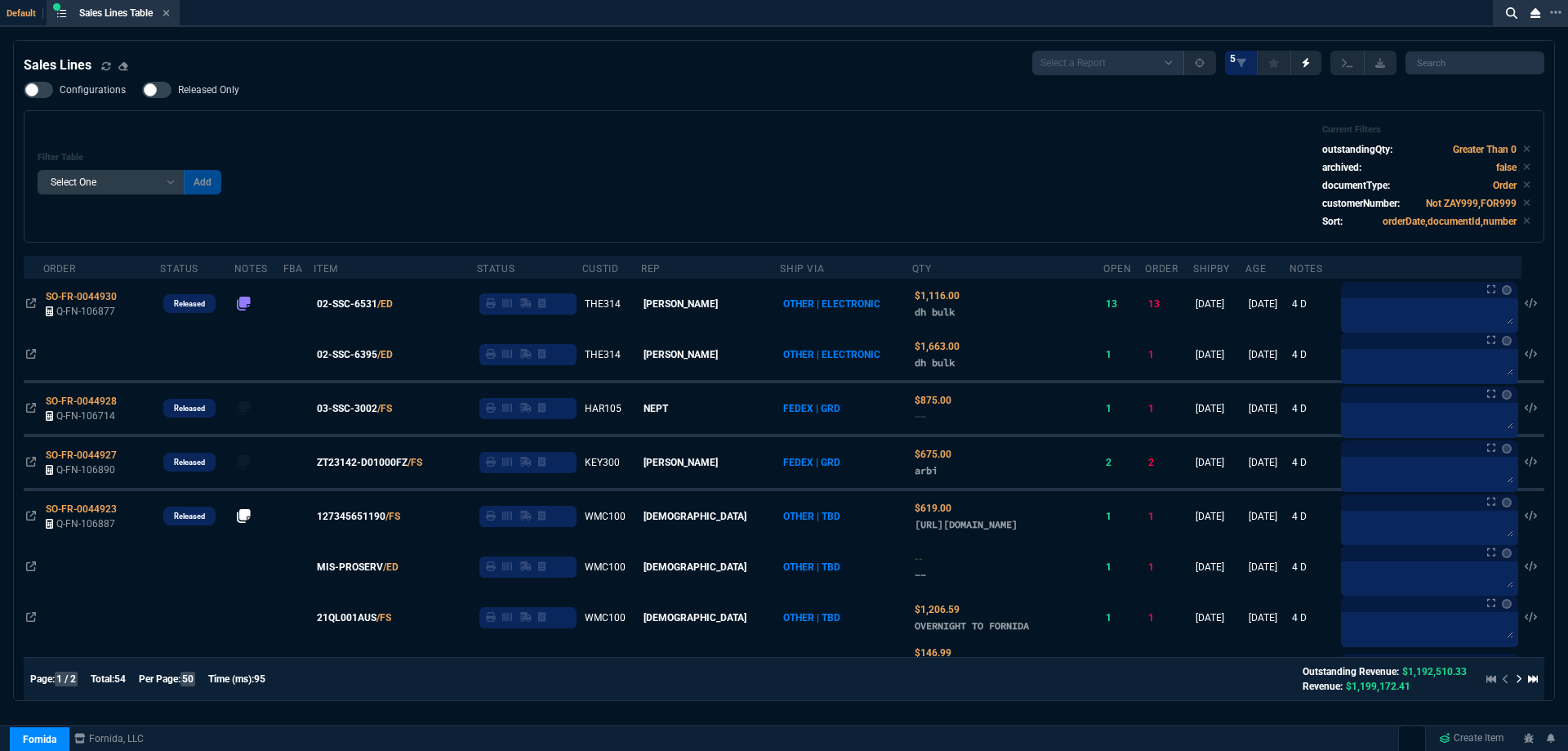
click at [303, 128] on div "Filter Table Select One Add Filter () Age () ATS () Cond (itemVariantCode) Cust…" at bounding box center [784, 176] width 1492 height 105
click at [224, 91] on span "Released Only" at bounding box center [209, 90] width 61 height 13
click at [142, 91] on input "Released Only" at bounding box center [141, 90] width 1 height 1
click at [466, 135] on div "Filter Table Select One Add Filter () Age () ATS () Cond (itemVariantCode) Cust…" at bounding box center [784, 176] width 1492 height 105
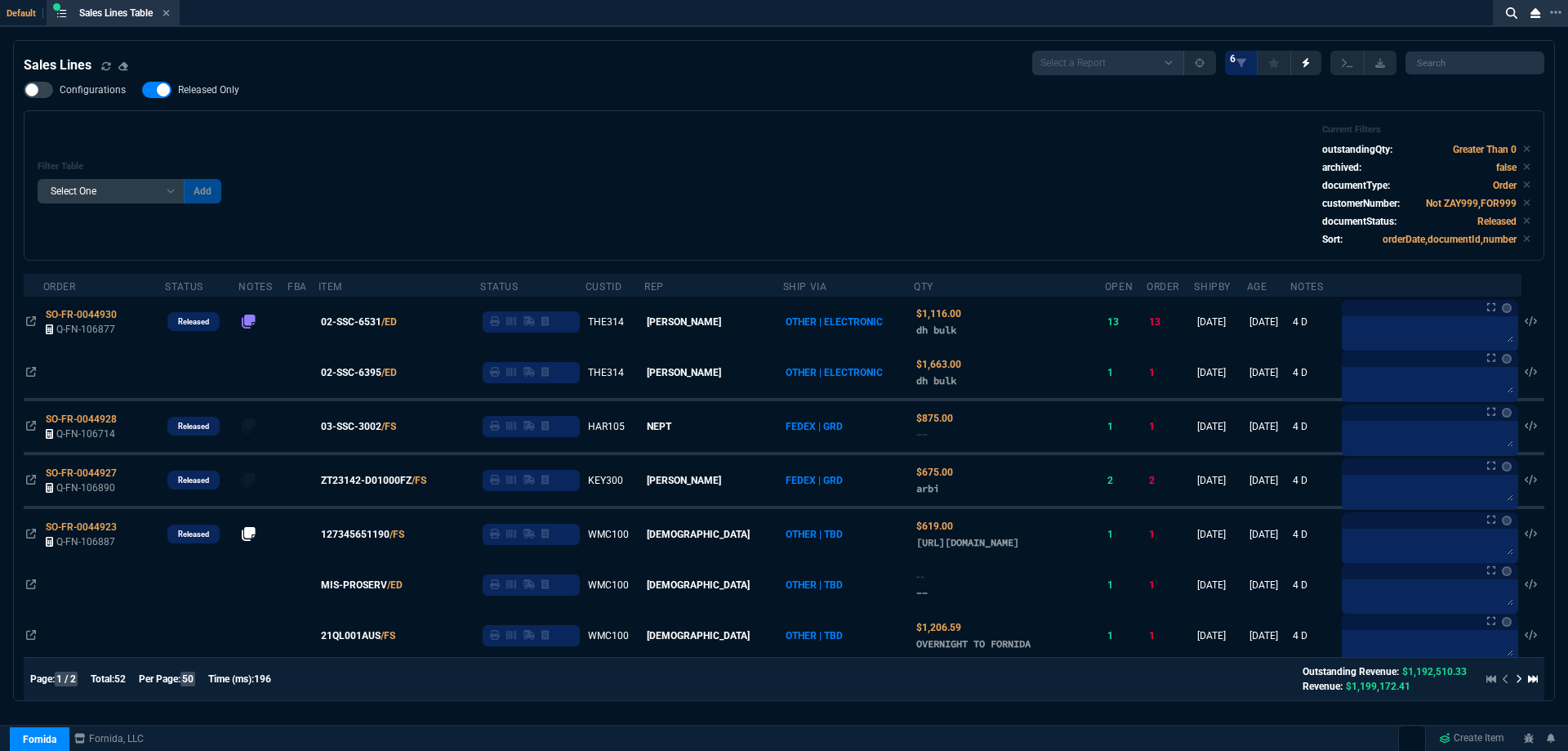
click at [190, 92] on span "Released Only" at bounding box center [209, 90] width 61 height 13
click at [142, 91] on input "Released Only" at bounding box center [141, 90] width 1 height 1
checkbox input "false"
click at [527, 101] on div "Configurations Released Only Filter Table Select One Add Filter () Age () ATS (…" at bounding box center [784, 170] width 1520 height 179
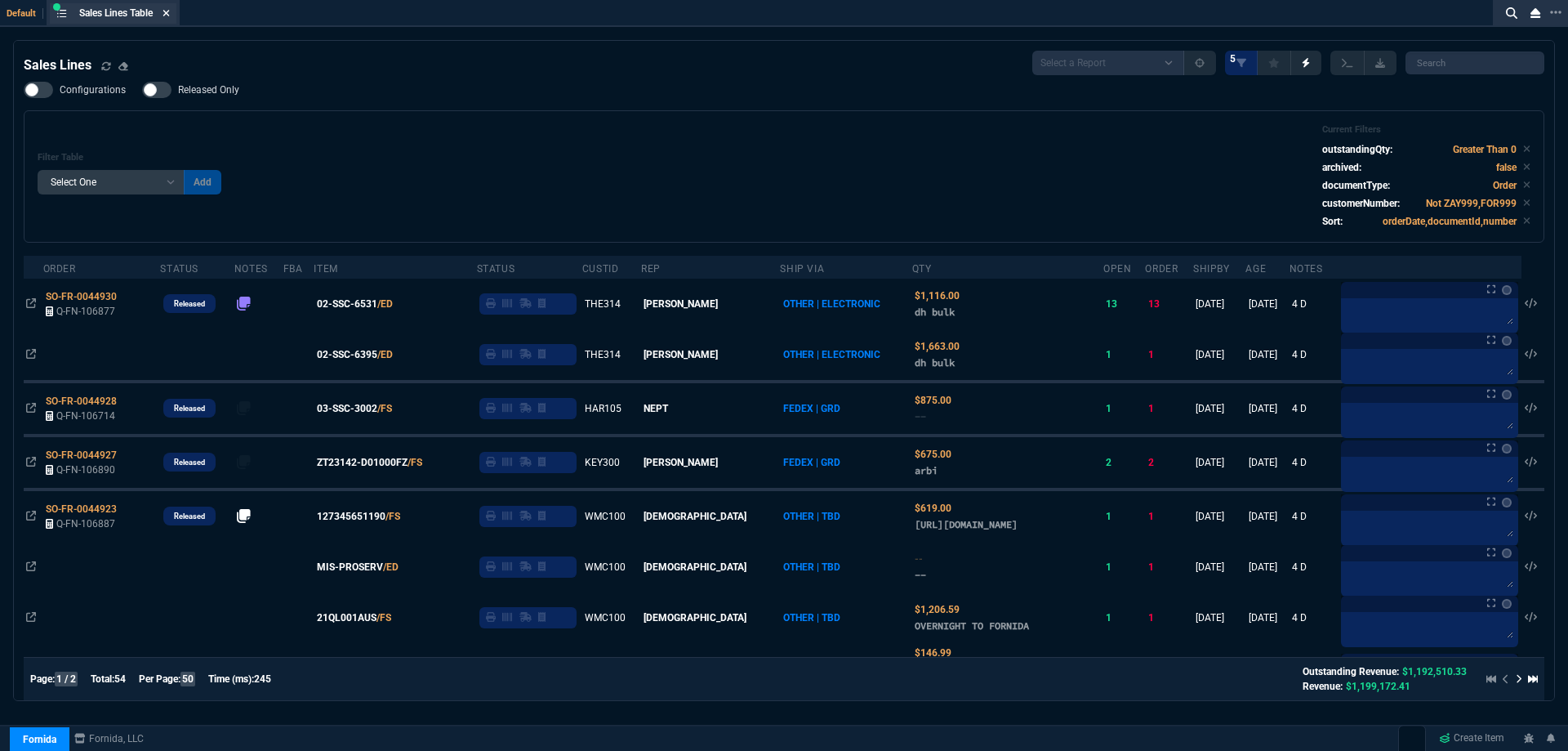
click at [169, 11] on icon at bounding box center [166, 13] width 7 height 10
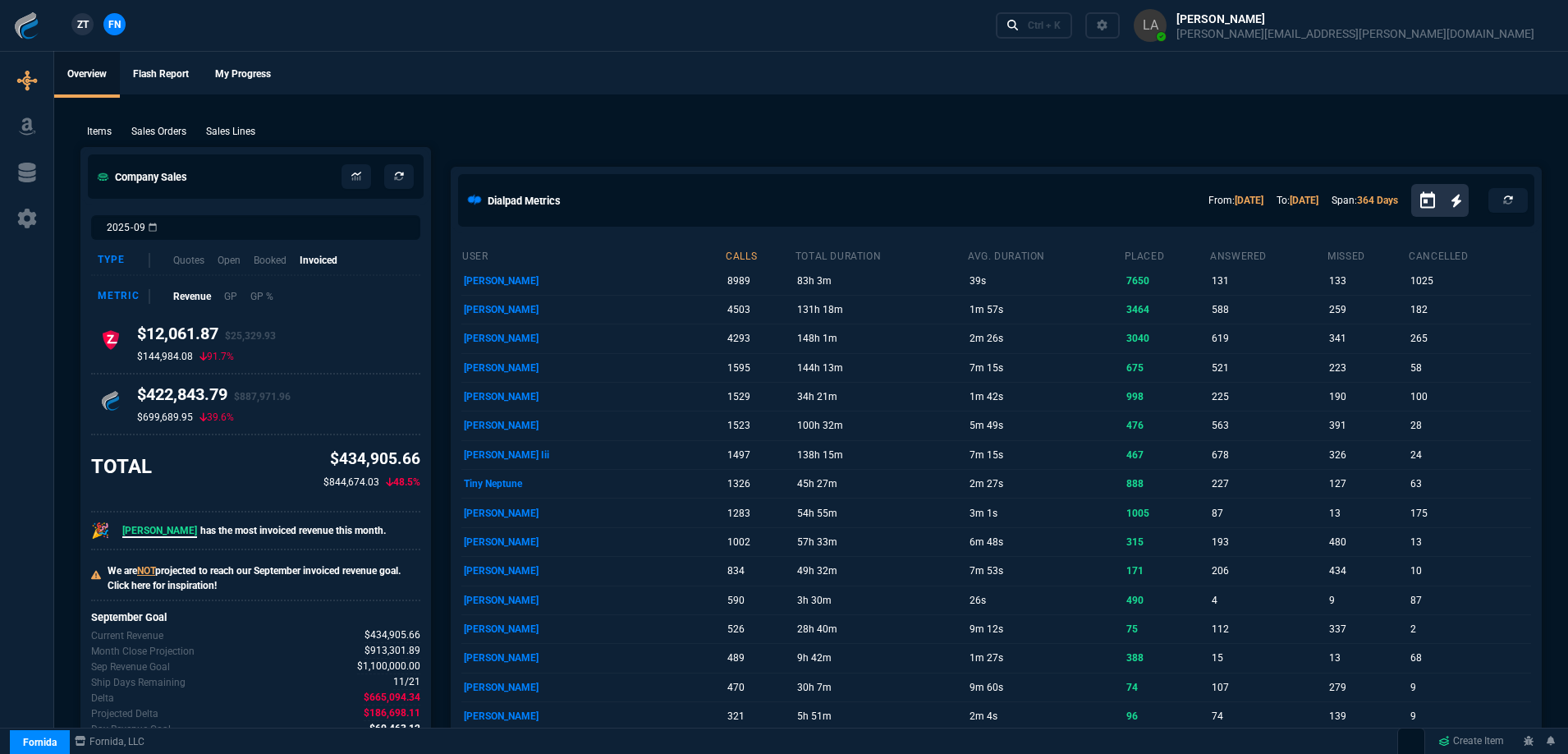
click at [101, 20] on nx-fornida-client-manager "ZT FN" at bounding box center [99, 25] width 64 height 24
click at [89, 22] on link "ZT" at bounding box center [83, 24] width 22 height 22
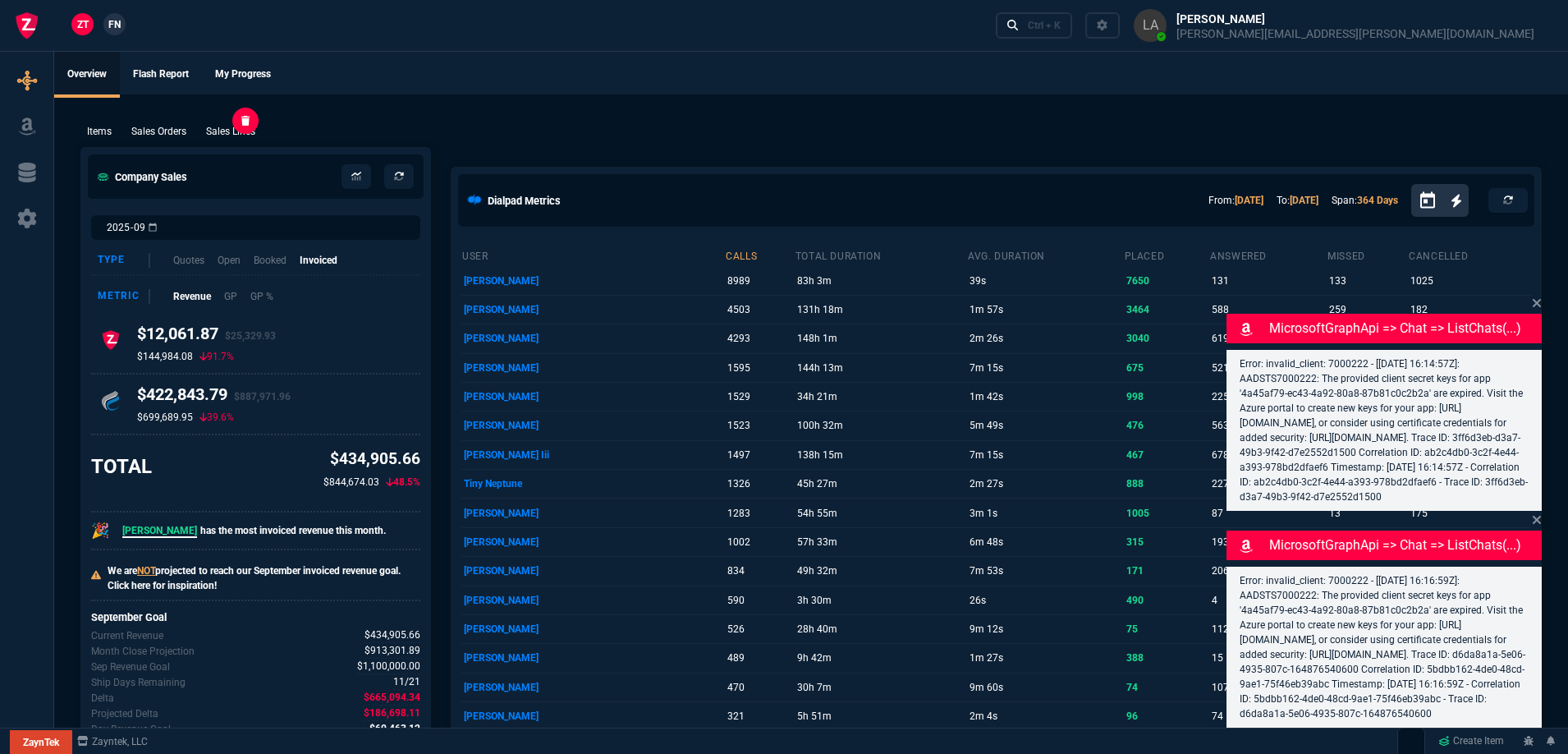
click at [223, 126] on p "Sales Lines" at bounding box center [231, 131] width 49 height 15
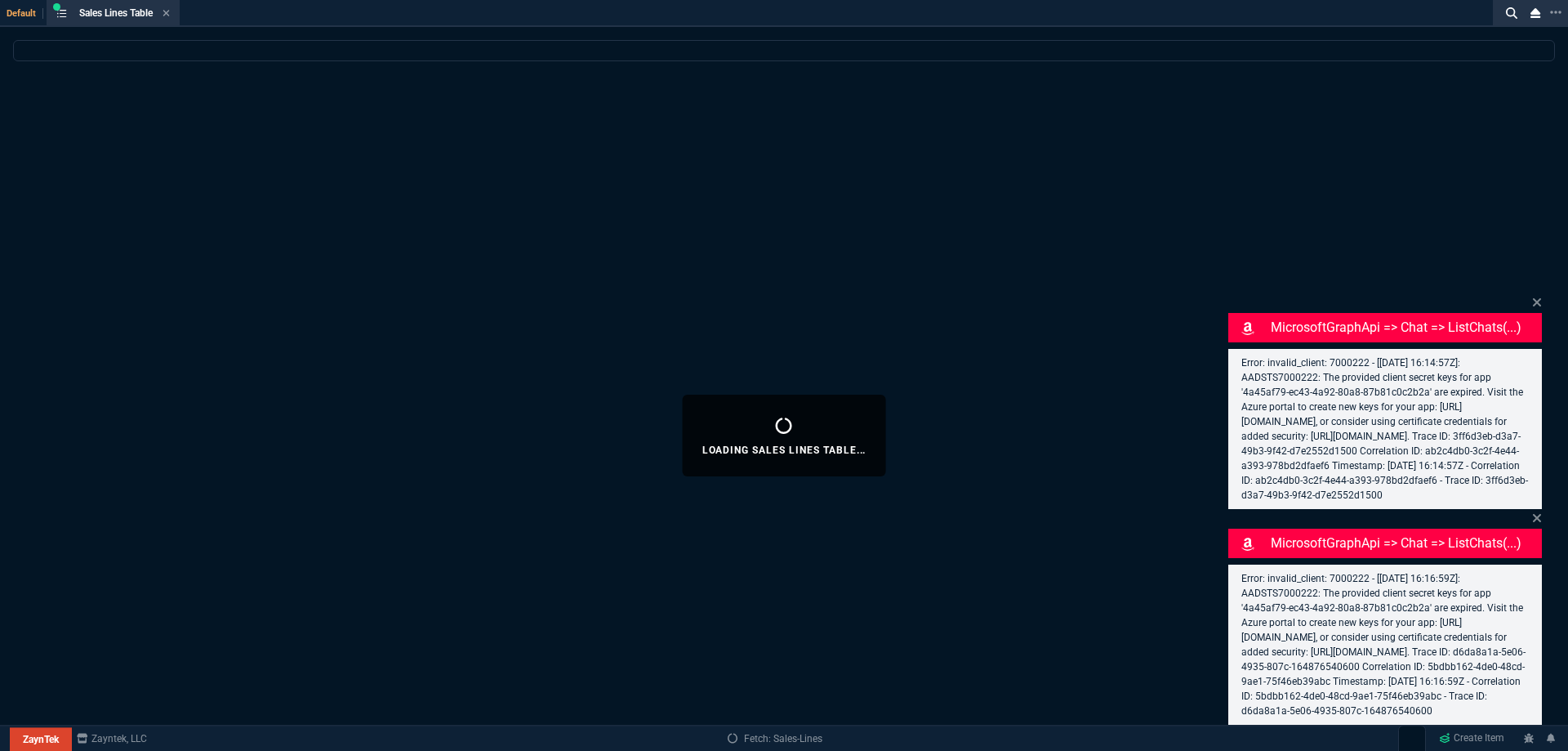
select select
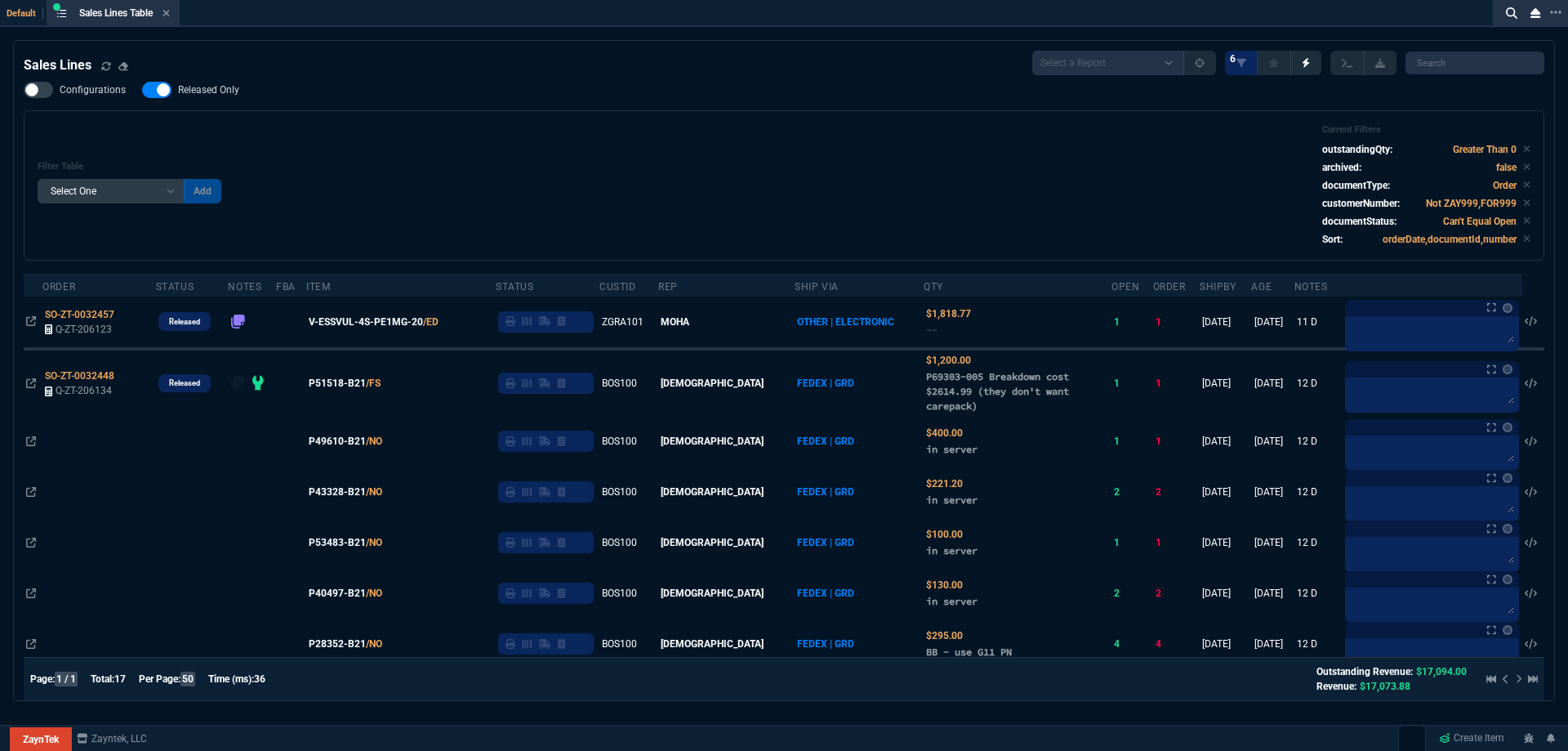
click at [209, 99] on nx-fornida-field-switch-one "Released Only" at bounding box center [199, 93] width 114 height 16
click at [206, 91] on span "Released Only" at bounding box center [209, 90] width 61 height 13
click at [142, 91] on input "Released Only" at bounding box center [141, 90] width 1 height 1
checkbox input "false"
click at [511, 145] on div "Filter Table Select One Add Filter () Age () ATS () Cond (itemVariantCode) Cust…" at bounding box center [784, 185] width 1492 height 122
